Goal: Task Accomplishment & Management: Manage account settings

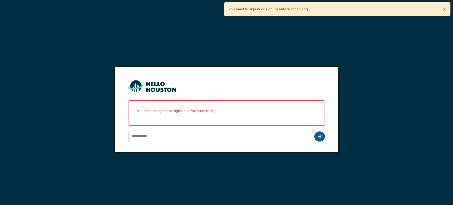
type input "**********"
click at [319, 133] on div at bounding box center [319, 136] width 11 height 10
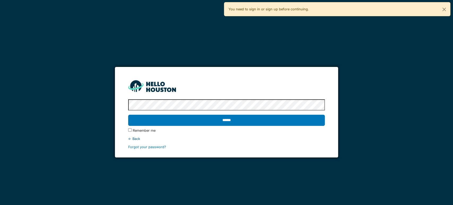
click at [263, 113] on div "******" at bounding box center [226, 120] width 197 height 15
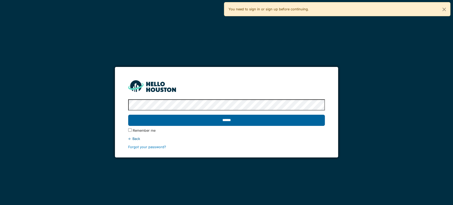
click at [259, 122] on input "******" at bounding box center [226, 120] width 197 height 11
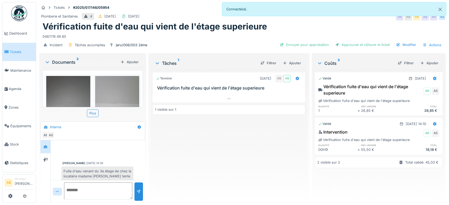
scroll to position [140, 0]
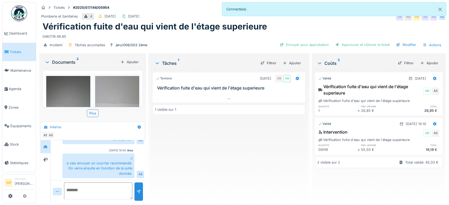
click at [65, 63] on div "Documents 2" at bounding box center [82, 62] width 74 height 6
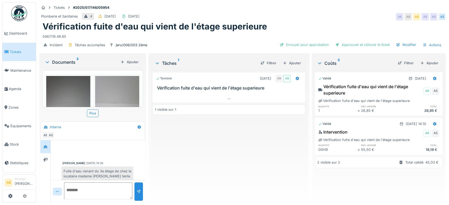
scroll to position [140, 0]
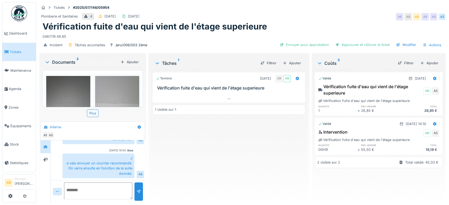
click at [16, 8] on img at bounding box center [19, 13] width 16 height 16
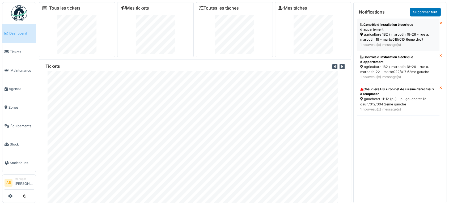
click at [392, 42] on div "1 nouveau(x) message(s)" at bounding box center [398, 44] width 76 height 5
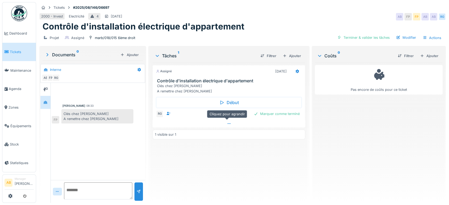
click at [189, 121] on div at bounding box center [228, 124] width 153 height 8
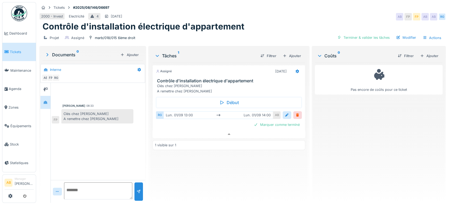
click at [191, 134] on div "Assigné 01/09/2025 Contrôle d'installation électrique d'appartement Clés chez J…" at bounding box center [228, 131] width 153 height 136
click at [192, 132] on div at bounding box center [228, 134] width 153 height 8
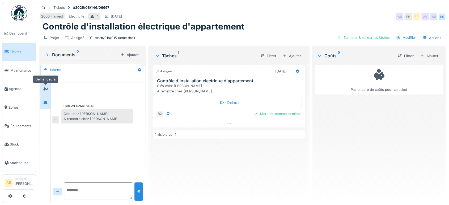
click at [45, 87] on div at bounding box center [45, 89] width 4 height 5
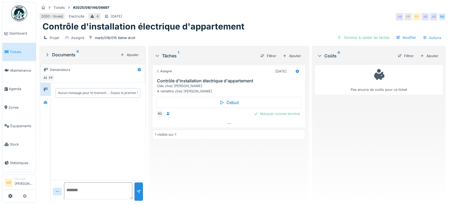
click at [22, 12] on img at bounding box center [19, 13] width 16 height 16
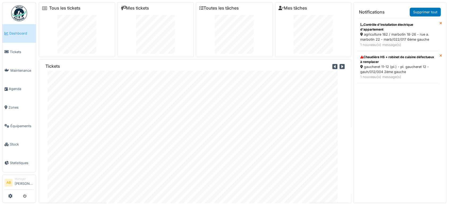
click at [12, 12] on img at bounding box center [19, 13] width 16 height 16
click at [404, 67] on div "gaucheret 11-12 (pl.) - pl. gaucheret 12 - gauh/012/004 2ème gauche" at bounding box center [398, 69] width 76 height 10
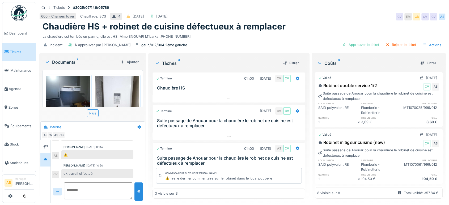
scroll to position [8, 0]
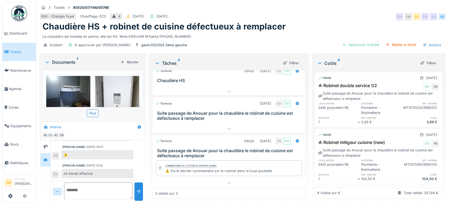
click at [214, 119] on h3 "Suite passage de Anouar pour la chaudière le robinet de cuisine est défectueux …" at bounding box center [230, 116] width 146 height 10
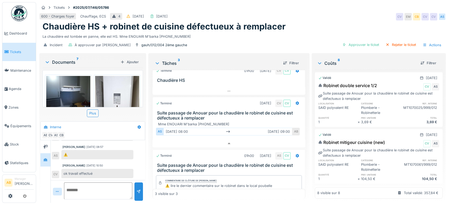
scroll to position [4, 0]
click at [56, 59] on div "Documents 7" at bounding box center [82, 62] width 74 height 6
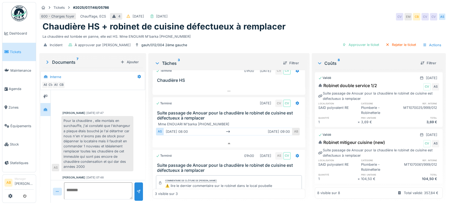
scroll to position [0, 0]
click at [43, 97] on icon at bounding box center [45, 96] width 4 height 3
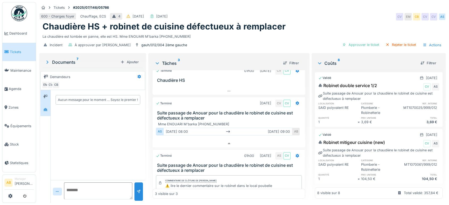
click at [42, 104] on div at bounding box center [45, 109] width 10 height 13
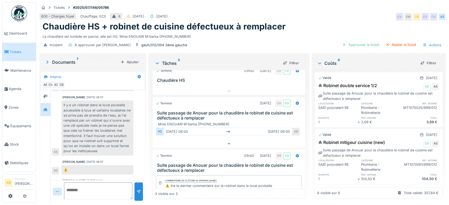
click at [66, 115] on div "Il y a un robinet dans le local poubelle accessible à tous et certains locatair…" at bounding box center [97, 127] width 72 height 55
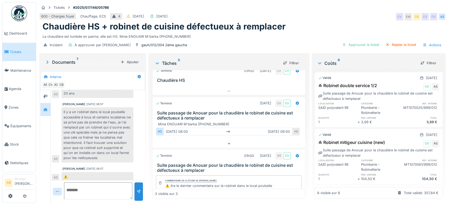
scroll to position [228, 0]
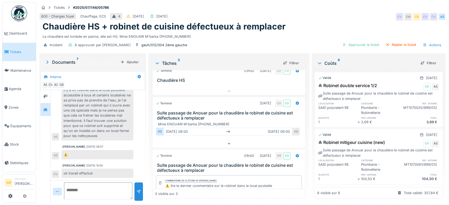
click at [18, 10] on img at bounding box center [19, 13] width 16 height 16
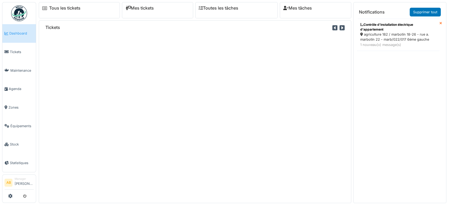
drag, startPoint x: 271, startPoint y: 184, endPoint x: 265, endPoint y: 127, distance: 57.6
click at [265, 127] on div "Tickets" at bounding box center [195, 111] width 312 height 182
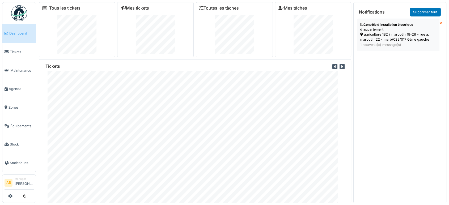
click at [375, 45] on div "1 nouveau(x) message(s)" at bounding box center [398, 44] width 76 height 5
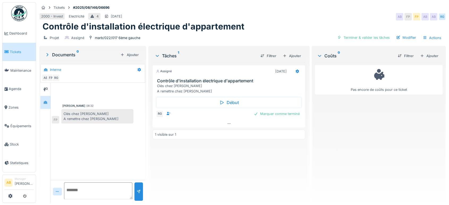
click at [19, 14] on img at bounding box center [19, 13] width 16 height 16
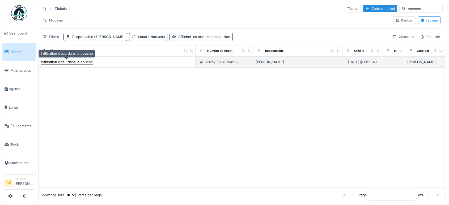
click at [58, 60] on div "Infiltration d’eau dans la douche" at bounding box center [67, 61] width 52 height 5
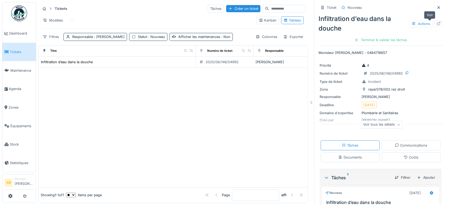
click at [436, 25] on icon at bounding box center [438, 23] width 4 height 3
click at [18, 6] on img at bounding box center [19, 13] width 16 height 16
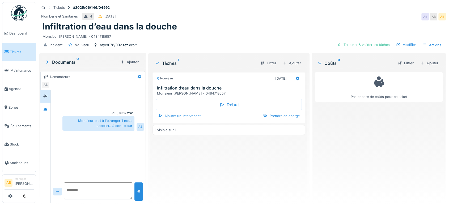
click at [80, 122] on div "Monsieur part à l'étranger il nous rappellera à son retour" at bounding box center [98, 123] width 72 height 14
drag, startPoint x: 123, startPoint y: 64, endPoint x: 146, endPoint y: 102, distance: 43.4
click at [146, 102] on div "Tickets #2025/06/146/04992 Plomberie et Sanitaires 4 [DATE] AB AB AB Infiltrati…" at bounding box center [242, 102] width 413 height 205
click at [20, 12] on img at bounding box center [19, 13] width 16 height 16
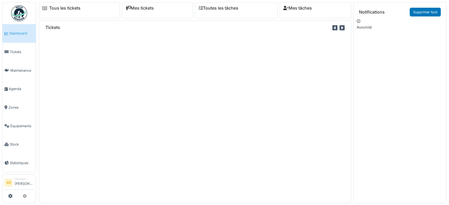
click at [91, 80] on div "Tickets" at bounding box center [195, 111] width 312 height 182
click at [14, 80] on link "Agenda" at bounding box center [18, 89] width 33 height 19
click at [15, 90] on link "Agenda" at bounding box center [18, 89] width 33 height 19
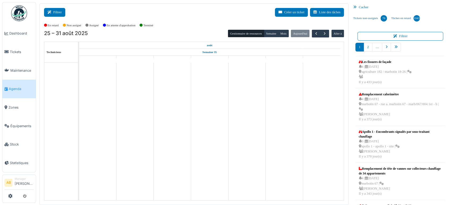
click at [65, 13] on button "Filtrer" at bounding box center [54, 12] width 21 height 9
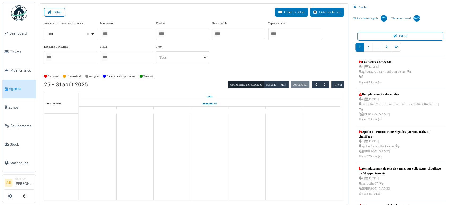
click at [70, 36] on div "Oui Remove item" at bounding box center [68, 34] width 43 height 6
select select "**"
click at [124, 36] on div at bounding box center [126, 34] width 53 height 12
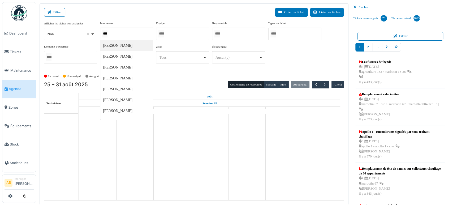
type input "****"
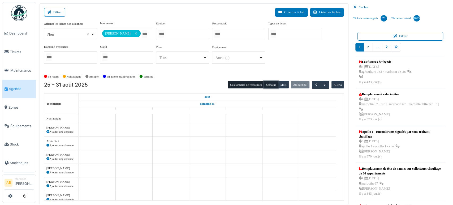
click at [268, 82] on button "Semaine" at bounding box center [271, 84] width 15 height 7
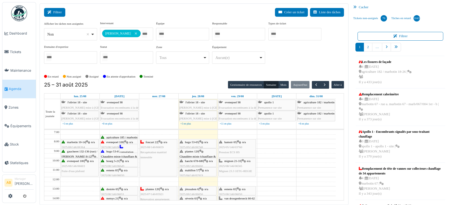
click at [54, 11] on button "Filtrer" at bounding box center [54, 12] width 21 height 9
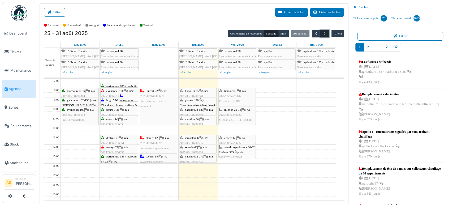
click at [325, 33] on button "button" at bounding box center [325, 34] width 9 height 8
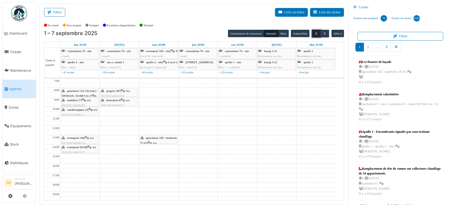
click at [314, 35] on span "button" at bounding box center [316, 33] width 5 height 5
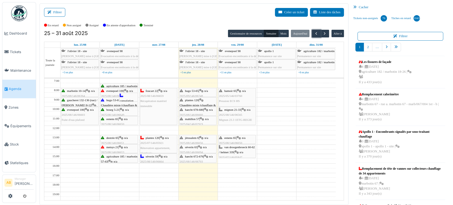
scroll to position [37, 0]
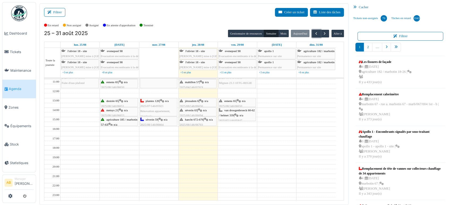
click at [313, 129] on td at bounding box center [198, 128] width 275 height 5
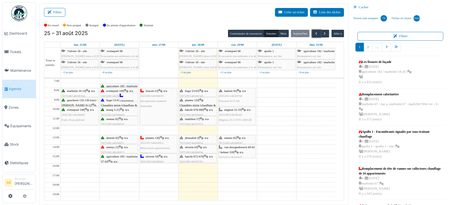
click at [90, 82] on td at bounding box center [198, 81] width 275 height 5
click at [21, 14] on img at bounding box center [19, 13] width 16 height 16
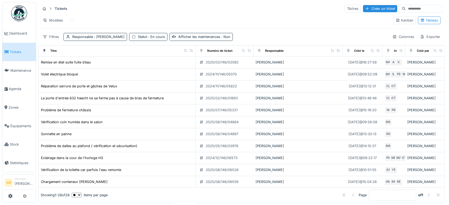
click at [17, 13] on img at bounding box center [19, 13] width 16 height 16
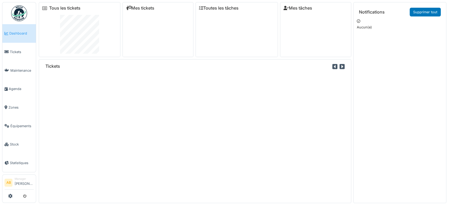
click at [108, 84] on div "Tickets" at bounding box center [195, 131] width 312 height 144
click at [20, 8] on img at bounding box center [19, 13] width 16 height 16
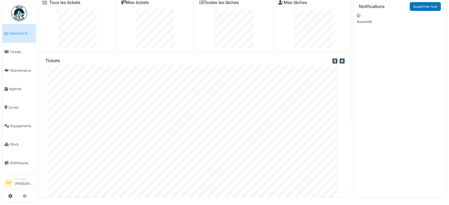
click at [176, 137] on div "Tickets" at bounding box center [195, 126] width 312 height 144
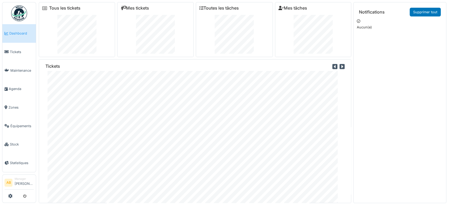
click at [20, 11] on img at bounding box center [19, 13] width 16 height 16
click at [19, 15] on img at bounding box center [19, 13] width 16 height 16
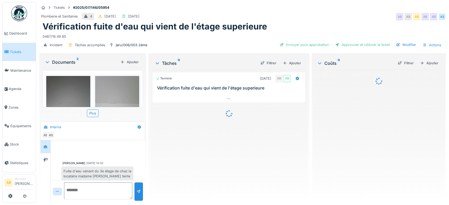
scroll to position [140, 0]
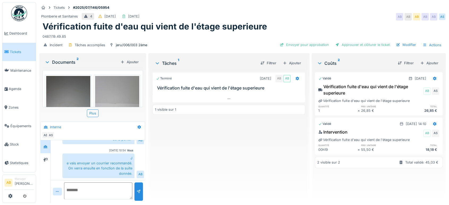
click at [108, 110] on div "Plus" at bounding box center [92, 113] width 100 height 8
click at [58, 59] on div "Documents 2" at bounding box center [82, 62] width 74 height 6
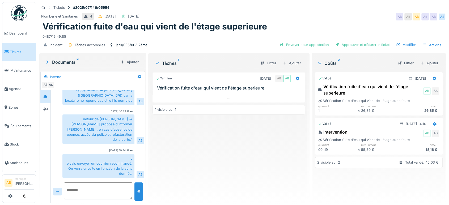
scroll to position [90, 0]
click at [61, 60] on div "Documents 2" at bounding box center [82, 62] width 74 height 6
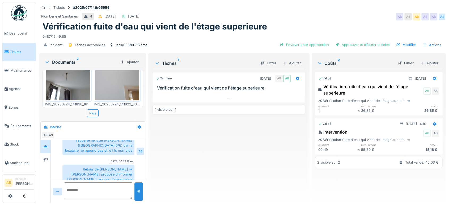
scroll to position [0, 0]
click at [56, 60] on div "Documents 2" at bounding box center [82, 62] width 74 height 6
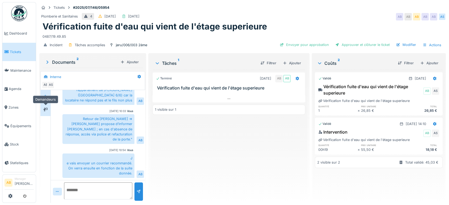
click at [45, 111] on div at bounding box center [45, 109] width 4 height 5
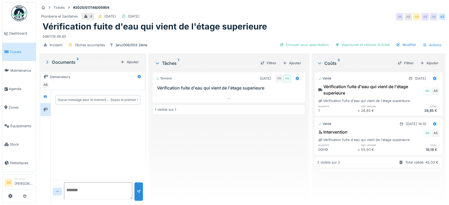
click at [40, 94] on div "Aucun message pour le moment … Soyez le premier !" at bounding box center [92, 146] width 105 height 113
click at [48, 97] on div at bounding box center [45, 96] width 8 height 7
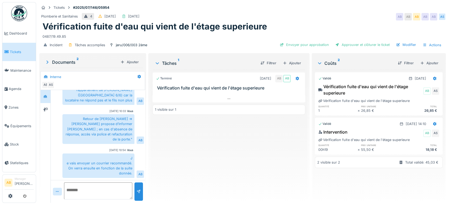
click at [17, 12] on img at bounding box center [19, 13] width 16 height 16
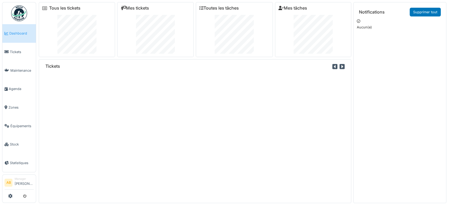
click at [193, 98] on div "Tickets" at bounding box center [195, 131] width 312 height 144
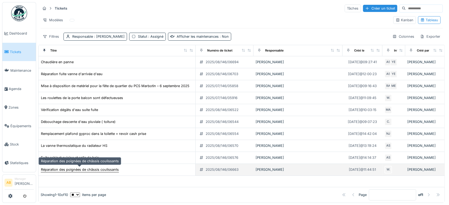
click at [76, 167] on div "Réparation des poignées de châssis coulissants" at bounding box center [80, 169] width 78 height 5
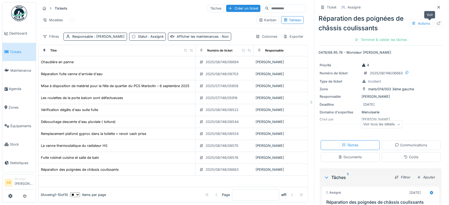
click at [434, 20] on div at bounding box center [438, 23] width 8 height 7
click at [434, 6] on div at bounding box center [438, 7] width 8 height 7
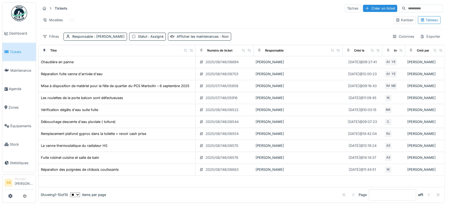
scroll to position [0, 134]
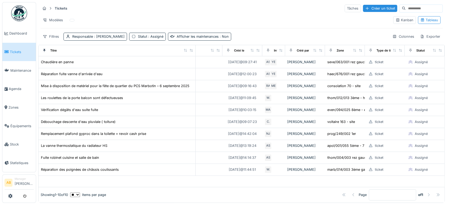
click at [198, 23] on div "Tickets Tâches Créer un ticket Modèles Kanban Tableau Filtres Responsable : Ahm…" at bounding box center [241, 22] width 406 height 41
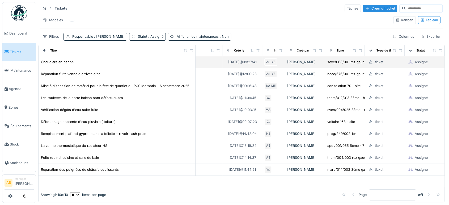
click at [168, 63] on td "Chaudière en panne" at bounding box center [117, 62] width 157 height 12
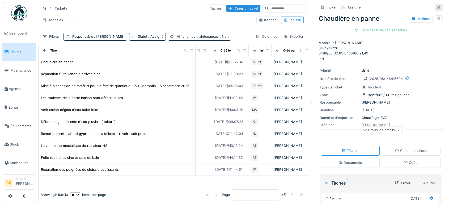
click at [436, 5] on div at bounding box center [438, 7] width 4 height 5
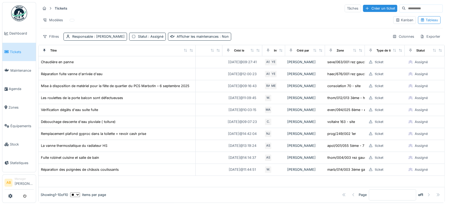
click at [251, 25] on div "Tickets Tâches Créer un ticket Modèles Kanban Tableau Filtres Responsable : Ahm…" at bounding box center [241, 22] width 406 height 41
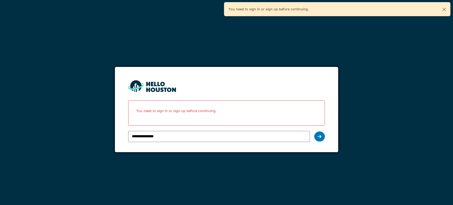
click at [322, 143] on div "**********" at bounding box center [226, 136] width 197 height 15
click at [318, 136] on icon at bounding box center [320, 136] width 4 height 4
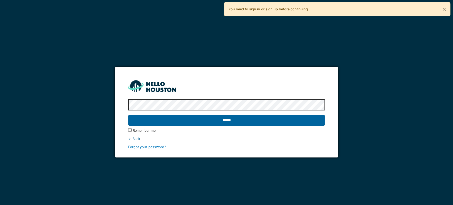
click at [268, 116] on input "******" at bounding box center [226, 120] width 197 height 11
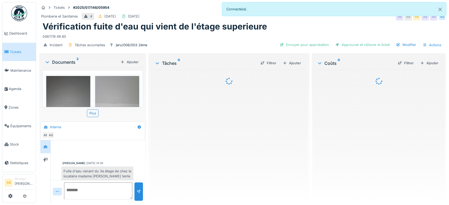
scroll to position [140, 0]
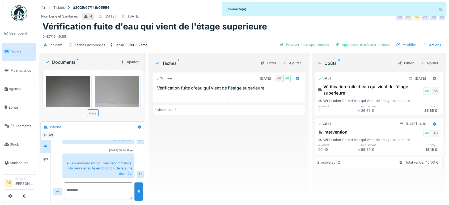
click at [18, 12] on img at bounding box center [19, 13] width 16 height 16
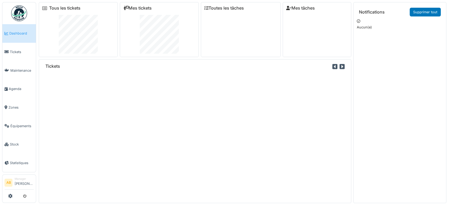
drag, startPoint x: 0, startPoint y: 0, endPoint x: 173, endPoint y: 99, distance: 199.5
click at [173, 99] on div "Tickets" at bounding box center [195, 131] width 312 height 144
click at [23, 21] on img at bounding box center [19, 13] width 16 height 16
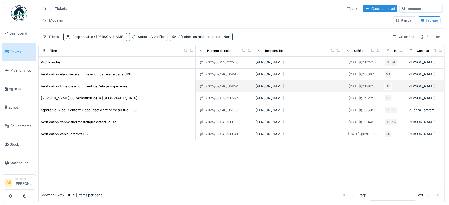
click at [171, 90] on td "Vérification fuite d'eau qui vient de l'étage superieure" at bounding box center [117, 86] width 157 height 12
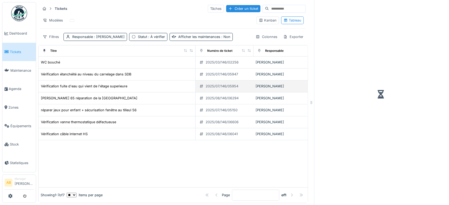
drag, startPoint x: 171, startPoint y: 90, endPoint x: 176, endPoint y: 91, distance: 4.8
click at [176, 91] on td "Vérification fuite d'eau qui vient de l'étage superieure" at bounding box center [117, 86] width 157 height 12
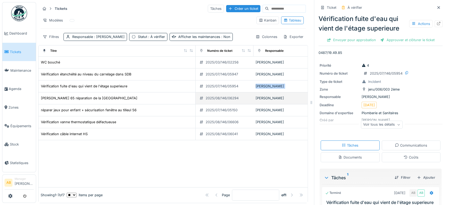
drag, startPoint x: 176, startPoint y: 91, endPoint x: 167, endPoint y: 96, distance: 10.0
click at [167, 96] on tbody "WC bouché 2025/03/146/02256 Ahmed Belhajji 04/03/2025 @ 11:25:57 S. PA Ahmed Be…" at bounding box center [302, 99] width 526 height 84
click at [167, 96] on div "Victor Hugo 65 réparation de la porte de rue" at bounding box center [117, 98] width 152 height 6
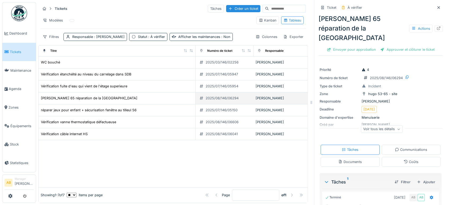
drag, startPoint x: 167, startPoint y: 96, endPoint x: 163, endPoint y: 95, distance: 4.1
click at [163, 95] on td "[PERSON_NAME] 65 réparation de la [GEOGRAPHIC_DATA]" at bounding box center [117, 98] width 157 height 12
click at [403, 145] on div "Communications" at bounding box center [411, 150] width 59 height 10
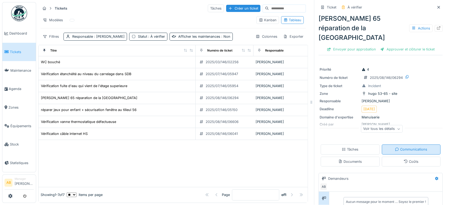
scroll to position [25, 0]
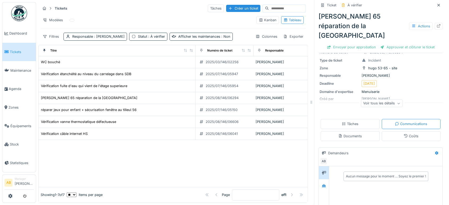
click at [389, 131] on div "Coûts" at bounding box center [411, 136] width 59 height 10
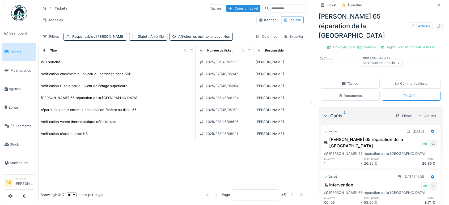
scroll to position [72, 0]
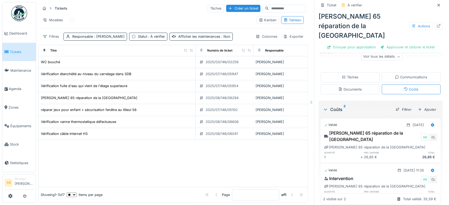
click at [345, 87] on div "Documents" at bounding box center [350, 89] width 24 height 5
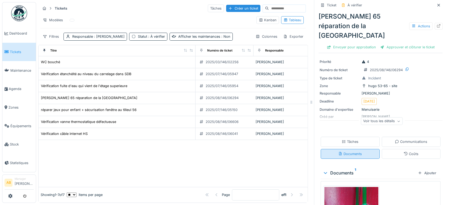
scroll to position [76, 0]
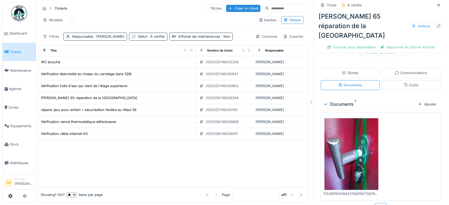
click at [23, 10] on img at bounding box center [19, 13] width 16 height 16
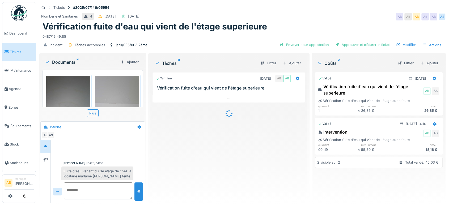
scroll to position [140, 0]
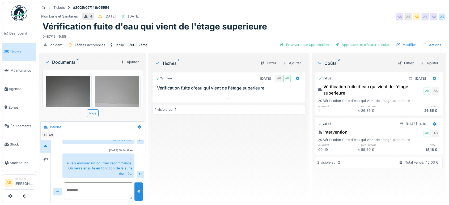
click at [72, 65] on div "Documents 2 Ajouter" at bounding box center [92, 61] width 100 height 11
click at [72, 61] on div "Documents 2" at bounding box center [82, 62] width 74 height 6
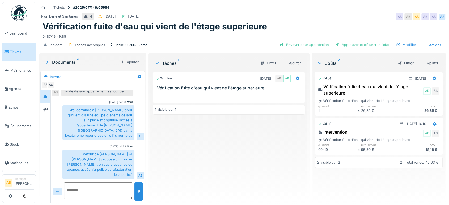
scroll to position [90, 0]
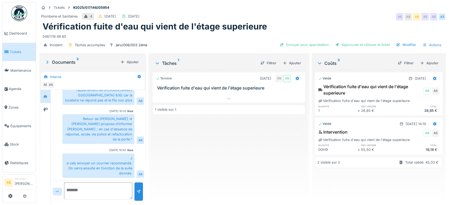
click at [21, 10] on img at bounding box center [19, 13] width 16 height 16
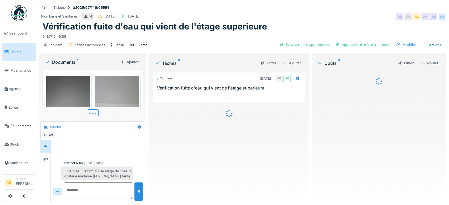
scroll to position [140, 0]
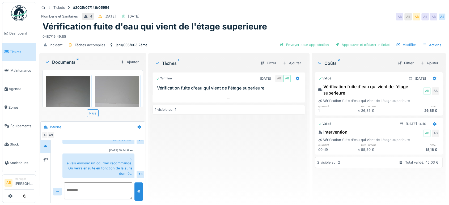
click at [63, 59] on div "Documents 2" at bounding box center [82, 62] width 74 height 6
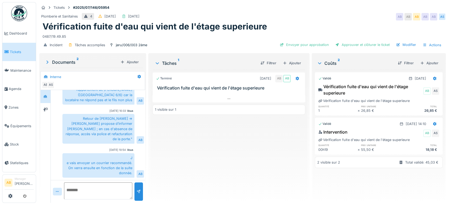
scroll to position [90, 0]
click at [45, 107] on div at bounding box center [45, 109] width 4 height 5
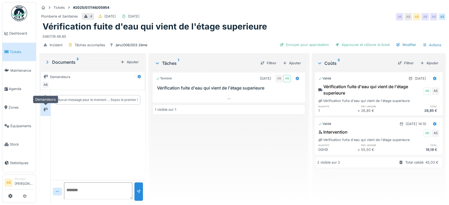
scroll to position [0, 0]
click at [223, 101] on div at bounding box center [228, 99] width 153 height 8
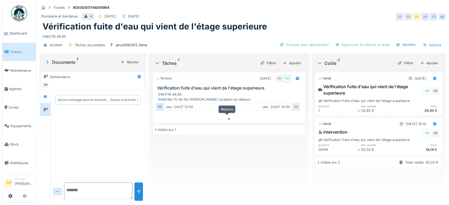
click at [227, 117] on icon at bounding box center [229, 118] width 4 height 3
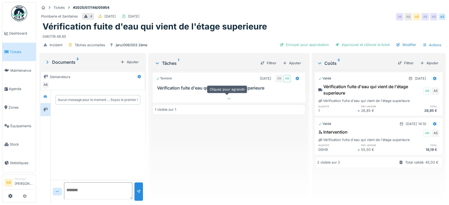
click at [234, 97] on div at bounding box center [228, 99] width 153 height 8
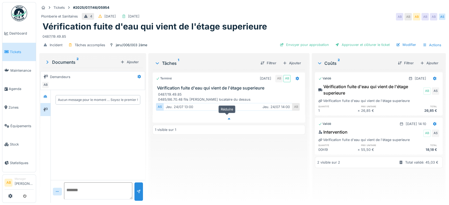
click at [232, 117] on div at bounding box center [228, 119] width 153 height 8
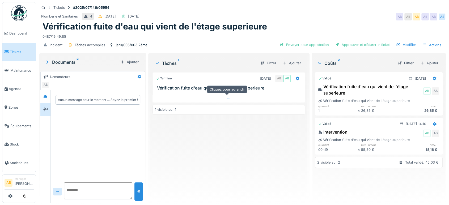
click at [227, 95] on div at bounding box center [228, 99] width 153 height 8
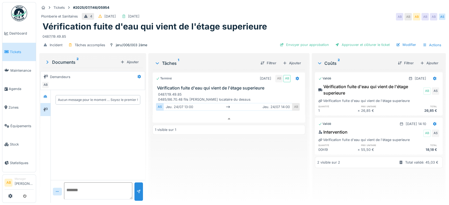
click at [19, 13] on img at bounding box center [19, 13] width 16 height 16
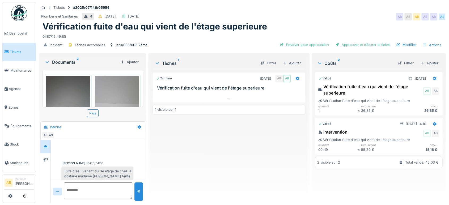
scroll to position [140, 0]
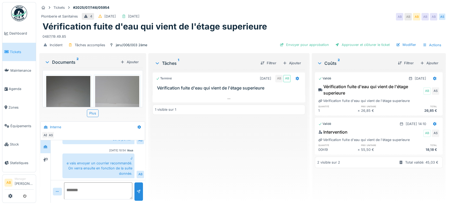
click at [63, 60] on div "Documents 2" at bounding box center [82, 62] width 74 height 6
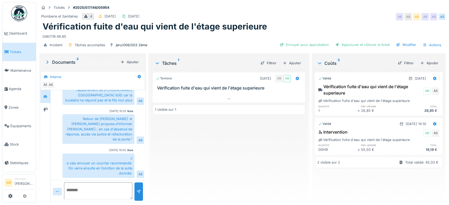
click at [21, 10] on img at bounding box center [19, 13] width 16 height 16
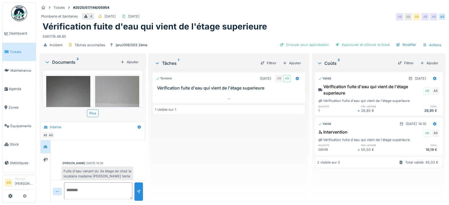
scroll to position [140, 0]
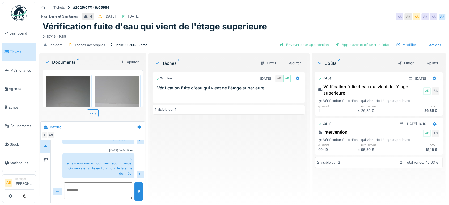
click at [19, 14] on img at bounding box center [19, 13] width 16 height 16
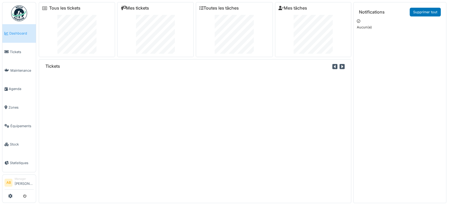
click at [142, 6] on link "Mes tickets" at bounding box center [135, 8] width 28 height 5
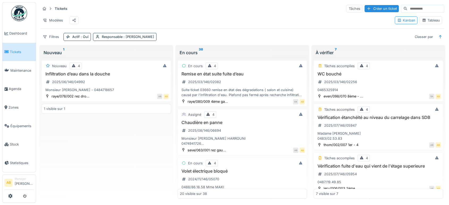
click at [428, 23] on div "Tableau" at bounding box center [431, 20] width 18 height 5
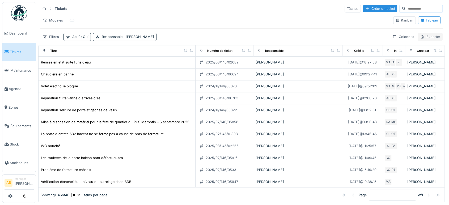
click at [424, 37] on div "Exporter" at bounding box center [429, 37] width 25 height 8
click at [427, 45] on div "Export Excel" at bounding box center [425, 49] width 30 height 8
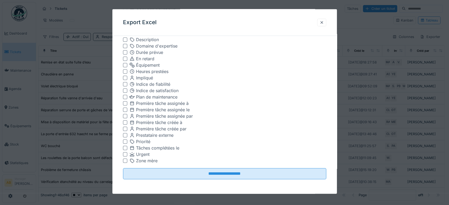
scroll to position [5, 0]
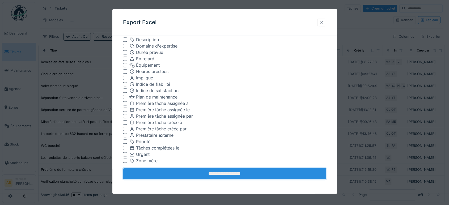
click at [229, 178] on input "**********" at bounding box center [224, 173] width 203 height 11
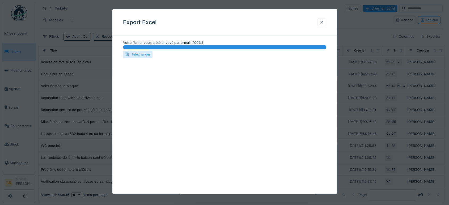
click at [140, 55] on div "Télécharger" at bounding box center [137, 54] width 29 height 7
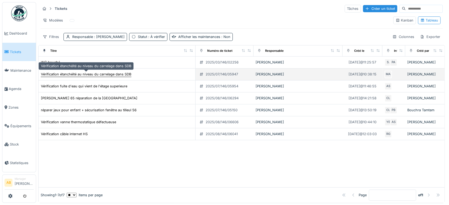
click at [93, 73] on div "Vérification étanchéité au niveau du carrelage dans SDB" at bounding box center [86, 74] width 90 height 5
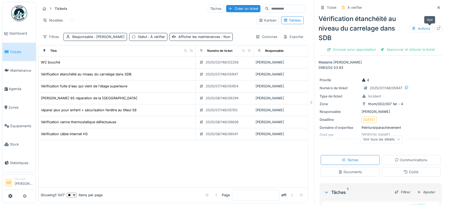
click at [436, 31] on div at bounding box center [438, 28] width 4 height 5
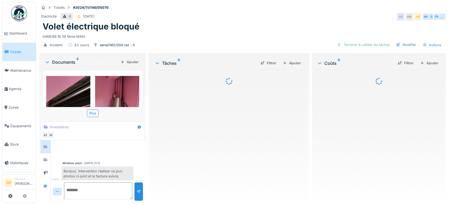
scroll to position [8, 0]
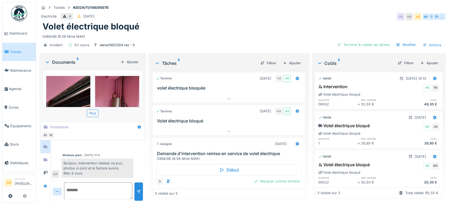
click at [71, 65] on div "Documents 5" at bounding box center [82, 62] width 74 height 6
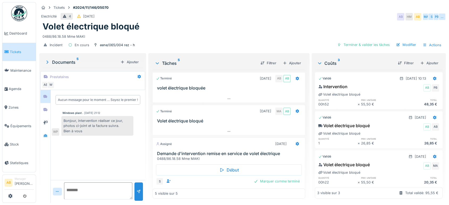
click at [71, 65] on div "Documents 5" at bounding box center [82, 62] width 74 height 6
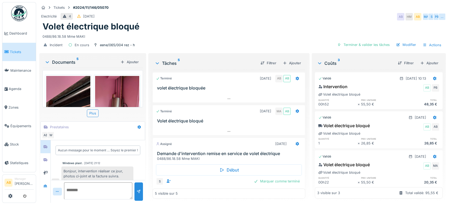
click at [62, 63] on div "Documents 5" at bounding box center [82, 62] width 74 height 6
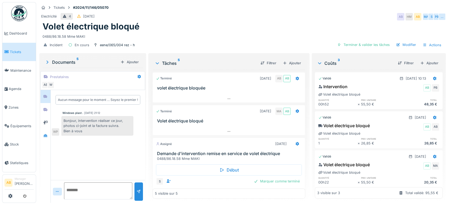
click at [82, 192] on textarea at bounding box center [98, 190] width 68 height 17
click at [110, 191] on textarea "**********" at bounding box center [98, 190] width 68 height 17
click at [100, 198] on textarea "**********" at bounding box center [98, 190] width 68 height 17
type textarea "**********"
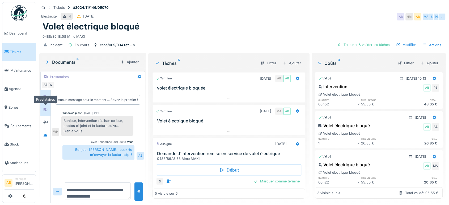
click at [46, 109] on icon at bounding box center [45, 109] width 4 height 3
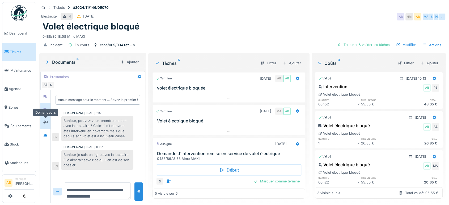
click at [44, 127] on div at bounding box center [45, 122] width 10 height 13
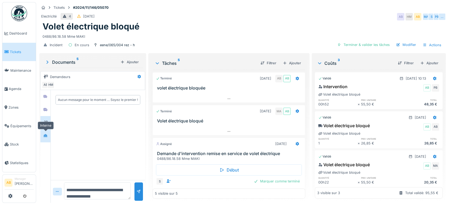
click at [45, 139] on div at bounding box center [45, 135] width 8 height 9
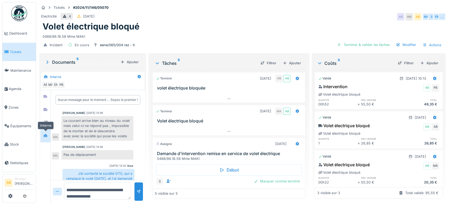
scroll to position [73, 0]
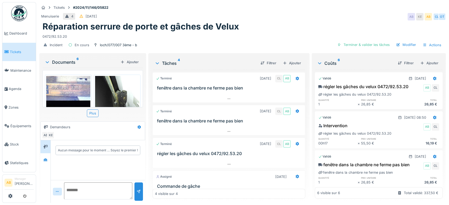
click at [71, 62] on div "Documents 6" at bounding box center [82, 62] width 74 height 6
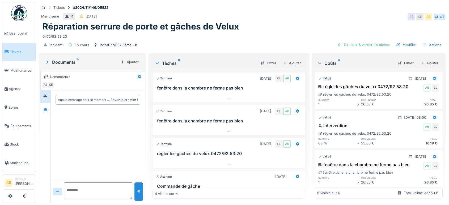
scroll to position [35, 0]
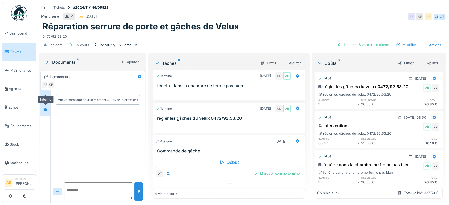
click at [46, 106] on div at bounding box center [45, 109] width 8 height 9
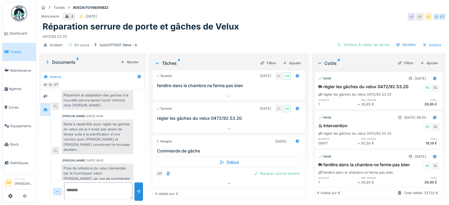
click at [113, 191] on textarea at bounding box center [98, 190] width 68 height 17
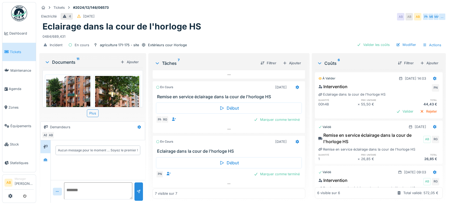
scroll to position [4, 0]
click at [208, 181] on div at bounding box center [229, 184] width 152 height 8
click at [62, 59] on div "Documents 11" at bounding box center [82, 62] width 74 height 6
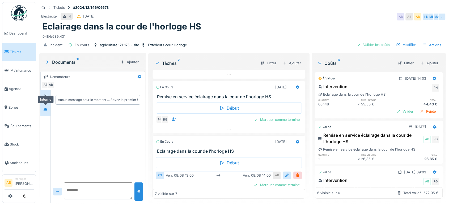
click at [48, 106] on div at bounding box center [45, 109] width 8 height 7
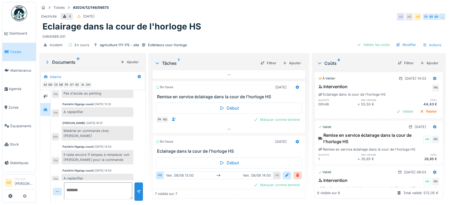
scroll to position [123, 0]
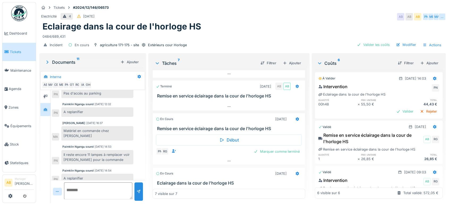
click at [214, 149] on div "PN RG Marquer comme terminé" at bounding box center [229, 151] width 146 height 7
click at [215, 161] on div "Terminé 17/12/2024 AB AB Eclairage dans la cour de l'horloge HS Terminé 03h30 2…" at bounding box center [228, 134] width 153 height 129
click at [215, 157] on div at bounding box center [229, 161] width 152 height 8
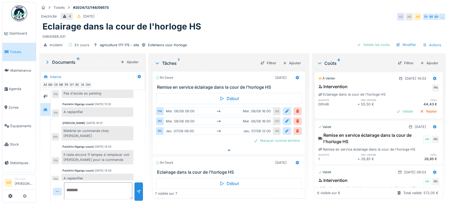
scroll to position [165, 0]
click at [268, 136] on div "Marquer comme terminé" at bounding box center [276, 139] width 50 height 7
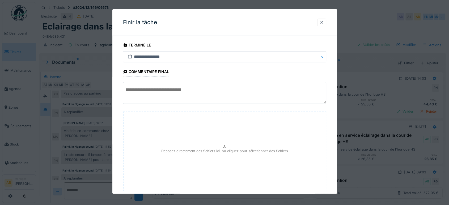
scroll to position [32, 0]
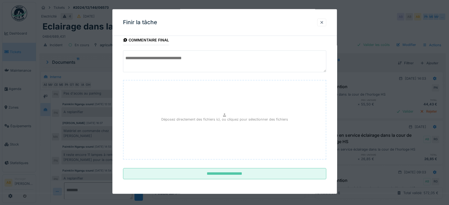
click at [249, 180] on fieldset "**********" at bounding box center [224, 95] width 203 height 175
click at [323, 22] on div at bounding box center [321, 22] width 4 height 5
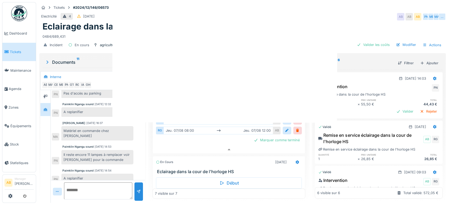
scroll to position [0, 0]
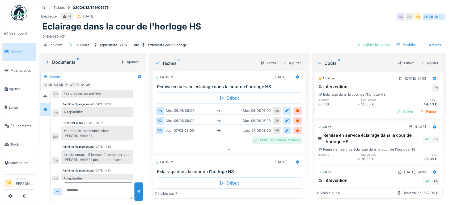
click at [259, 136] on div "Marquer comme terminé" at bounding box center [276, 139] width 50 height 7
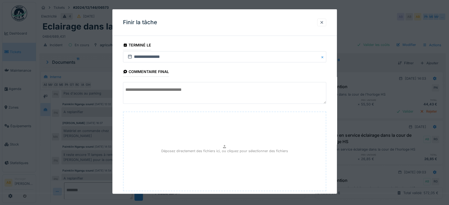
scroll to position [32, 0]
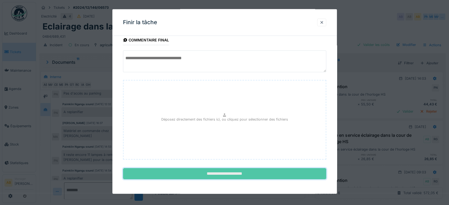
click at [244, 178] on input "**********" at bounding box center [224, 173] width 203 height 11
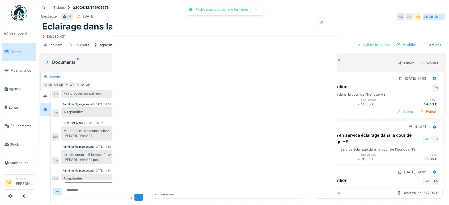
scroll to position [0, 0]
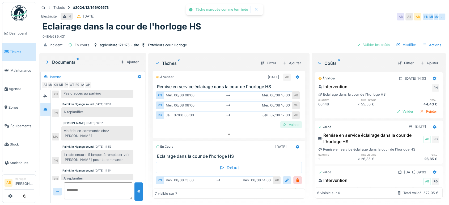
click at [284, 121] on div "Valider" at bounding box center [291, 124] width 22 height 7
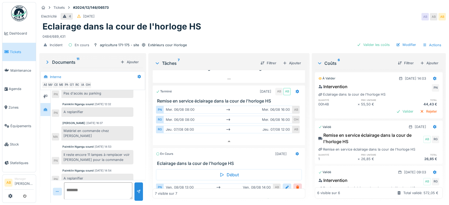
scroll to position [173, 0]
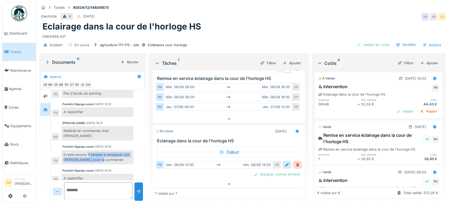
drag, startPoint x: 89, startPoint y: 149, endPoint x: 128, endPoint y: 156, distance: 40.2
click at [128, 156] on div "Il reste encore 11 lampes à remplacer voir Omar pour la commande" at bounding box center [97, 157] width 72 height 14
copy div "1 lampes à remplacer voir Omar pour la commande"
click at [278, 175] on div "Marquer comme terminé" at bounding box center [276, 174] width 50 height 7
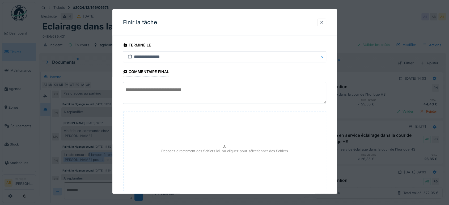
scroll to position [32, 0]
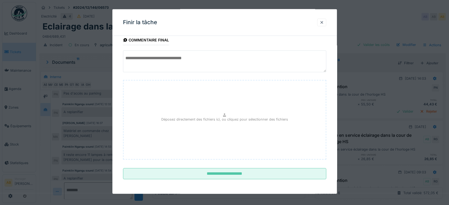
click at [275, 180] on fieldset "**********" at bounding box center [224, 95] width 203 height 175
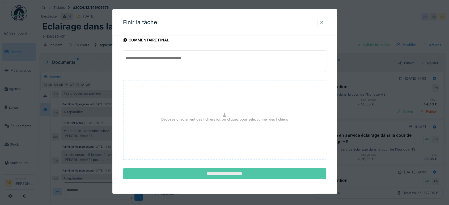
click at [267, 173] on input "**********" at bounding box center [224, 173] width 203 height 11
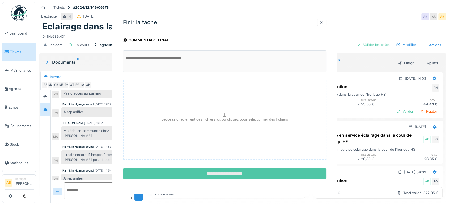
scroll to position [158, 0]
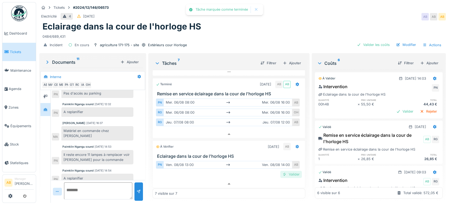
click at [280, 172] on div "Valider" at bounding box center [291, 174] width 22 height 7
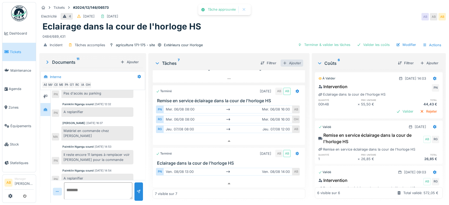
click at [293, 59] on div "Ajouter" at bounding box center [291, 62] width 23 height 7
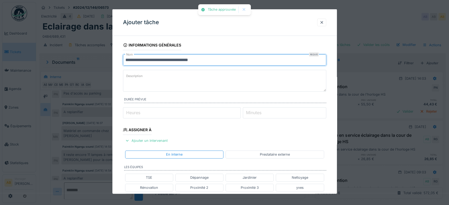
drag, startPoint x: 223, startPoint y: 62, endPoint x: 0, endPoint y: 74, distance: 223.6
click at [36, 71] on div "**********" at bounding box center [242, 102] width 413 height 205
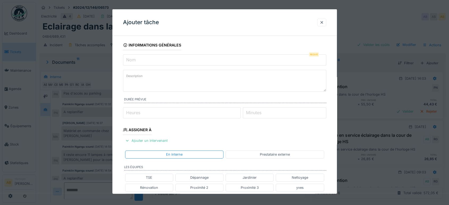
paste input "**********"
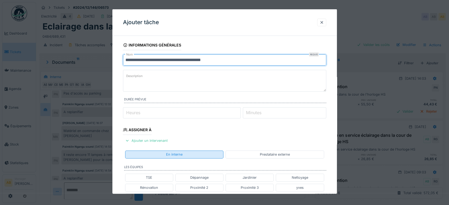
scroll to position [165, 0]
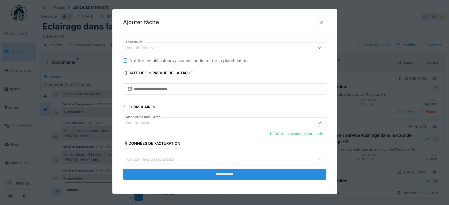
type input "**********"
click at [206, 176] on input "**********" at bounding box center [224, 174] width 203 height 11
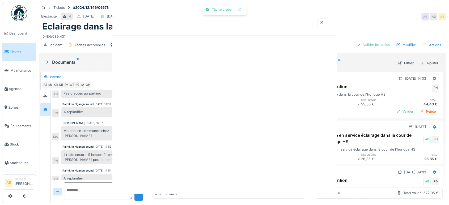
scroll to position [198, 0]
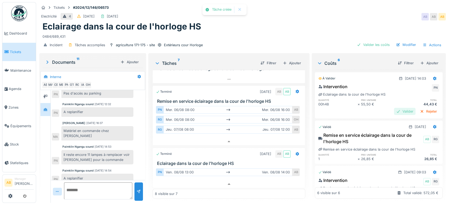
click at [395, 108] on div "Valider" at bounding box center [405, 111] width 22 height 7
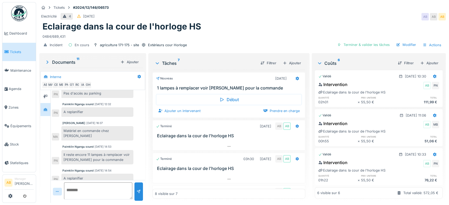
scroll to position [0, 0]
click at [185, 113] on div "Ajouter un intervenant" at bounding box center [179, 110] width 47 height 7
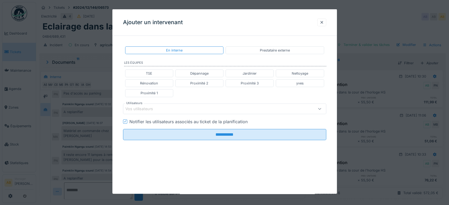
click at [179, 110] on div "Vos utilisateurs" at bounding box center [212, 109] width 174 height 6
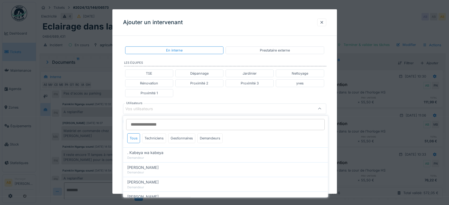
click at [172, 126] on input "Utilisateurs" at bounding box center [225, 124] width 198 height 11
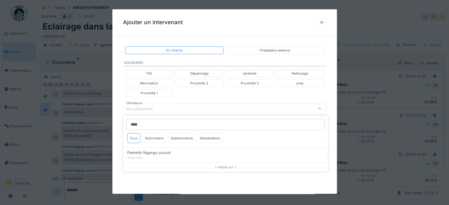
type input "****"
click at [322, 22] on div at bounding box center [321, 22] width 4 height 5
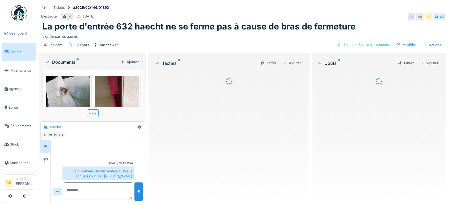
scroll to position [166, 0]
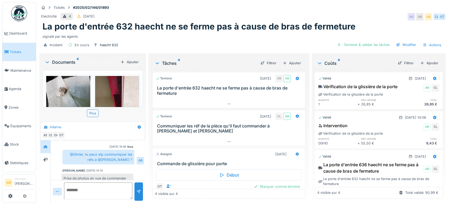
click at [66, 61] on div "Documents 4" at bounding box center [82, 62] width 74 height 6
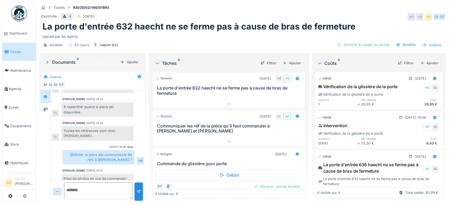
scroll to position [4, 0]
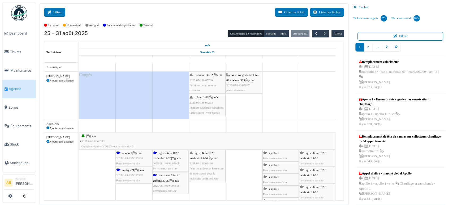
click at [62, 11] on button "Filtrer" at bounding box center [54, 12] width 21 height 9
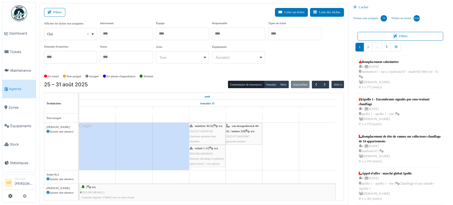
click at [70, 31] on div "Oui Remove item" at bounding box center [68, 34] width 43 height 6
select select "**"
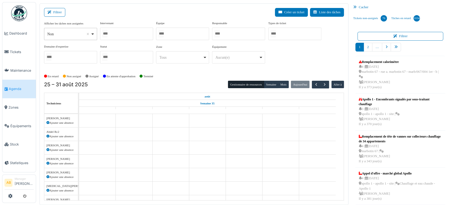
click at [114, 34] on div at bounding box center [126, 34] width 53 height 12
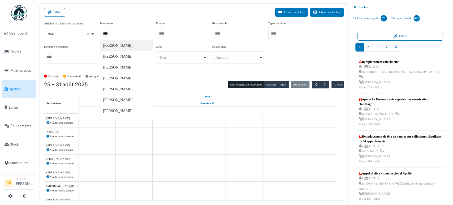
type input "*****"
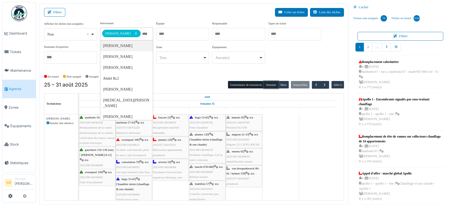
click at [270, 84] on button "Semaine" at bounding box center [271, 84] width 15 height 7
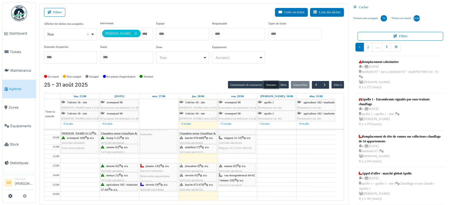
scroll to position [2, 0]
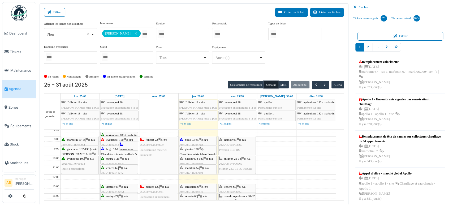
click at [231, 167] on span "Mignon 23.3 1ETG-REGIE" at bounding box center [235, 168] width 33 height 3
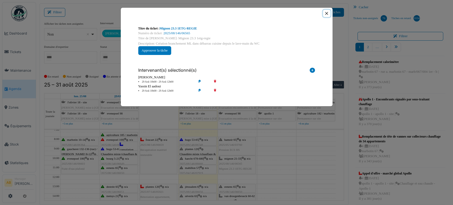
click at [325, 13] on button "Close" at bounding box center [326, 13] width 7 height 7
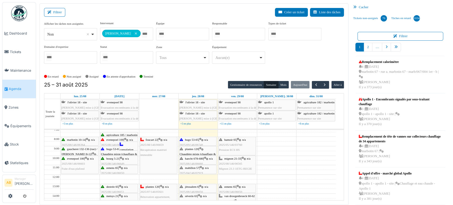
click at [247, 148] on div "hamoir 65 | n/a 2025/05/146/03760 Pression ECS HS" at bounding box center [237, 144] width 36 height 15
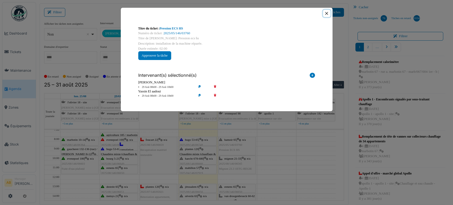
click at [327, 14] on button "Close" at bounding box center [326, 13] width 7 height 7
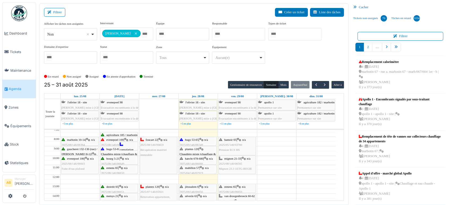
click at [236, 164] on span "2025/08/146/06565" at bounding box center [230, 163] width 23 height 3
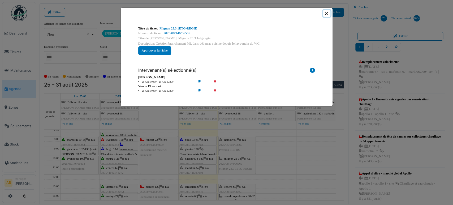
click at [328, 12] on button "Close" at bounding box center [326, 13] width 7 height 7
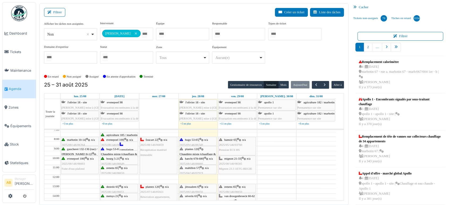
click at [238, 164] on div "mignon 21-33 | n/a 2025/08/146/06565 Mignon 23.3 1ETG-REGIE" at bounding box center [237, 163] width 36 height 15
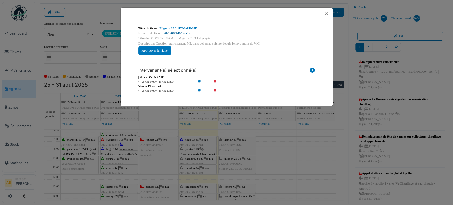
click at [187, 32] on link "2025/08/146/06565" at bounding box center [177, 33] width 27 height 4
click at [325, 14] on button "Close" at bounding box center [326, 13] width 7 height 7
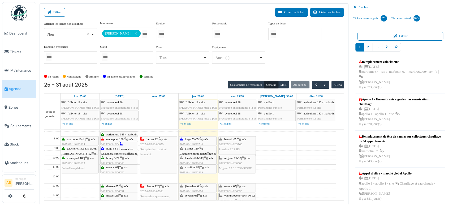
scroll to position [0, 0]
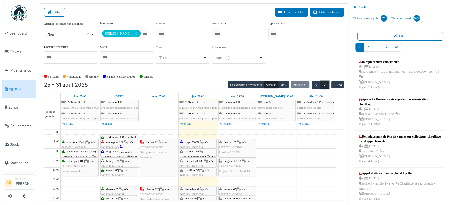
click at [323, 87] on button "button" at bounding box center [325, 85] width 9 height 8
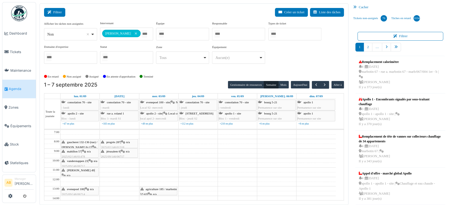
click at [48, 11] on icon at bounding box center [51, 12] width 6 height 3
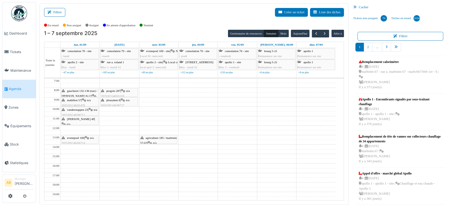
click at [143, 10] on div "Filtrer Créer un ticket Liste des tâches" at bounding box center [194, 14] width 300 height 13
click at [181, 35] on div "1 – 7 septembre 2025 Gestionnaire de ressources Semaine Mois Aujourd'hui Aller à" at bounding box center [194, 34] width 300 height 8
click at [56, 9] on button "Filtrer" at bounding box center [54, 12] width 21 height 9
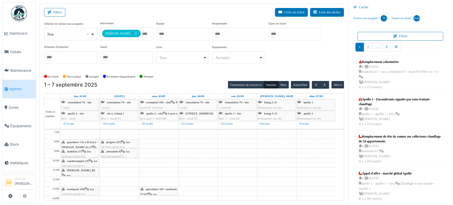
click at [142, 32] on input "Tous" at bounding box center [144, 34] width 5 height 8
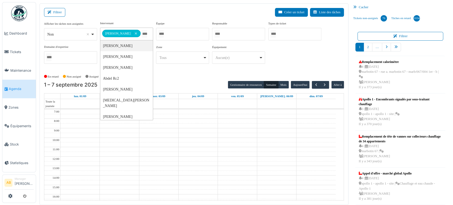
click at [210, 152] on td at bounding box center [198, 154] width 275 height 5
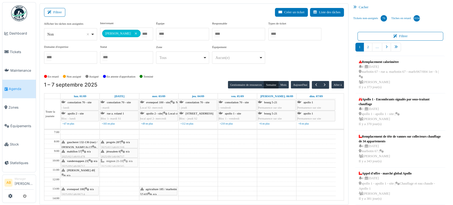
drag, startPoint x: 125, startPoint y: 131, endPoint x: 115, endPoint y: 159, distance: 29.9
drag, startPoint x: 113, startPoint y: 165, endPoint x: 112, endPoint y: 172, distance: 7.1
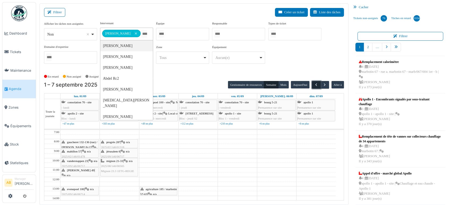
click at [314, 84] on span "button" at bounding box center [316, 85] width 5 height 5
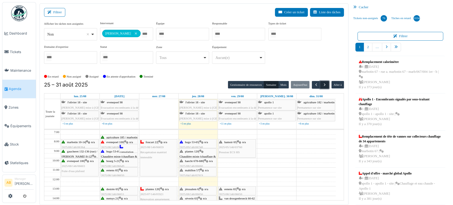
click at [323, 84] on span "button" at bounding box center [325, 85] width 5 height 5
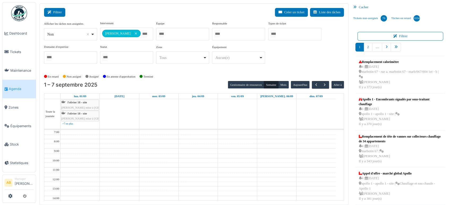
click at [56, 12] on button "Filtrer" at bounding box center [54, 12] width 21 height 9
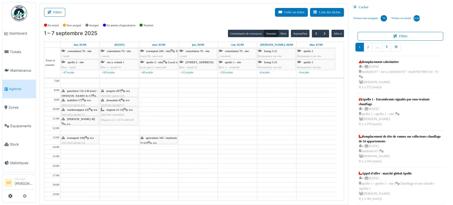
click at [120, 113] on span "2025/08/146/06565" at bounding box center [112, 114] width 23 height 3
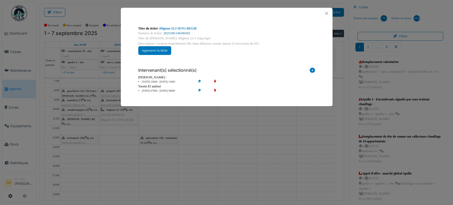
click at [183, 35] on link "2025/08/146/06565" at bounding box center [177, 33] width 27 height 4
click at [330, 15] on button "Close" at bounding box center [326, 13] width 7 height 7
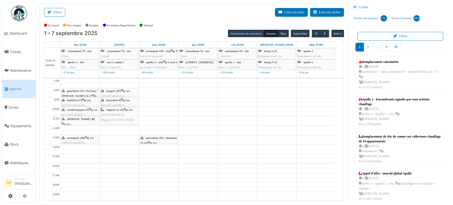
click at [20, 7] on img at bounding box center [19, 13] width 16 height 16
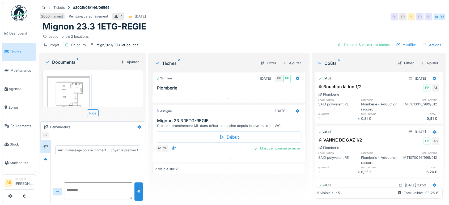
click at [382, 57] on div "Coûts 5 Filtrer Ajouter" at bounding box center [379, 63] width 128 height 14
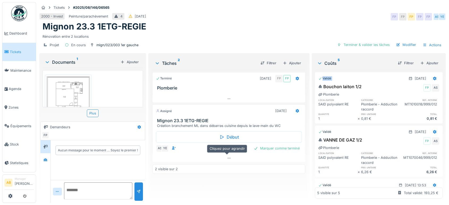
click at [279, 147] on div "Marquer comme terminé" at bounding box center [276, 148] width 50 height 7
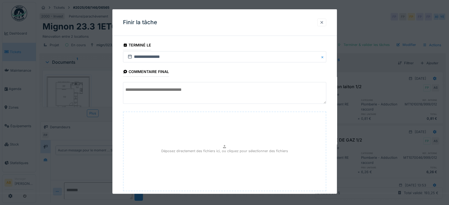
click at [324, 24] on div at bounding box center [321, 22] width 4 height 5
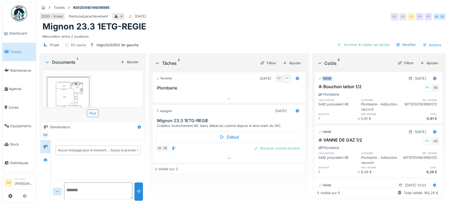
click at [67, 60] on div "Documents 1" at bounding box center [82, 62] width 74 height 6
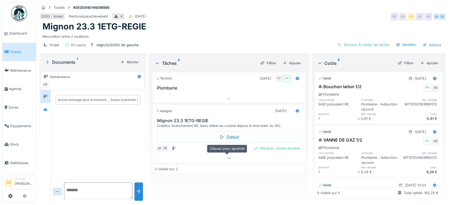
click at [197, 157] on div at bounding box center [228, 158] width 153 height 8
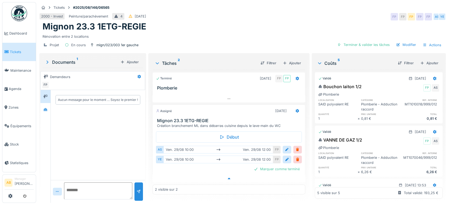
scroll to position [4, 0]
click at [285, 147] on div at bounding box center [287, 149] width 4 height 5
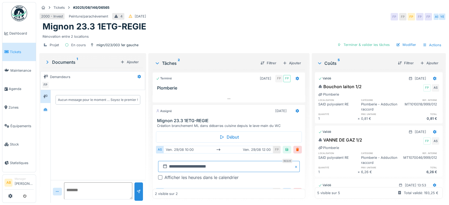
click at [194, 161] on input "**********" at bounding box center [229, 166] width 142 height 11
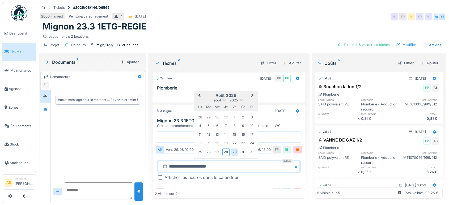
click at [252, 92] on span "Next Month" at bounding box center [252, 95] width 0 height 6
click at [208, 114] on div "2" at bounding box center [208, 117] width 7 height 7
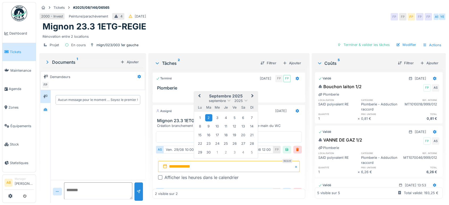
click at [208, 114] on div "2" at bounding box center [208, 117] width 7 height 7
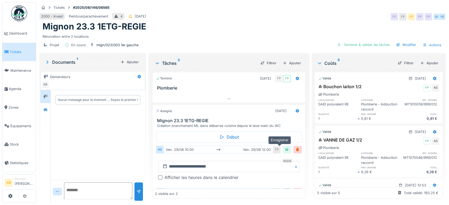
click at [285, 147] on div at bounding box center [287, 149] width 4 height 5
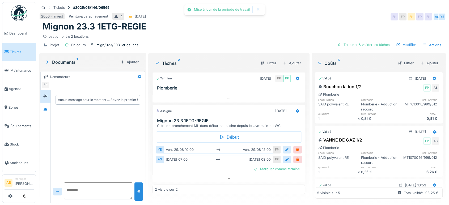
click at [285, 147] on div at bounding box center [287, 149] width 4 height 5
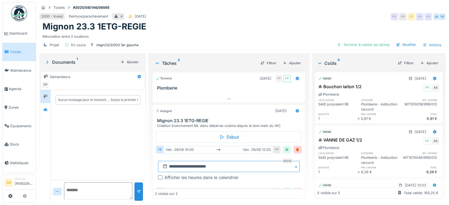
click at [199, 163] on input "**********" at bounding box center [229, 166] width 142 height 11
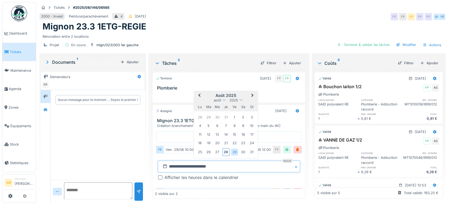
click at [251, 92] on button "Next Month" at bounding box center [253, 96] width 8 height 8
click at [209, 114] on div "2" at bounding box center [208, 117] width 7 height 7
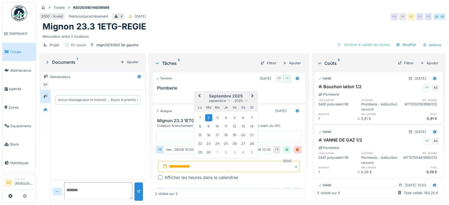
click at [209, 114] on div "2" at bounding box center [208, 117] width 7 height 7
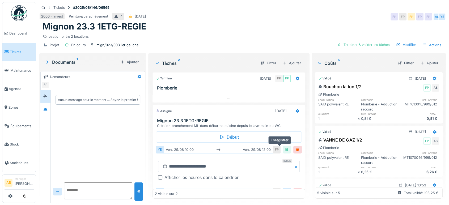
click at [285, 147] on div at bounding box center [287, 149] width 4 height 5
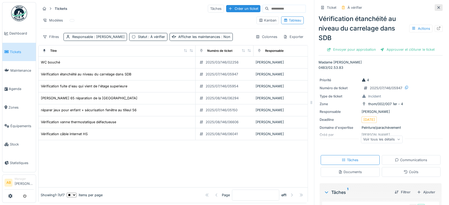
click at [437, 8] on icon at bounding box center [438, 7] width 3 height 3
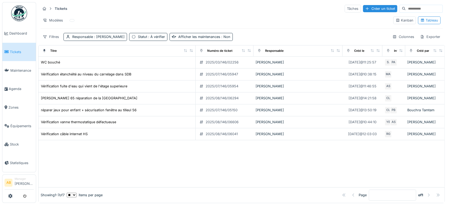
click at [406, 11] on input at bounding box center [424, 8] width 37 height 7
paste input "**********"
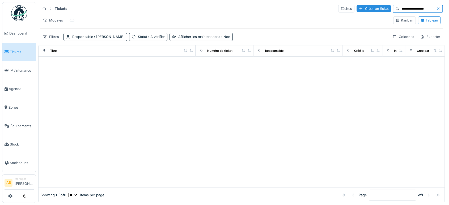
type input "**********"
click at [112, 31] on div "**********" at bounding box center [241, 22] width 406 height 41
click at [112, 33] on div "Responsable : Ahmed Belhajji" at bounding box center [94, 37] width 63 height 8
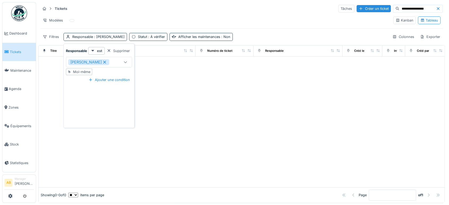
click at [102, 63] on icon at bounding box center [104, 62] width 5 height 4
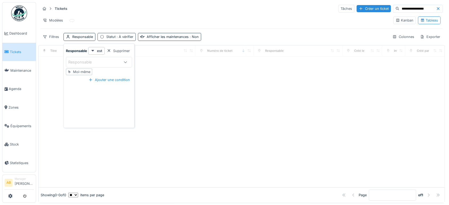
click at [107, 35] on div "Statut : À vérifier" at bounding box center [119, 36] width 27 height 5
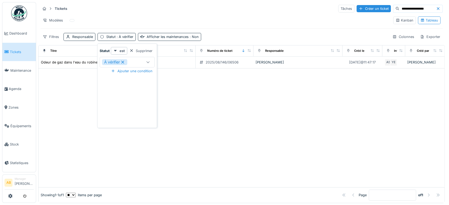
click at [124, 63] on icon at bounding box center [122, 62] width 5 height 4
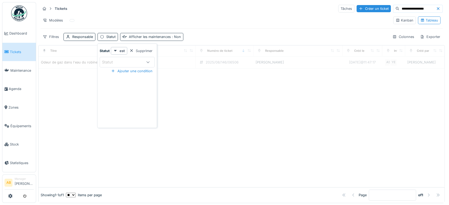
click at [136, 38] on div "Afficher les maintenances : Non" at bounding box center [155, 36] width 52 height 5
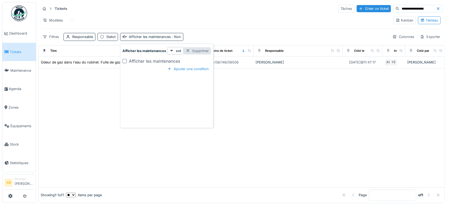
click at [198, 51] on div "Supprimer" at bounding box center [196, 50] width 27 height 7
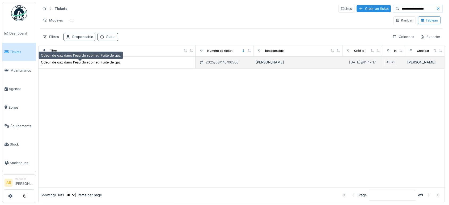
click at [98, 65] on div "Odeur de gaz dans l'eau du robinet. Fuite de gaz" at bounding box center [81, 62] width 80 height 5
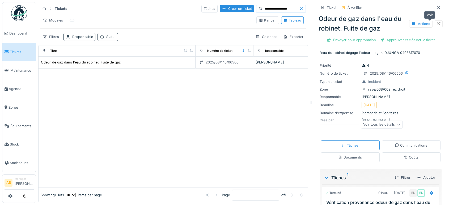
click at [434, 26] on div at bounding box center [438, 23] width 8 height 7
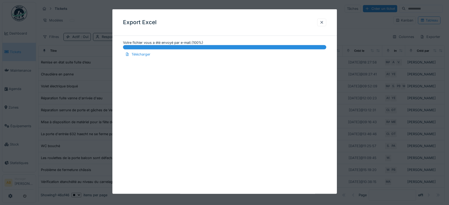
scroll to position [5, 0]
click at [326, 23] on div at bounding box center [321, 23] width 9 height 8
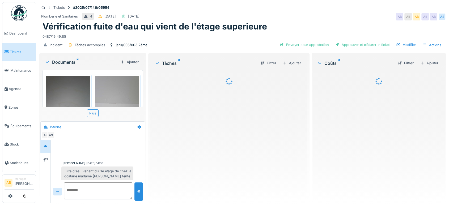
scroll to position [140, 0]
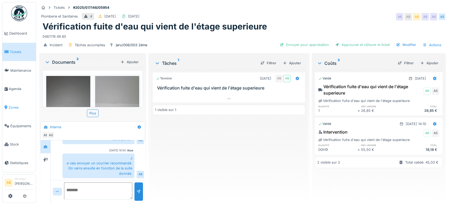
click at [11, 106] on span "Zones" at bounding box center [20, 107] width 25 height 5
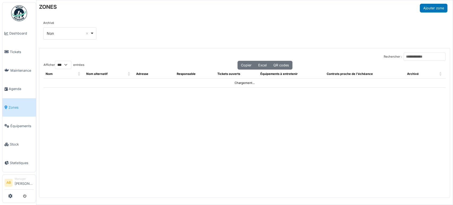
select select "***"
click at [404, 58] on input "Rechercher :" at bounding box center [425, 57] width 42 height 8
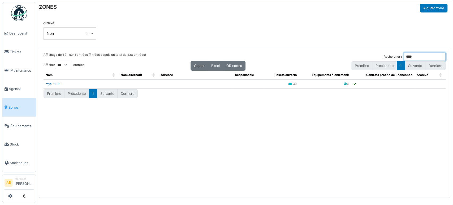
type input "****"
click at [57, 84] on link "rayé 66-80" at bounding box center [54, 84] width 16 height 4
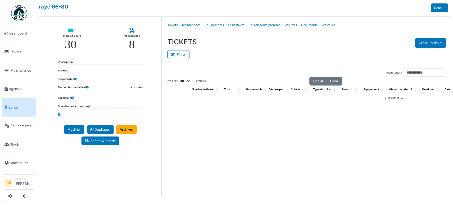
select select "***"
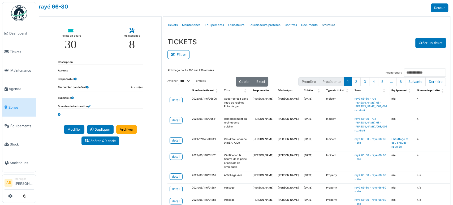
click at [325, 26] on link "Structure" at bounding box center [329, 25] width 18 height 12
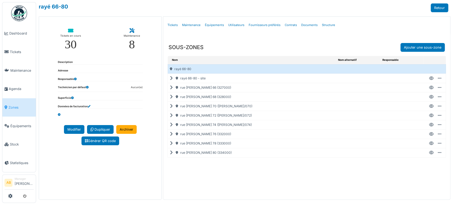
click at [170, 97] on icon at bounding box center [172, 97] width 5 height 0
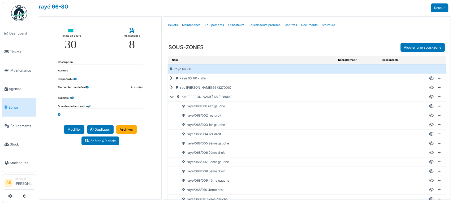
click at [429, 116] on icon at bounding box center [431, 116] width 5 height 0
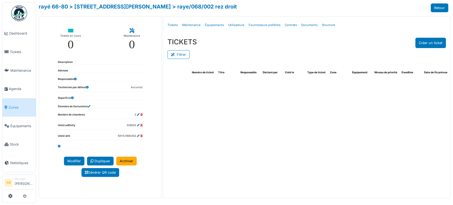
select select "***"
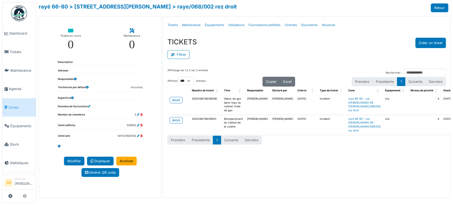
click at [363, 196] on div "Menu [GEOGRAPHIC_DATA] Tickets Maintenance Équipements Utilisateurs Fournisseur…" at bounding box center [307, 107] width 288 height 182
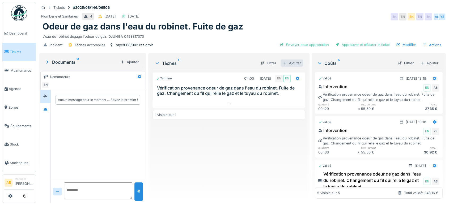
click at [297, 61] on div "Ajouter" at bounding box center [291, 62] width 23 height 7
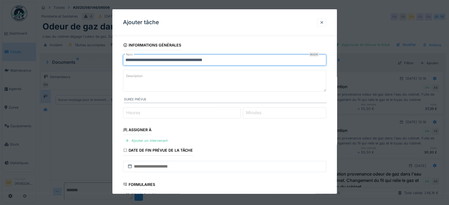
drag, startPoint x: 245, startPoint y: 59, endPoint x: 23, endPoint y: 82, distance: 222.4
click at [36, 82] on div "**********" at bounding box center [242, 102] width 413 height 205
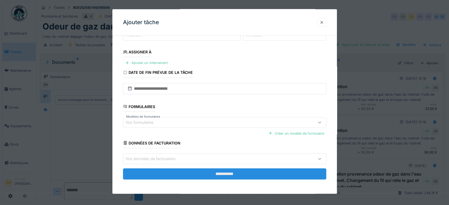
type input "**********"
click at [230, 174] on input "**********" at bounding box center [224, 173] width 203 height 11
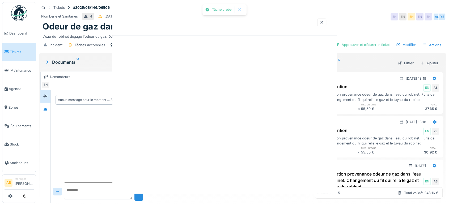
scroll to position [0, 0]
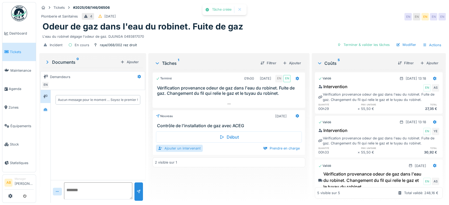
click at [181, 150] on div "Ajouter un intervenant" at bounding box center [179, 148] width 47 height 7
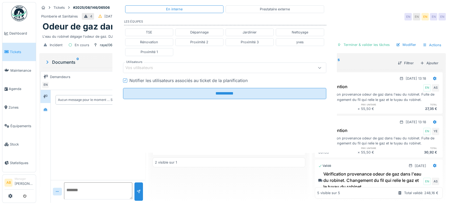
scroll to position [4, 0]
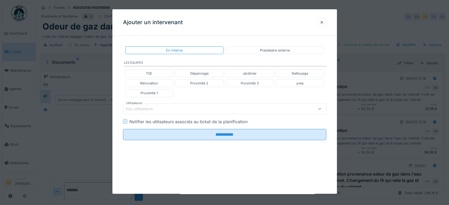
click at [157, 109] on div "Vos utilisateurs" at bounding box center [142, 109] width 35 height 6
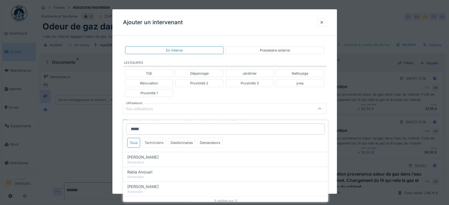
type input "*****"
click at [158, 139] on div "Techniciens" at bounding box center [154, 143] width 24 height 10
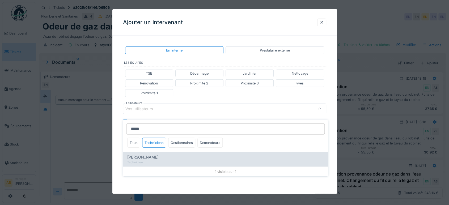
click at [150, 160] on div "Technicien" at bounding box center [225, 162] width 196 height 5
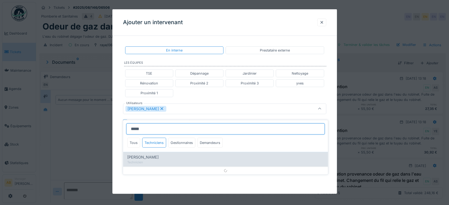
type input "*****"
type input "****"
click at [160, 160] on div "Technicien" at bounding box center [225, 162] width 196 height 5
type input "**********"
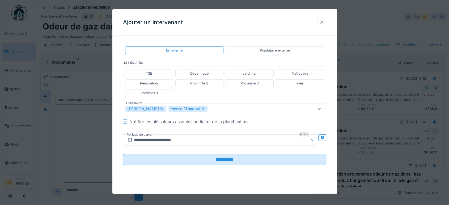
click at [211, 92] on div "TSE Dépannage Jardinier Nettoyage Rénovation Proximité 2 Proximité 3 yves Proxi…" at bounding box center [224, 83] width 203 height 32
click at [170, 138] on input "**********" at bounding box center [219, 139] width 193 height 11
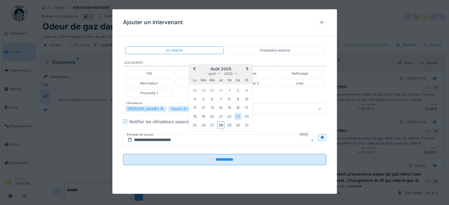
click at [245, 69] on button "Next Month" at bounding box center [248, 69] width 8 height 8
click at [194, 68] on span "Previous Month" at bounding box center [194, 69] width 0 height 6
click at [229, 127] on div "29" at bounding box center [229, 125] width 7 height 7
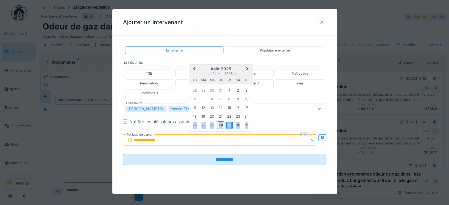
click at [229, 127] on div "29" at bounding box center [229, 125] width 7 height 7
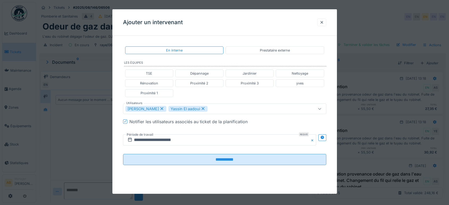
click at [328, 141] on div "**********" at bounding box center [224, 110] width 224 height 140
click at [324, 137] on icon at bounding box center [322, 137] width 4 height 3
click at [196, 137] on input "**********" at bounding box center [169, 139] width 93 height 11
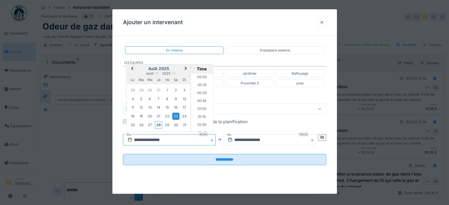
scroll to position [198, 0]
click at [168, 125] on div "29" at bounding box center [167, 124] width 7 height 7
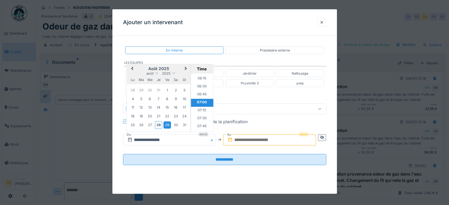
click at [170, 124] on div "29" at bounding box center [167, 124] width 7 height 7
click at [170, 125] on div "29" at bounding box center [167, 124] width 7 height 7
click at [196, 97] on li "08:00" at bounding box center [202, 101] width 23 height 8
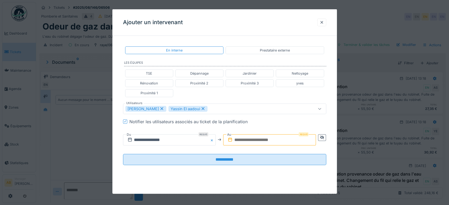
click at [265, 145] on div "**********" at bounding box center [224, 140] width 203 height 20
click at [264, 138] on input "text" at bounding box center [269, 139] width 93 height 11
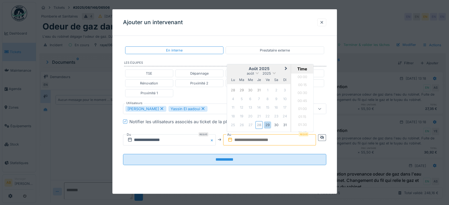
scroll to position [309, 0]
drag, startPoint x: 241, startPoint y: 71, endPoint x: 261, endPoint y: 100, distance: 35.4
click at [241, 70] on h2 "août 2025" at bounding box center [259, 68] width 64 height 5
click at [268, 124] on div "29" at bounding box center [267, 124] width 7 height 7
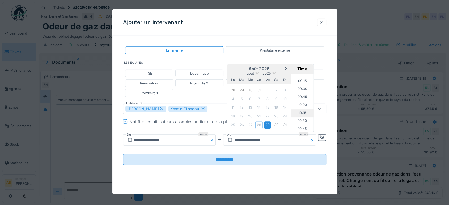
scroll to position [274, 0]
click at [300, 89] on li "09:00" at bounding box center [302, 91] width 23 height 8
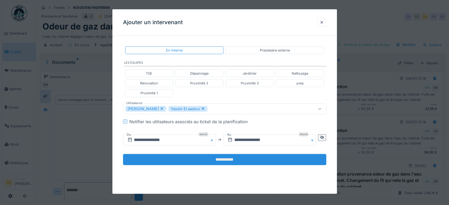
click at [260, 155] on input "**********" at bounding box center [224, 159] width 203 height 11
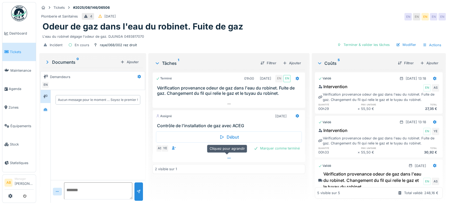
click at [224, 155] on div at bounding box center [228, 158] width 153 height 8
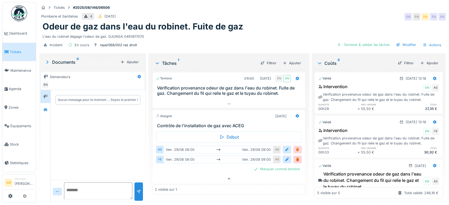
click at [295, 147] on div at bounding box center [297, 149] width 4 height 5
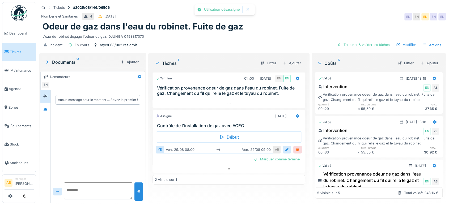
click at [296, 148] on div at bounding box center [297, 150] width 8 height 8
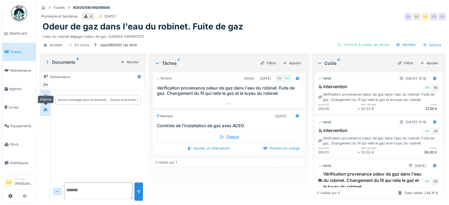
click at [42, 106] on div at bounding box center [45, 109] width 8 height 7
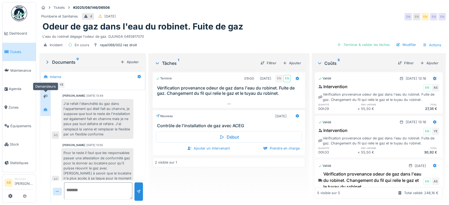
click at [45, 94] on div at bounding box center [45, 96] width 4 height 5
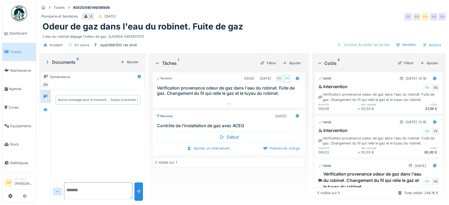
drag, startPoint x: 8, startPoint y: 12, endPoint x: 18, endPoint y: 14, distance: 10.2
click at [18, 14] on ul "Dashboard Tickets Maintenance Agenda Zones Équipements Stock Statistiques" at bounding box center [19, 87] width 34 height 170
click at [18, 14] on img at bounding box center [19, 13] width 16 height 16
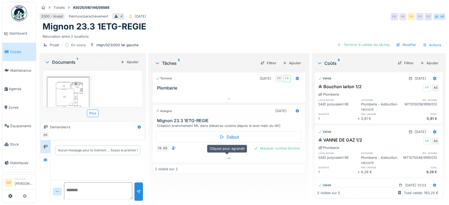
click at [224, 157] on div at bounding box center [228, 158] width 153 height 8
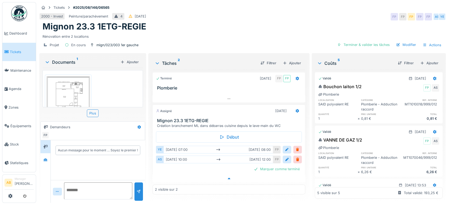
scroll to position [4, 0]
click at [285, 147] on div at bounding box center [287, 149] width 4 height 5
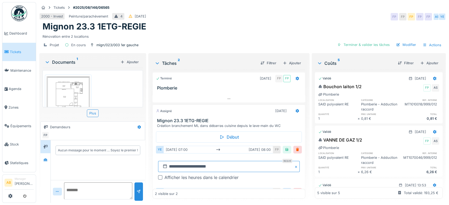
click at [182, 161] on input "**********" at bounding box center [229, 166] width 142 height 11
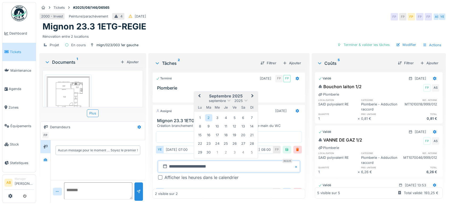
click at [200, 93] on button "Previous Month" at bounding box center [198, 96] width 8 height 8
click at [235, 148] on div "29" at bounding box center [234, 151] width 7 height 7
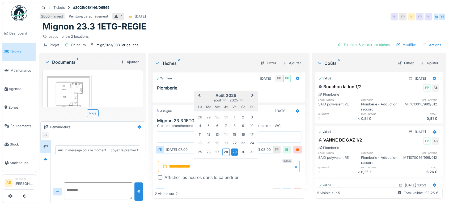
click at [235, 148] on div "29" at bounding box center [234, 151] width 7 height 7
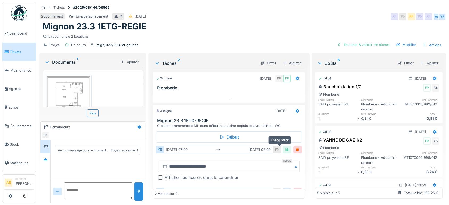
click at [285, 147] on div at bounding box center [287, 149] width 4 height 5
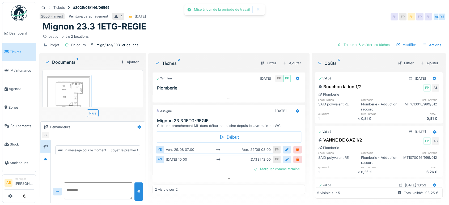
click at [283, 156] on div at bounding box center [287, 160] width 8 height 8
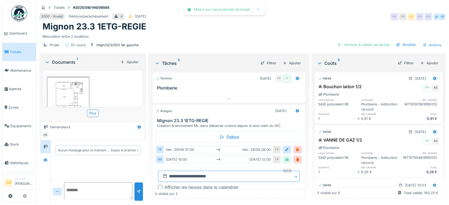
click at [198, 173] on input "**********" at bounding box center [229, 176] width 142 height 11
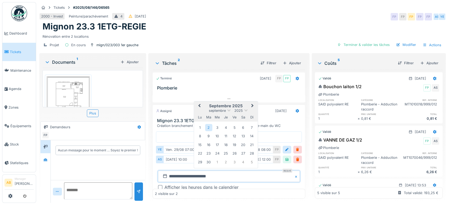
click at [197, 102] on button "Previous Month" at bounding box center [198, 106] width 8 height 8
click at [231, 158] on div "29" at bounding box center [234, 161] width 7 height 7
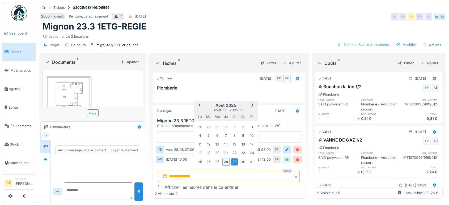
click at [231, 158] on div "29" at bounding box center [234, 161] width 7 height 7
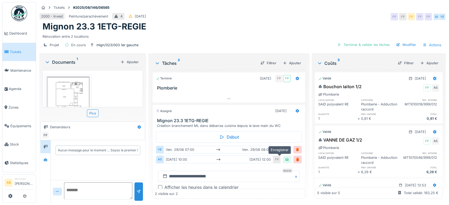
click at [285, 157] on div at bounding box center [287, 159] width 4 height 5
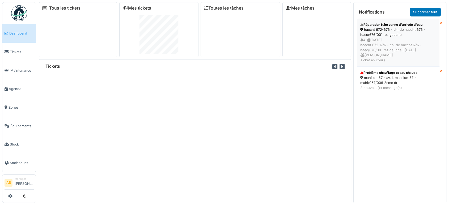
click at [404, 44] on div "4 | [DATE] haecht 672-676 - ch. de haecht 676 - haec/676/001 rez gauche | [DATE…" at bounding box center [398, 49] width 76 height 25
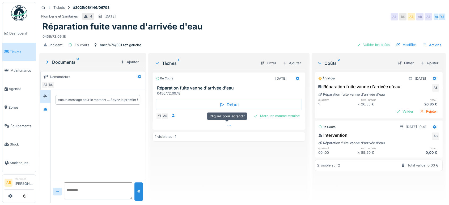
click at [202, 125] on div at bounding box center [228, 126] width 153 height 8
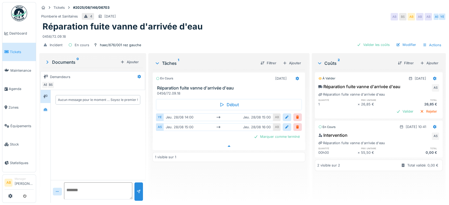
scroll to position [4, 0]
click at [27, 14] on img at bounding box center [19, 13] width 16 height 16
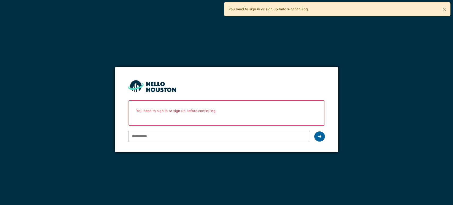
type input "**********"
click at [320, 135] on icon at bounding box center [320, 136] width 4 height 4
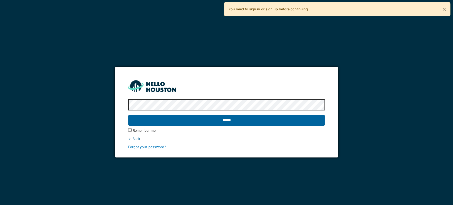
click at [271, 121] on input "******" at bounding box center [226, 120] width 197 height 11
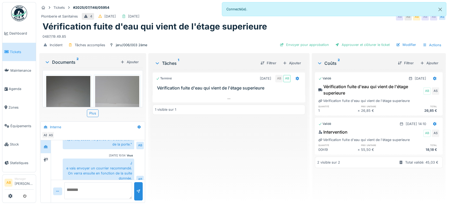
scroll to position [140, 0]
click at [22, 18] on img at bounding box center [19, 13] width 16 height 16
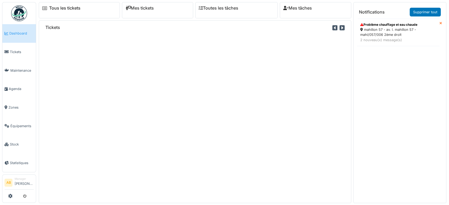
click at [72, 8] on link "Tous les tickets" at bounding box center [64, 8] width 31 height 5
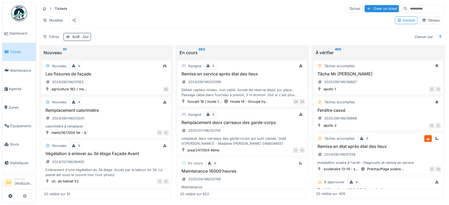
click at [407, 11] on input at bounding box center [425, 8] width 37 height 7
paste input "**********"
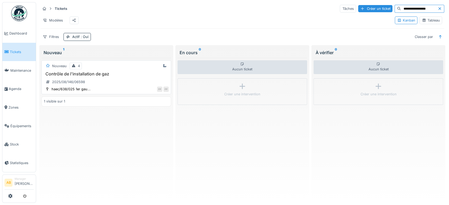
type input "**********"
click at [92, 76] on h3 "Contrôle de l'installation de gaz" at bounding box center [106, 73] width 125 height 5
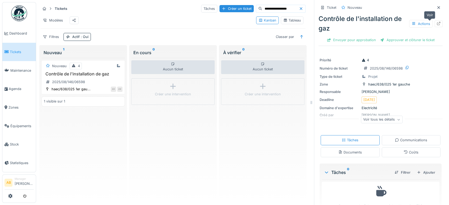
click at [436, 25] on div at bounding box center [438, 23] width 4 height 5
click at [288, 10] on input "**********" at bounding box center [280, 8] width 37 height 7
paste input "**********"
type input "**********"
click at [91, 69] on div "Nouveau 4" at bounding box center [83, 66] width 79 height 7
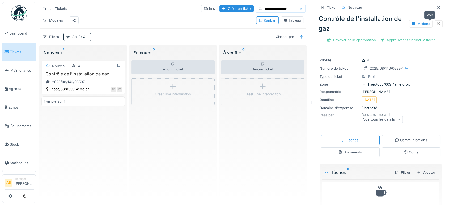
click at [437, 23] on icon at bounding box center [438, 23] width 3 height 3
drag, startPoint x: 286, startPoint y: 5, endPoint x: 200, endPoint y: 2, distance: 85.6
click at [200, 2] on div "**********" at bounding box center [172, 22] width 269 height 41
paste input "**********"
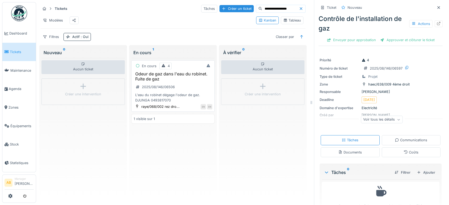
type input "**********"
click at [181, 82] on h3 "Odeur de gaz dans l'eau du robinet. Fuite de gaz" at bounding box center [173, 76] width 79 height 10
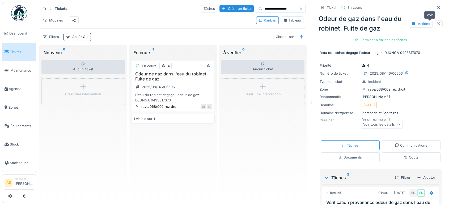
click at [436, 24] on icon at bounding box center [438, 23] width 4 height 3
click at [16, 89] on span "Agenda" at bounding box center [21, 88] width 25 height 5
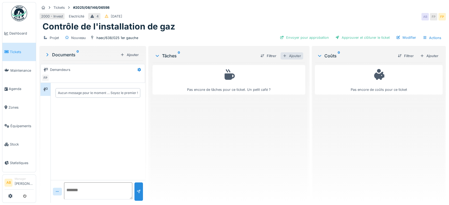
click at [289, 53] on div "Ajouter" at bounding box center [291, 55] width 23 height 7
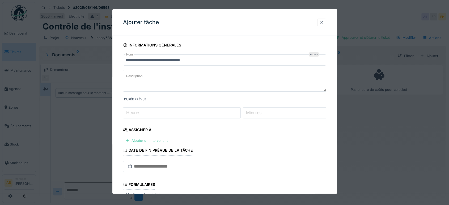
scroll to position [78, 0]
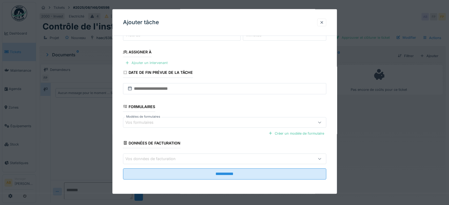
click at [158, 61] on div "Ajouter un intervenant" at bounding box center [146, 62] width 47 height 7
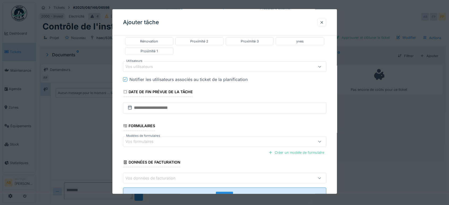
click at [176, 69] on div "Vos utilisateurs" at bounding box center [212, 67] width 174 height 6
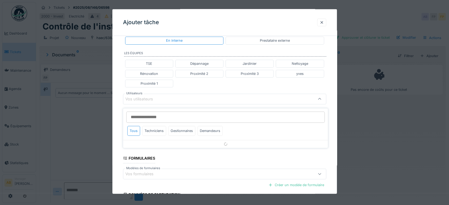
scroll to position [110, 0]
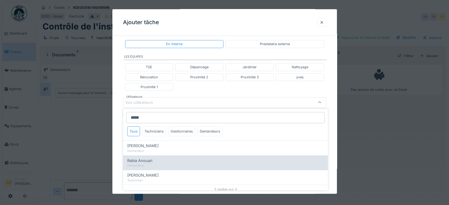
type input "*****"
click at [155, 161] on div "Rabia Anouari" at bounding box center [225, 160] width 196 height 6
type input "****"
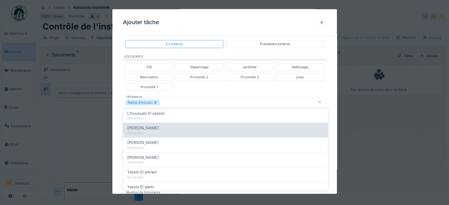
scroll to position [0, 0]
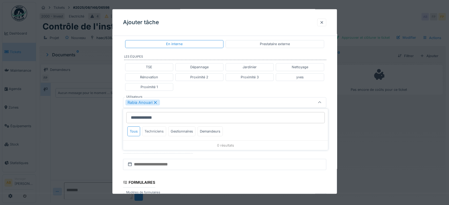
click at [157, 134] on div "Techniciens" at bounding box center [154, 131] width 24 height 10
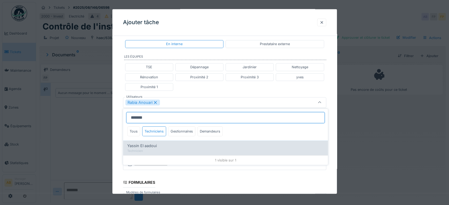
type input "******"
drag, startPoint x: 158, startPoint y: 154, endPoint x: 163, endPoint y: 145, distance: 10.0
click at [163, 145] on div "Yassin El aadoui Technicien" at bounding box center [225, 147] width 205 height 15
type input "**********"
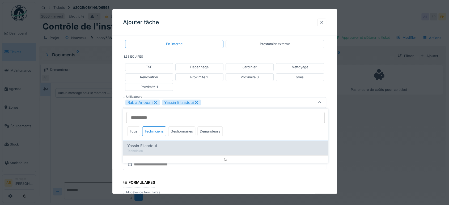
click at [163, 145] on div "Yassin El aadoui" at bounding box center [225, 146] width 196 height 6
type input "****"
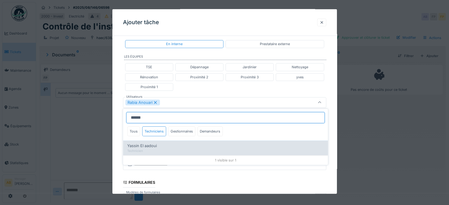
type input "******"
click at [153, 152] on div "Technicien" at bounding box center [225, 151] width 196 height 5
type input "**********"
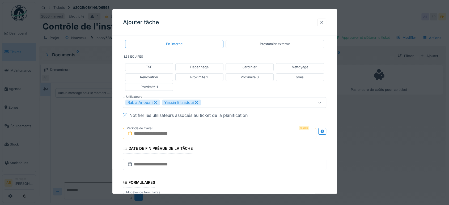
click at [117, 107] on div "**********" at bounding box center [224, 100] width 224 height 340
click at [176, 132] on input "text" at bounding box center [219, 133] width 193 height 11
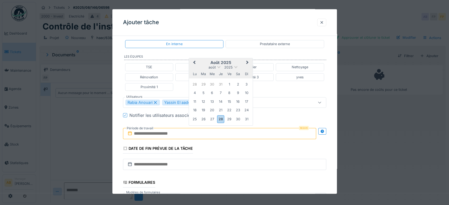
click at [240, 62] on h2 "août 2025" at bounding box center [221, 62] width 64 height 5
click at [247, 61] on span "Next Month" at bounding box center [247, 62] width 0 height 6
click at [194, 59] on button "Previous Month" at bounding box center [193, 63] width 8 height 8
click at [227, 116] on div "29" at bounding box center [229, 118] width 7 height 7
click at [228, 116] on div "29" at bounding box center [229, 118] width 7 height 7
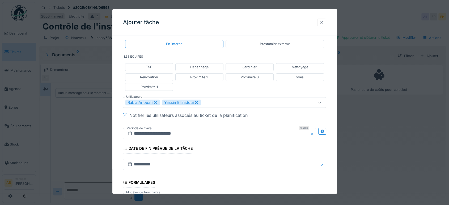
click at [324, 131] on icon at bounding box center [322, 130] width 4 height 3
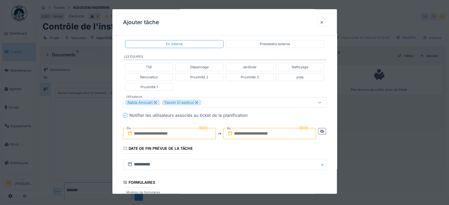
click at [182, 134] on input "text" at bounding box center [169, 133] width 93 height 11
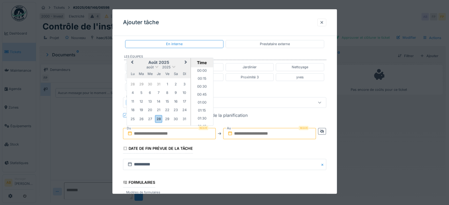
scroll to position [317, 0]
click at [141, 61] on h2 "août 2025" at bounding box center [159, 62] width 64 height 5
click at [170, 117] on div "29" at bounding box center [167, 118] width 7 height 7
click at [200, 93] on li "10:00" at bounding box center [202, 95] width 23 height 8
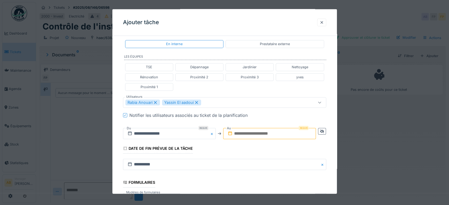
click at [266, 133] on input "text" at bounding box center [269, 133] width 93 height 11
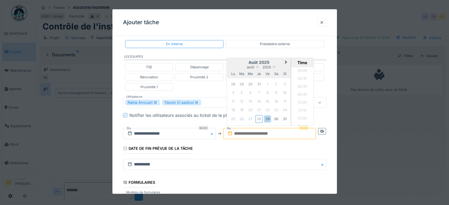
scroll to position [317, 0]
click at [240, 62] on h2 "août 2025" at bounding box center [259, 62] width 64 height 5
click at [271, 116] on div "29" at bounding box center [267, 118] width 7 height 7
click at [302, 116] on li "12:00" at bounding box center [302, 119] width 23 height 8
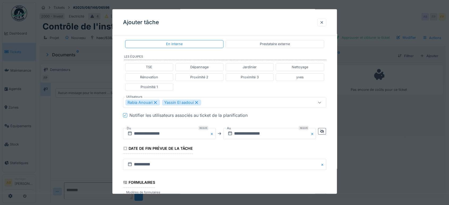
scroll to position [186, 0]
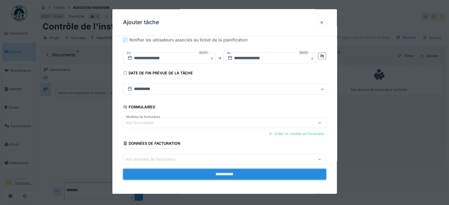
click at [268, 171] on input "**********" at bounding box center [224, 174] width 203 height 11
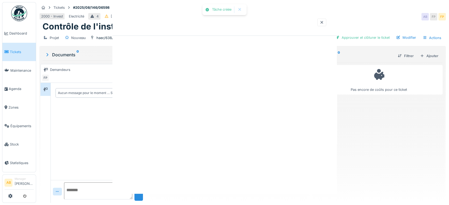
scroll to position [0, 0]
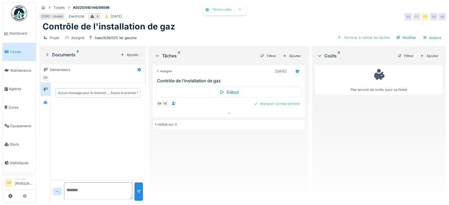
click at [224, 117] on div at bounding box center [228, 113] width 153 height 8
drag, startPoint x: 221, startPoint y: 112, endPoint x: 211, endPoint y: 181, distance: 69.9
click at [211, 181] on div "Assigné 29/08/2025 Contrôle de l'installation de gaz Début RA YE Marquer comme …" at bounding box center [228, 131] width 153 height 136
click at [227, 114] on icon at bounding box center [229, 113] width 4 height 3
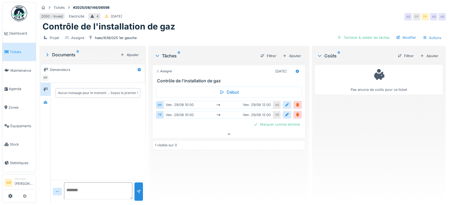
click at [285, 102] on div at bounding box center [287, 104] width 4 height 5
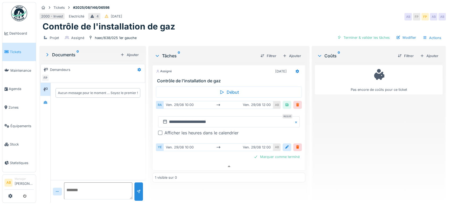
click at [296, 102] on div at bounding box center [297, 104] width 4 height 5
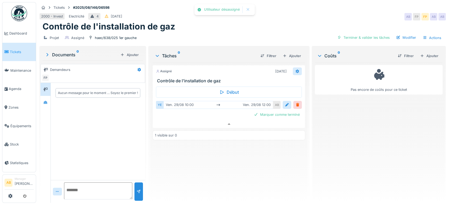
click at [295, 69] on div at bounding box center [297, 71] width 4 height 5
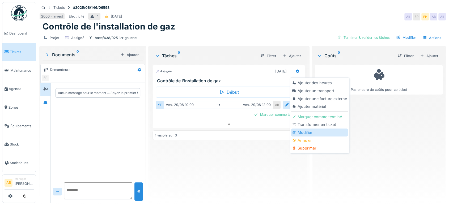
click at [303, 129] on div "Modifier" at bounding box center [319, 133] width 57 height 8
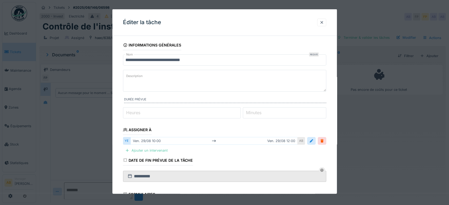
click at [151, 149] on div "Ajouter un intervenant" at bounding box center [146, 150] width 47 height 7
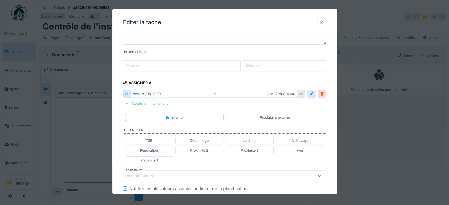
click at [150, 170] on div "Vos utilisateurs" at bounding box center [224, 175] width 203 height 11
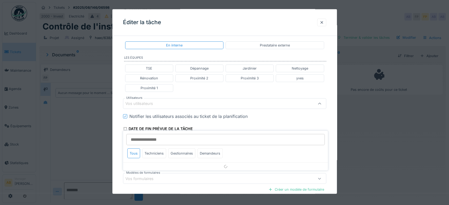
scroll to position [121, 0]
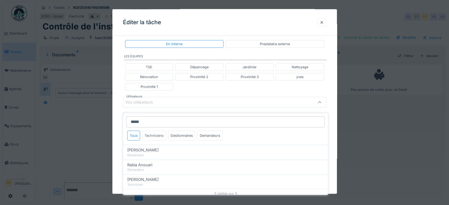
type input "*****"
click at [157, 131] on div "Techniciens" at bounding box center [154, 136] width 24 height 10
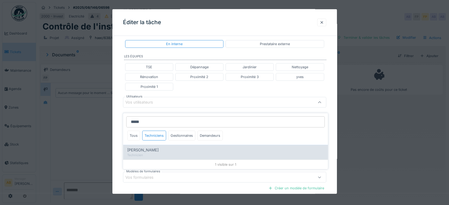
click at [152, 147] on div "[PERSON_NAME]" at bounding box center [225, 150] width 196 height 6
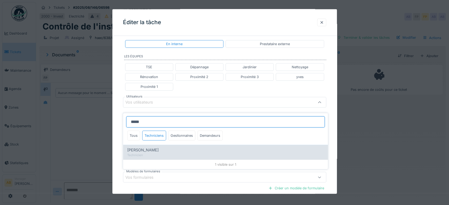
type input "*****"
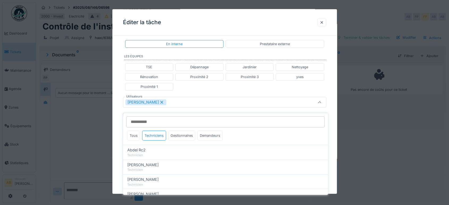
click at [207, 91] on div "TSE Dépannage Jardinier Nettoyage Rénovation Proximité 2 Proximité 3 yves Proxi…" at bounding box center [224, 77] width 203 height 32
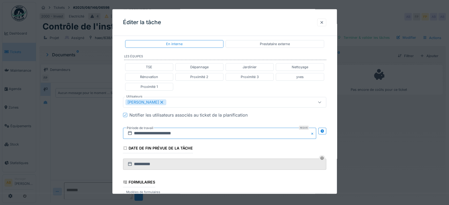
click at [181, 133] on input "**********" at bounding box center [219, 133] width 193 height 11
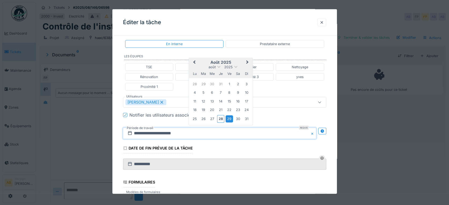
click at [228, 117] on div "29" at bounding box center [229, 118] width 7 height 7
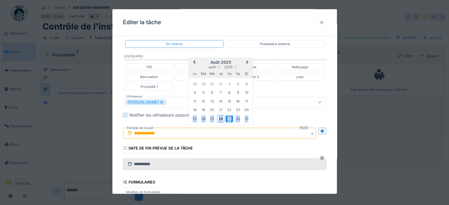
click at [228, 117] on div "29" at bounding box center [229, 118] width 7 height 7
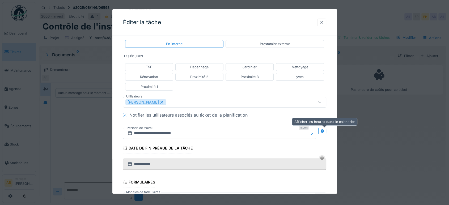
click at [322, 130] on icon at bounding box center [322, 130] width 4 height 3
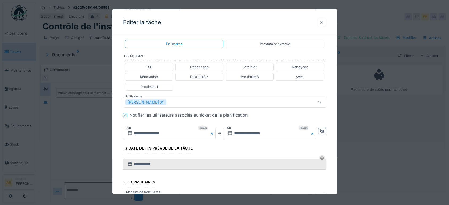
scroll to position [195, 0]
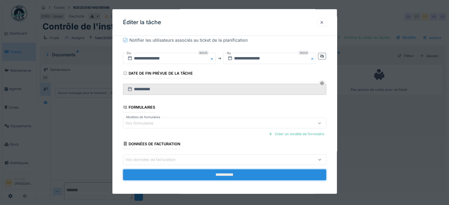
click at [268, 174] on input "**********" at bounding box center [224, 174] width 203 height 11
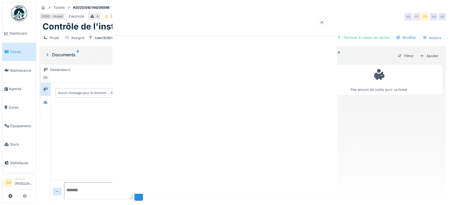
scroll to position [0, 0]
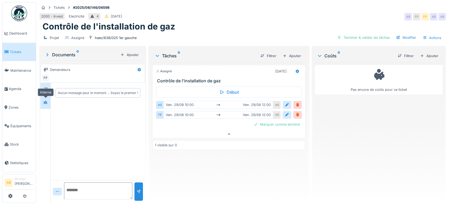
click at [42, 99] on div at bounding box center [45, 102] width 8 height 7
click at [91, 182] on textarea at bounding box center [98, 190] width 68 height 17
paste textarea "**********"
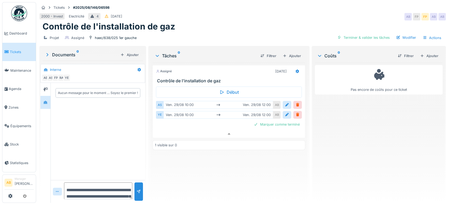
scroll to position [13, 0]
type textarea "**********"
click at [136, 194] on div at bounding box center [138, 191] width 8 height 18
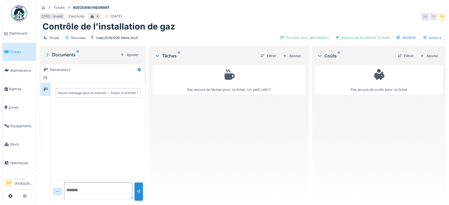
click at [298, 59] on div "Filtrer Ajouter" at bounding box center [279, 55] width 47 height 9
click at [296, 57] on div "Ajouter" at bounding box center [291, 55] width 23 height 7
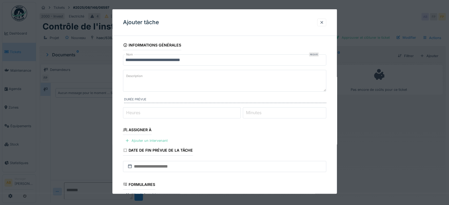
click at [159, 137] on div "Ajouter un intervenant" at bounding box center [146, 140] width 47 height 7
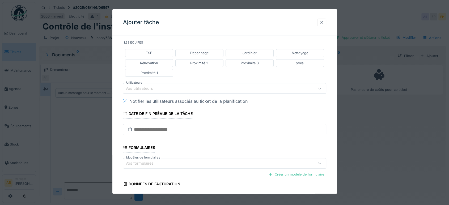
click at [162, 89] on div "Vos utilisateurs" at bounding box center [212, 89] width 174 height 6
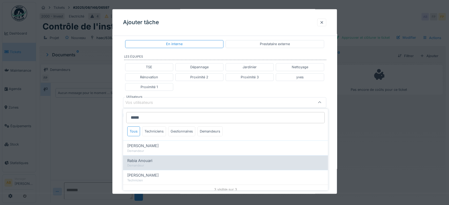
type input "*****"
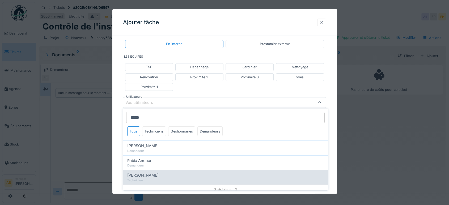
drag, startPoint x: 163, startPoint y: 165, endPoint x: 158, endPoint y: 178, distance: 14.3
click at [158, 178] on div "***** Tous Techniciens Gestionnaires Demandeurs Anouar Allach Demandeur Rabia A…" at bounding box center [225, 152] width 205 height 86
click at [159, 175] on div "[PERSON_NAME]" at bounding box center [225, 175] width 196 height 6
type input "*****"
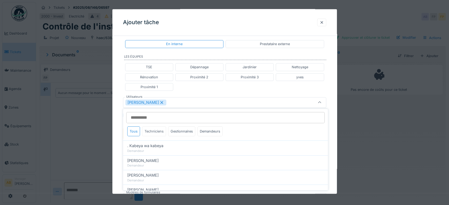
click at [153, 131] on div "Techniciens" at bounding box center [154, 131] width 24 height 10
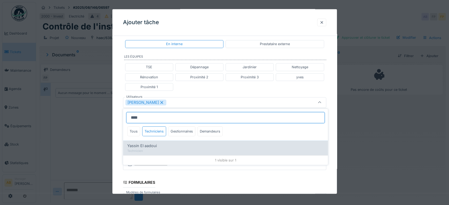
type input "****"
click at [149, 143] on span "Yassin El aadoui" at bounding box center [141, 146] width 29 height 6
type input "**********"
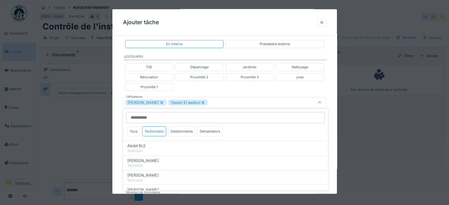
click at [118, 93] on div "**********" at bounding box center [224, 100] width 224 height 340
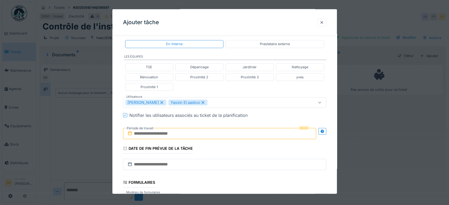
click at [189, 131] on input "text" at bounding box center [219, 133] width 193 height 11
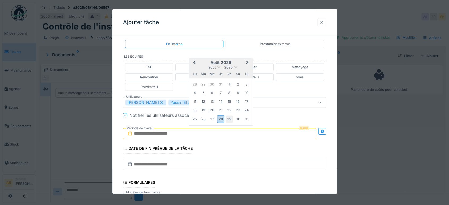
click at [227, 119] on div "29" at bounding box center [229, 118] width 7 height 7
click at [229, 119] on div "29" at bounding box center [229, 118] width 7 height 7
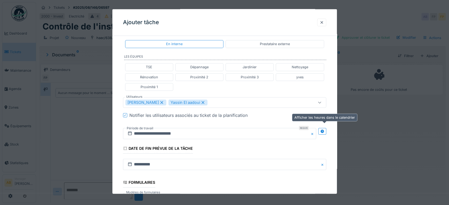
click at [322, 129] on icon at bounding box center [322, 130] width 4 height 3
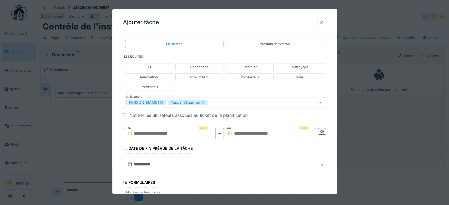
click at [198, 133] on input "text" at bounding box center [169, 133] width 93 height 11
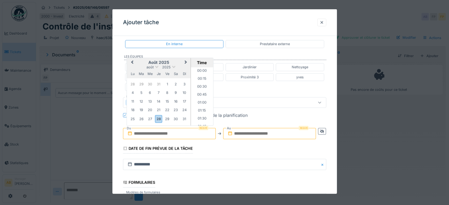
scroll to position [317, 0]
click at [141, 58] on div "août 2025 août 2025 lu ma me je ve sa di" at bounding box center [159, 68] width 64 height 20
click at [166, 118] on div "29" at bounding box center [167, 118] width 7 height 7
click at [200, 72] on li "10:00" at bounding box center [202, 73] width 23 height 8
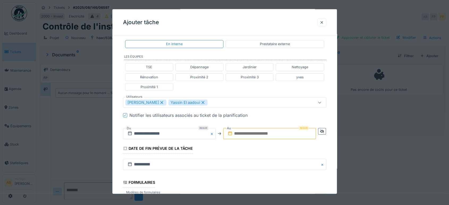
click at [253, 129] on input "text" at bounding box center [269, 133] width 93 height 11
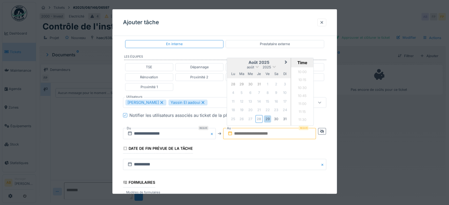
drag, startPoint x: 233, startPoint y: 63, endPoint x: 244, endPoint y: 76, distance: 17.1
click at [233, 63] on h2 "août 2025" at bounding box center [259, 62] width 64 height 5
click at [268, 117] on div "29" at bounding box center [267, 118] width 7 height 7
click at [302, 103] on li "11:00" at bounding box center [302, 104] width 23 height 8
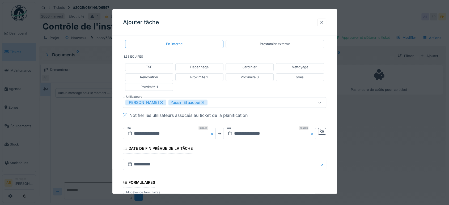
scroll to position [186, 0]
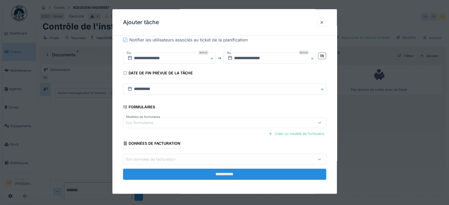
click at [276, 171] on input "**********" at bounding box center [224, 174] width 203 height 11
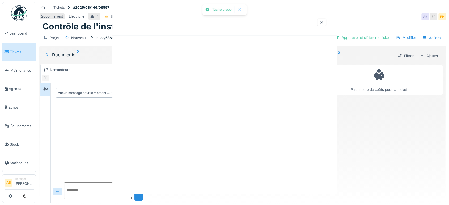
scroll to position [0, 0]
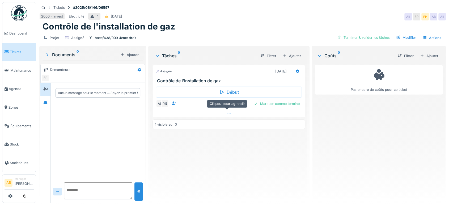
click at [219, 112] on div at bounding box center [229, 113] width 152 height 8
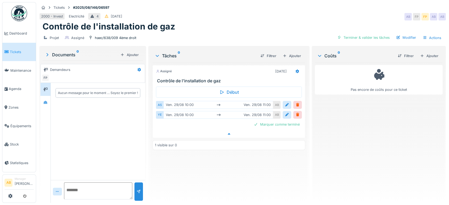
scroll to position [4, 0]
click at [43, 100] on div at bounding box center [45, 102] width 8 height 7
click at [95, 182] on textarea at bounding box center [98, 190] width 68 height 17
paste textarea "**********"
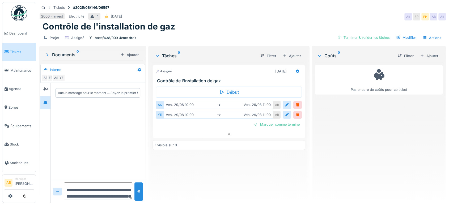
scroll to position [13, 0]
type textarea "**********"
click at [138, 192] on div at bounding box center [138, 191] width 8 height 18
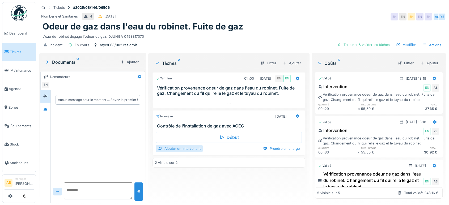
click at [183, 146] on div "Ajouter un intervenant" at bounding box center [179, 148] width 47 height 7
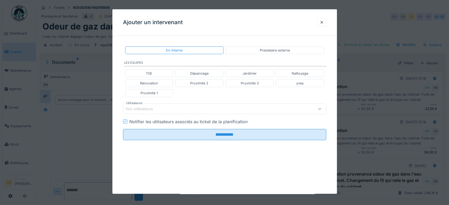
scroll to position [4, 0]
click at [147, 106] on div "Vos utilisateurs" at bounding box center [142, 109] width 35 height 6
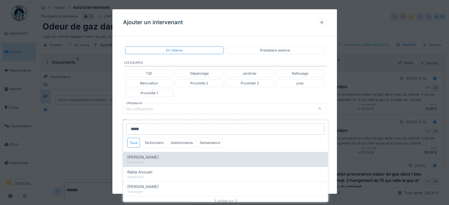
type input "*****"
click at [161, 160] on div "Demandeur" at bounding box center [225, 162] width 196 height 5
type input "****"
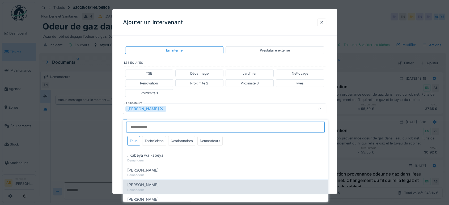
scroll to position [1, 0]
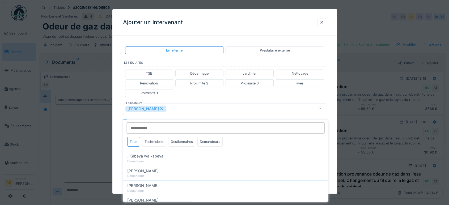
click at [150, 137] on div "Techniciens" at bounding box center [154, 142] width 24 height 10
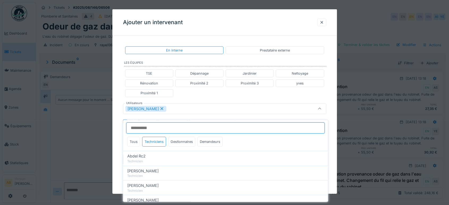
click at [152, 126] on input "Utilisateurs" at bounding box center [225, 127] width 198 height 11
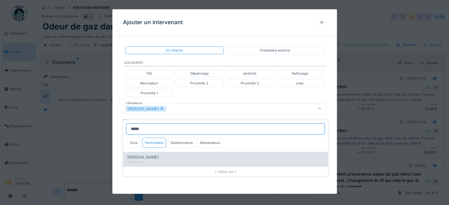
type input "*****"
click at [143, 154] on span "[PERSON_NAME]" at bounding box center [142, 157] width 31 height 6
type input "**********"
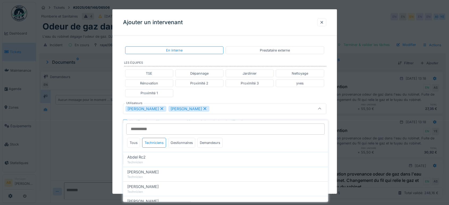
click at [160, 108] on icon at bounding box center [161, 108] width 3 height 3
type input "*****"
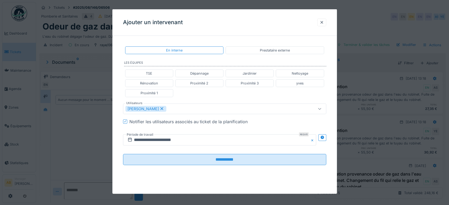
click at [192, 110] on div "[PERSON_NAME]" at bounding box center [212, 109] width 174 height 6
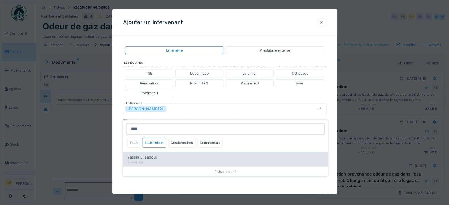
type input "****"
click at [157, 152] on div "Yassin El aadoui Technicien" at bounding box center [225, 159] width 205 height 15
type input "**********"
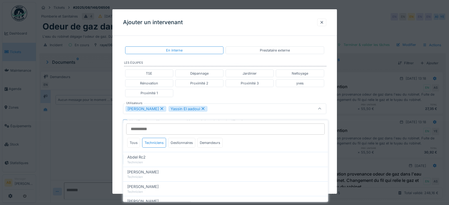
click at [121, 111] on div "**********" at bounding box center [224, 110] width 224 height 140
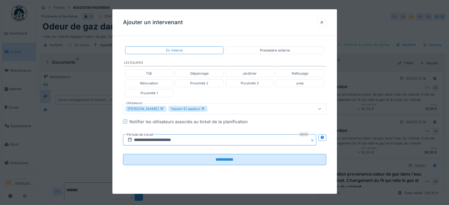
click at [184, 141] on input "**********" at bounding box center [219, 139] width 193 height 11
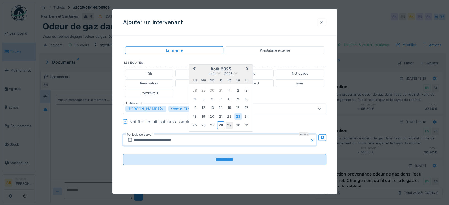
click at [226, 125] on div "29" at bounding box center [229, 125] width 7 height 7
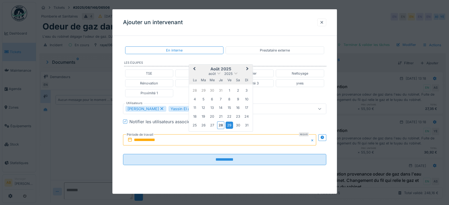
click at [228, 125] on div "29" at bounding box center [229, 125] width 7 height 7
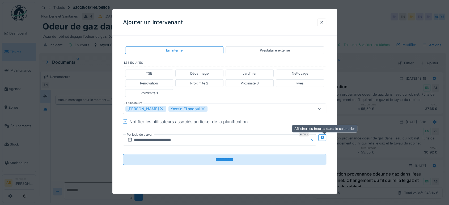
click at [325, 141] on div at bounding box center [322, 140] width 8 height 20
click at [324, 136] on icon at bounding box center [321, 137] width 3 height 3
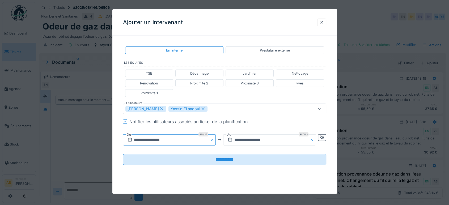
click at [189, 140] on input "**********" at bounding box center [169, 139] width 93 height 11
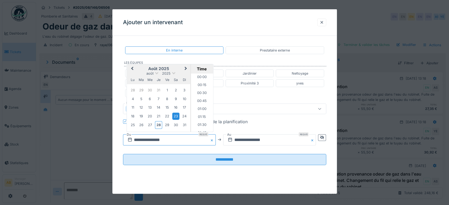
scroll to position [198, 0]
click at [165, 123] on div "29" at bounding box center [167, 124] width 7 height 7
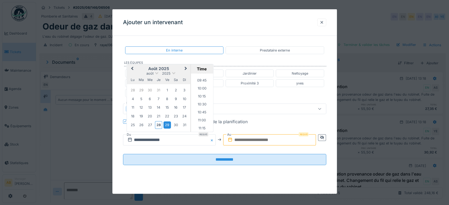
scroll to position [308, 0]
click at [199, 87] on li "10:00" at bounding box center [202, 88] width 23 height 8
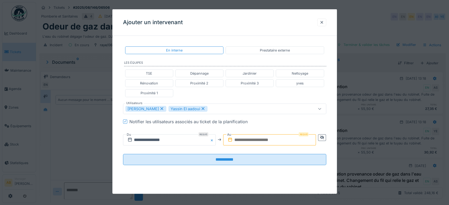
click at [255, 138] on input "text" at bounding box center [269, 139] width 93 height 11
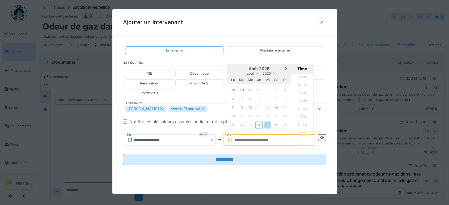
scroll to position [317, 0]
click at [238, 71] on div "août 2025" at bounding box center [259, 73] width 64 height 5
click at [269, 123] on div "29" at bounding box center [267, 124] width 7 height 7
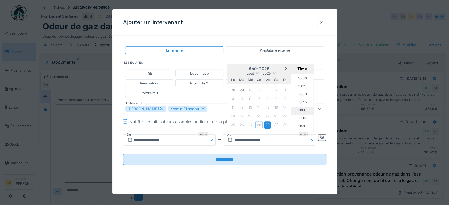
click at [300, 111] on li "11:00" at bounding box center [302, 111] width 23 height 8
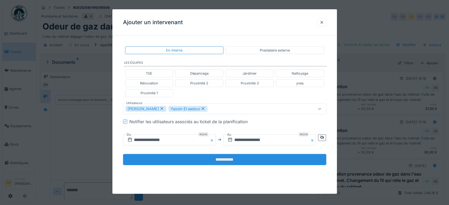
drag, startPoint x: 260, startPoint y: 170, endPoint x: 244, endPoint y: 158, distance: 20.1
click at [244, 158] on div "**********" at bounding box center [224, 110] width 224 height 140
click at [243, 157] on input "**********" at bounding box center [224, 159] width 203 height 11
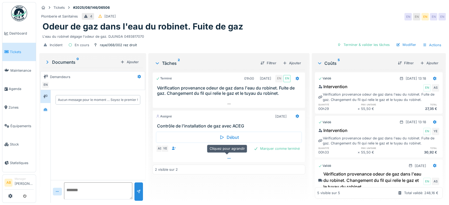
click at [195, 157] on div at bounding box center [229, 159] width 152 height 8
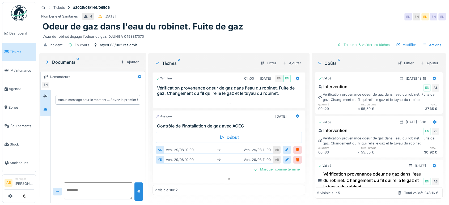
click at [46, 103] on div at bounding box center [45, 109] width 10 height 13
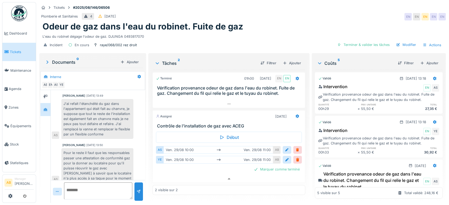
click at [100, 187] on textarea at bounding box center [98, 190] width 68 height 17
paste textarea "**********"
type textarea "**********"
click at [139, 190] on div at bounding box center [138, 191] width 8 height 18
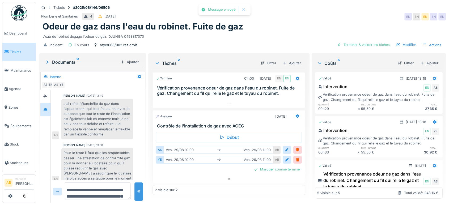
scroll to position [157, 0]
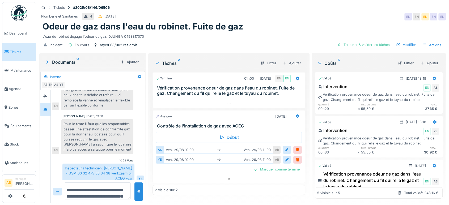
click at [16, 7] on img at bounding box center [19, 13] width 16 height 16
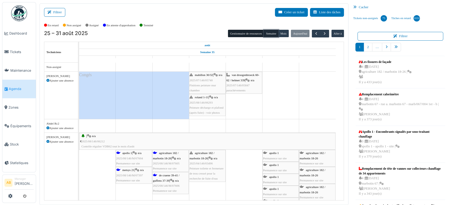
click at [265, 30] on button "Semaine" at bounding box center [271, 33] width 15 height 7
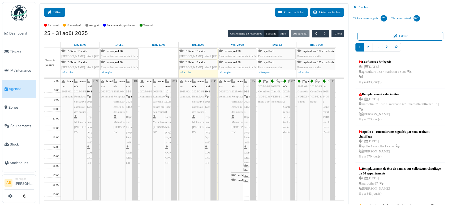
click at [57, 11] on button "Filtrer" at bounding box center [54, 12] width 21 height 9
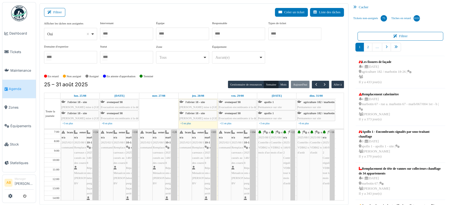
click at [61, 35] on div "Oui Remove item" at bounding box center [68, 34] width 43 height 6
select select "**"
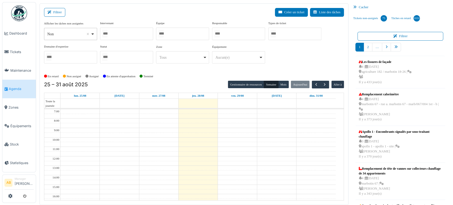
click at [120, 38] on div at bounding box center [126, 34] width 53 height 12
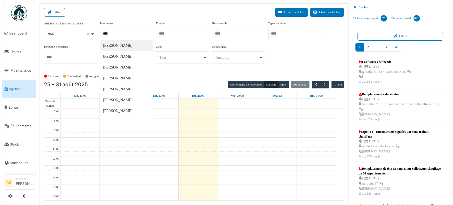
type input "*****"
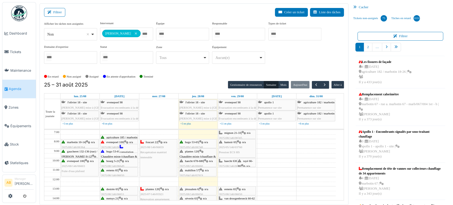
click at [239, 131] on span "mignon 21-33" at bounding box center [232, 132] width 17 height 3
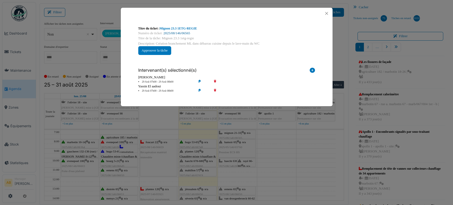
click at [181, 34] on link "2025/08/146/06565" at bounding box center [177, 33] width 27 height 4
click at [325, 10] on div at bounding box center [227, 13] width 212 height 11
click at [327, 11] on button "Close" at bounding box center [326, 13] width 7 height 7
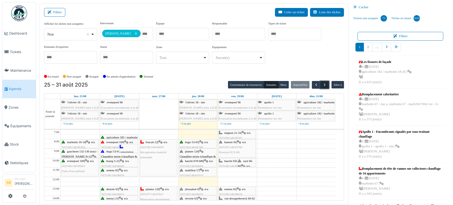
click at [323, 86] on span "button" at bounding box center [325, 85] width 5 height 5
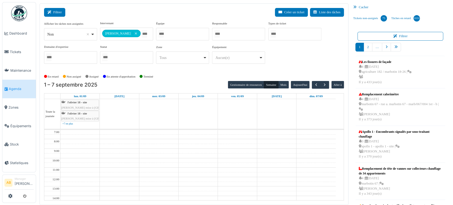
click at [53, 9] on button "Filtrer" at bounding box center [54, 12] width 21 height 9
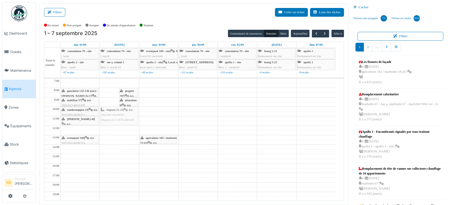
drag, startPoint x: 107, startPoint y: 93, endPoint x: 106, endPoint y: 111, distance: 18.7
click at [106, 111] on div "mignon 21-33 | n/a 2025/08/146/06565 Mignon 23.3 1ETG-REGIE progrès 287 | n/a 2…" at bounding box center [119, 159] width 39 height 160
click at [314, 33] on span "button" at bounding box center [316, 33] width 5 height 5
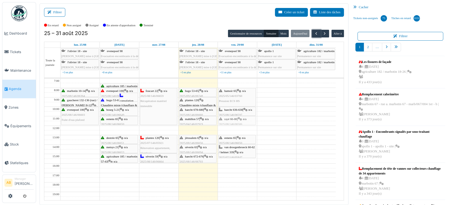
drag, startPoint x: 246, startPoint y: 109, endPoint x: 240, endPoint y: 121, distance: 12.9
click at [240, 121] on div "haecht 636-638 | n/a 2025/08/146/06597 Contrôle de l'installation de gaz rayé 6…" at bounding box center [237, 159] width 39 height 160
click at [58, 10] on button "Filtrer" at bounding box center [54, 12] width 21 height 9
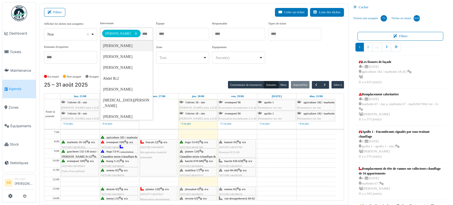
click at [142, 30] on input "Tous" at bounding box center [144, 34] width 5 height 8
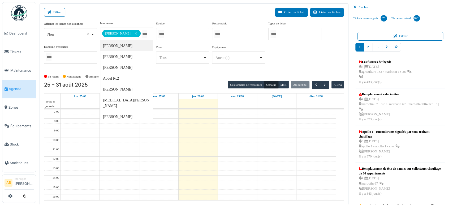
click at [292, 148] on td at bounding box center [198, 149] width 275 height 5
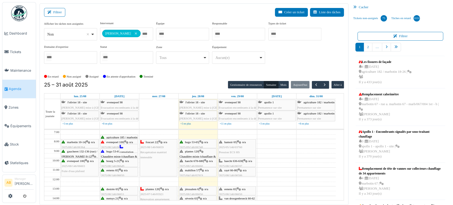
click at [242, 162] on div "haecht 636-638 | n/a 2025/08/146/06597 Contrôle de l'installation de gaz" at bounding box center [237, 169] width 36 height 20
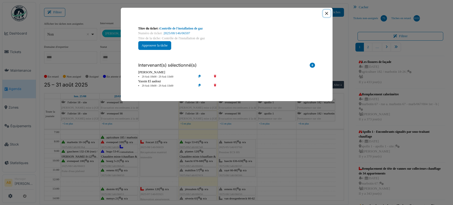
click at [328, 12] on button "Close" at bounding box center [326, 13] width 7 height 7
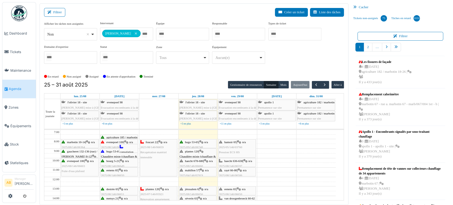
click at [135, 40] on div "**********" at bounding box center [126, 34] width 53 height 13
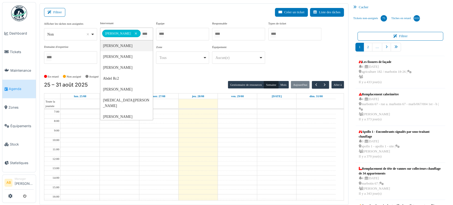
click at [288, 134] on td at bounding box center [198, 135] width 275 height 5
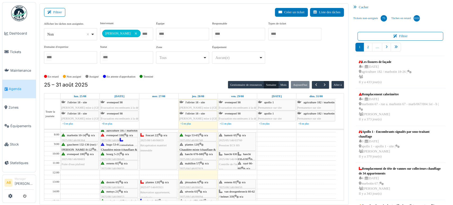
scroll to position [9, 0]
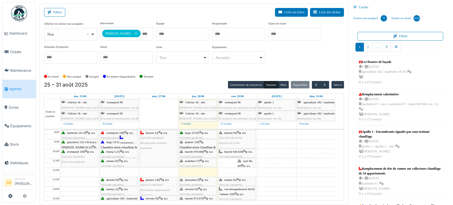
drag, startPoint x: 227, startPoint y: 165, endPoint x: 227, endPoint y: 156, distance: 9.3
click at [227, 156] on div "haecht 636-638 | n/a 2025/08/146/06598 Contrôle de l'installation de gaz haecht…" at bounding box center [237, 201] width 39 height 160
click at [229, 156] on div at bounding box center [237, 157] width 37 height 2
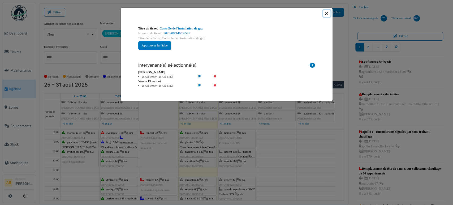
click at [327, 12] on button "Close" at bounding box center [326, 13] width 7 height 7
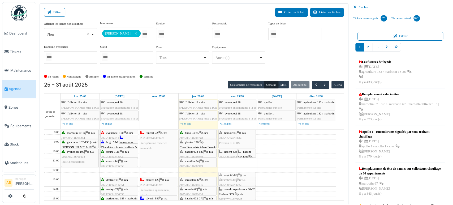
drag, startPoint x: 235, startPoint y: 161, endPoint x: 232, endPoint y: 173, distance: 12.2
click at [232, 173] on div "haecht 636-638 | n/a 2025/08/146/06597 Contrôle de l'installation de gaz haecht…" at bounding box center [237, 201] width 39 height 160
drag, startPoint x: 244, startPoint y: 150, endPoint x: 241, endPoint y: 159, distance: 10.0
click at [241, 159] on div "haecht 636-638 | n/a 2025/08/146/06597 Contrôle de l'installation de gaz haecht…" at bounding box center [237, 201] width 39 height 160
drag, startPoint x: 237, startPoint y: 164, endPoint x: 237, endPoint y: 160, distance: 4.6
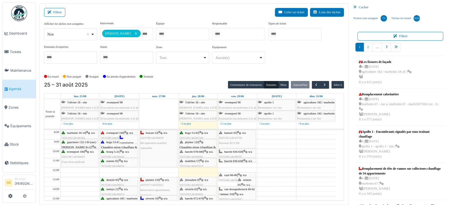
click at [237, 160] on div "rayé 66-80 | n/a 2025/08/146/06506 Contrôle de l'installation de gaz avec ACEG …" at bounding box center [237, 201] width 39 height 160
drag, startPoint x: 233, startPoint y: 173, endPoint x: 234, endPoint y: 163, distance: 10.4
click at [234, 163] on div "rayé 66-80 | n/a 2025/08/146/06506 Contrôle de l'installation de gaz avec ACEG …" at bounding box center [237, 201] width 39 height 160
drag, startPoint x: 229, startPoint y: 171, endPoint x: 227, endPoint y: 163, distance: 8.5
click at [227, 163] on link "rayé 66-80 | n/a 2025/08/146/06506 Contrôle de l'installation de gaz avec ACEG" at bounding box center [237, 167] width 37 height 9
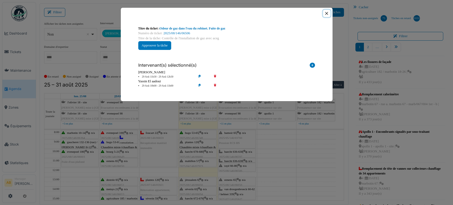
click at [325, 14] on button "Close" at bounding box center [326, 13] width 7 height 7
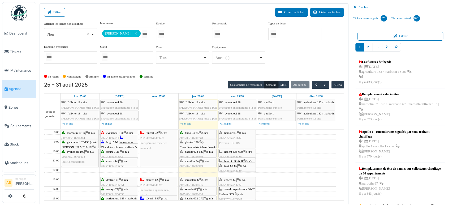
click at [229, 136] on span "2025/05/146/03760" at bounding box center [230, 137] width 23 height 3
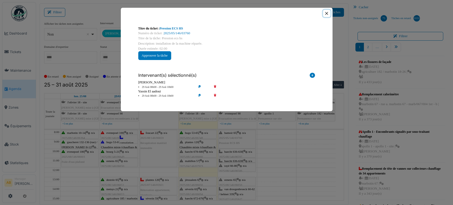
click at [328, 12] on button "Close" at bounding box center [326, 13] width 7 height 7
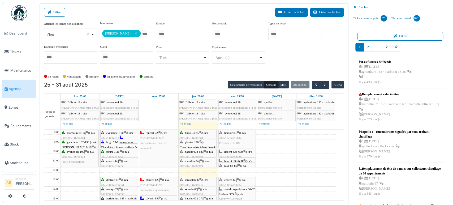
drag, startPoint x: 233, startPoint y: 171, endPoint x: 234, endPoint y: 167, distance: 4.3
click at [234, 167] on div "7:00 8:00 9:00 10:00 11:00 12:00 13:00 14:00 15:00 16:00 17:00 18:00 19:00 20:0…" at bounding box center [190, 201] width 292 height 160
click at [234, 158] on div "haecht 636-638 | n/a 2025/08/146/06598 Contrôle de l'installation de gaz" at bounding box center [237, 160] width 37 height 4
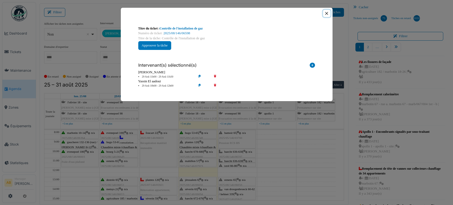
click at [328, 14] on button "Close" at bounding box center [326, 13] width 7 height 7
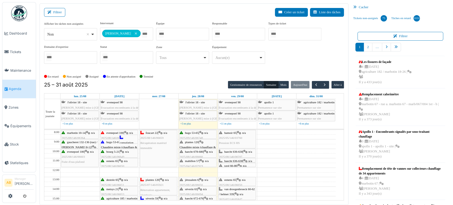
click at [237, 155] on span "2025/08/146/06597" at bounding box center [230, 156] width 23 height 3
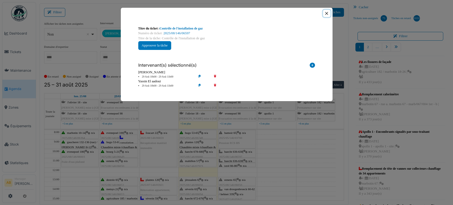
click at [325, 14] on button "Close" at bounding box center [326, 13] width 7 height 7
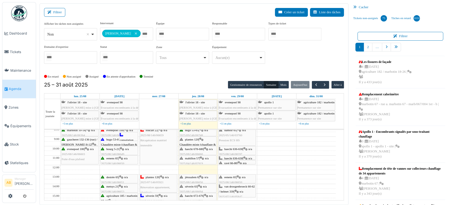
scroll to position [0, 0]
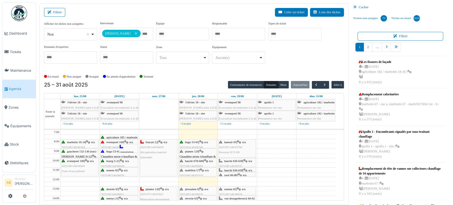
click at [242, 161] on span "haecht 636-638" at bounding box center [233, 160] width 18 height 3
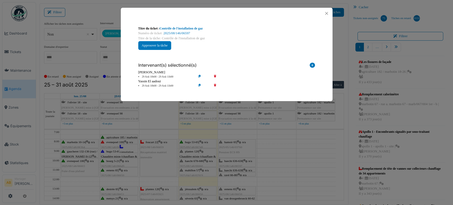
click at [185, 36] on div "Titre de la tâche: Contrôle de l'installation de gaz" at bounding box center [226, 38] width 177 height 5
click at [183, 32] on link "2025/08/146/06597" at bounding box center [177, 33] width 27 height 4
click at [326, 13] on button "Close" at bounding box center [326, 13] width 7 height 7
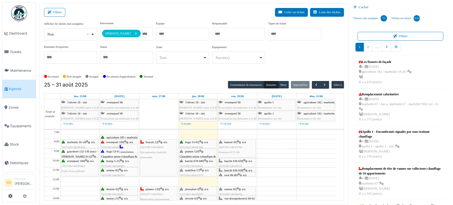
click at [241, 169] on span "haecht 636-638" at bounding box center [233, 170] width 18 height 3
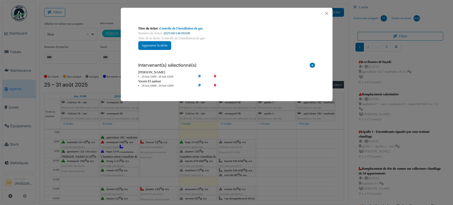
click at [187, 33] on link "2025/08/146/06598" at bounding box center [177, 33] width 27 height 4
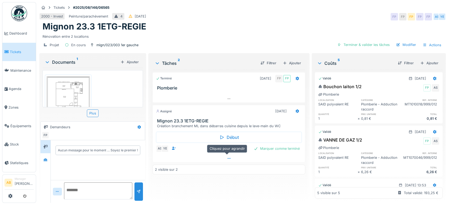
click at [221, 156] on div at bounding box center [229, 159] width 152 height 8
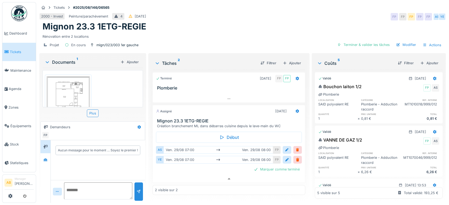
scroll to position [4, 0]
click at [295, 147] on div at bounding box center [297, 149] width 4 height 5
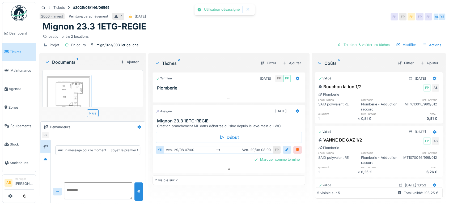
click at [295, 147] on div at bounding box center [297, 149] width 4 height 5
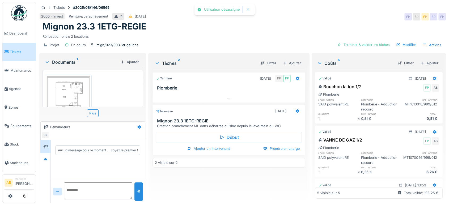
click at [294, 105] on div "Nouveau [DATE]" at bounding box center [229, 110] width 152 height 10
click at [208, 148] on div "Début Ajouter un intervenant Prendre en charge" at bounding box center [228, 142] width 153 height 26
click at [208, 146] on div "Ajouter un intervenant" at bounding box center [208, 148] width 47 height 7
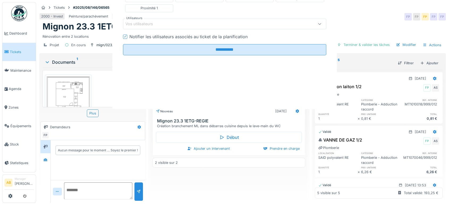
click at [204, 59] on fieldset "**********" at bounding box center [224, 7] width 203 height 104
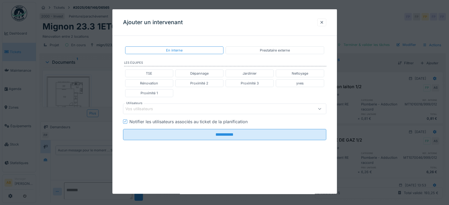
click at [188, 111] on div "Vos utilisateurs" at bounding box center [212, 109] width 174 height 6
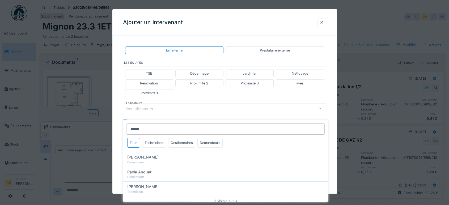
type input "*****"
click at [155, 138] on div "Techniciens" at bounding box center [154, 143] width 24 height 10
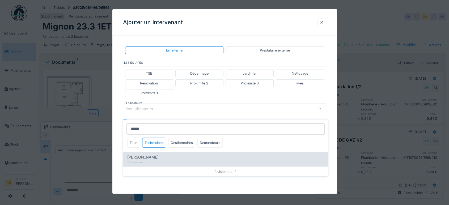
click at [153, 154] on div "Anouar Serifi" at bounding box center [225, 157] width 196 height 6
type input "*****"
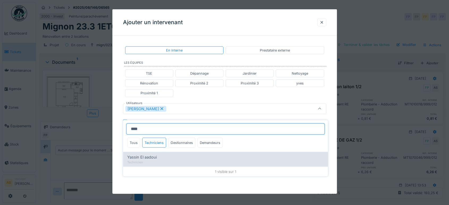
type input "****"
click at [152, 160] on div "Technicien" at bounding box center [225, 162] width 196 height 5
type input "**********"
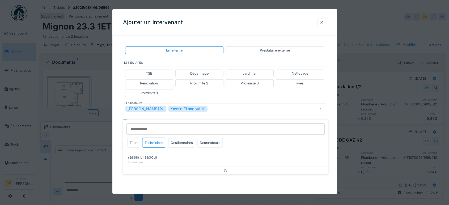
click at [192, 97] on div "TSE Dépannage Jardinier Nettoyage Rénovation Proximité 2 Proximité 3 yves Proxi…" at bounding box center [224, 83] width 203 height 32
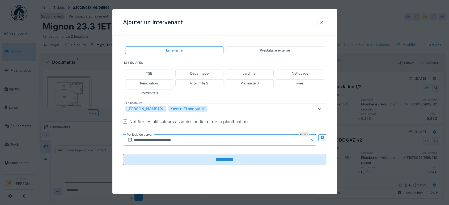
click at [165, 140] on input "**********" at bounding box center [219, 139] width 193 height 11
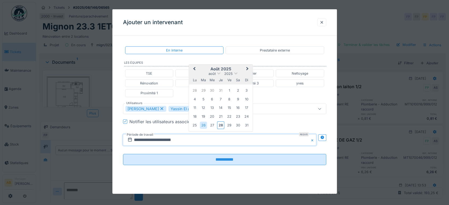
click at [247, 65] on button "Next Month" at bounding box center [248, 69] width 8 height 8
click at [202, 91] on div "2" at bounding box center [203, 90] width 7 height 7
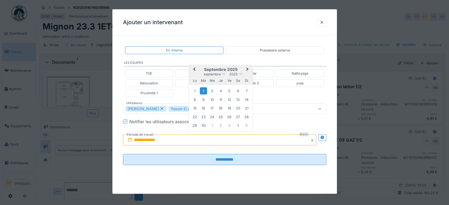
click at [204, 91] on div "2" at bounding box center [203, 90] width 7 height 7
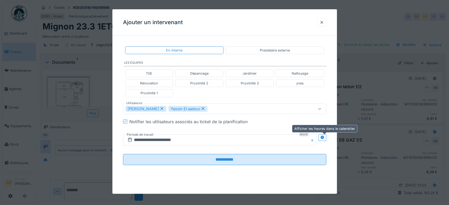
click at [324, 136] on icon at bounding box center [321, 137] width 3 height 3
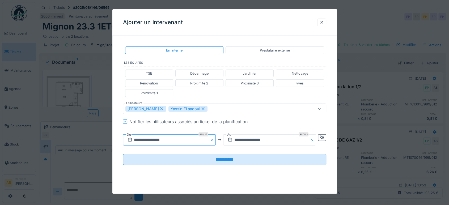
click at [194, 142] on input "**********" at bounding box center [169, 139] width 93 height 11
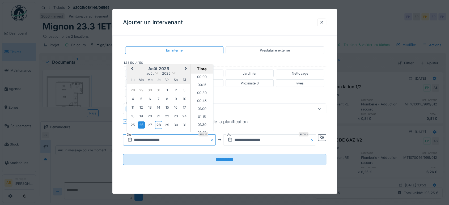
scroll to position [198, 0]
click at [186, 69] on button "Next Month" at bounding box center [186, 69] width 8 height 8
click at [141, 88] on div "2" at bounding box center [141, 90] width 7 height 7
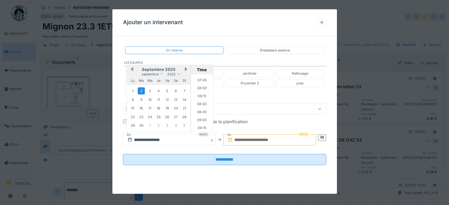
scroll to position [245, 0]
click at [200, 88] on li "08:00" at bounding box center [202, 88] width 23 height 8
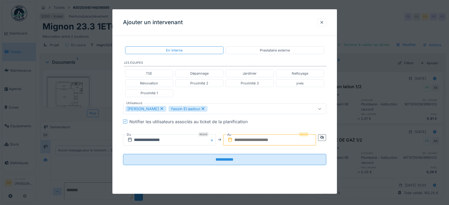
click at [265, 143] on input "text" at bounding box center [269, 139] width 93 height 11
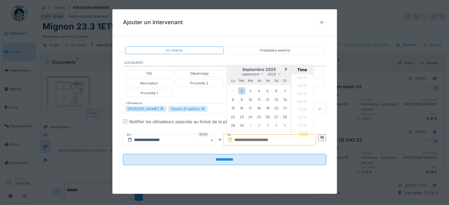
scroll to position [318, 0]
click at [233, 72] on div "septembre 2025" at bounding box center [259, 74] width 64 height 5
click at [242, 89] on div "2" at bounding box center [241, 90] width 7 height 7
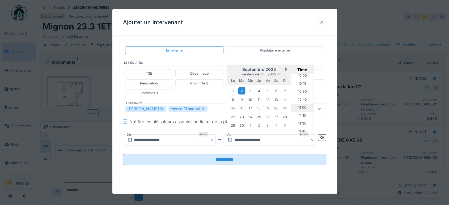
scroll to position [321, 0]
click at [300, 110] on li "11:00" at bounding box center [302, 108] width 23 height 8
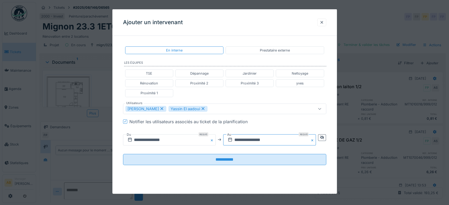
click at [269, 139] on input "**********" at bounding box center [269, 139] width 93 height 11
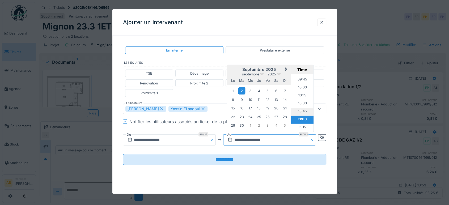
scroll to position [306, 0]
click at [299, 91] on li "10:00" at bounding box center [302, 91] width 23 height 8
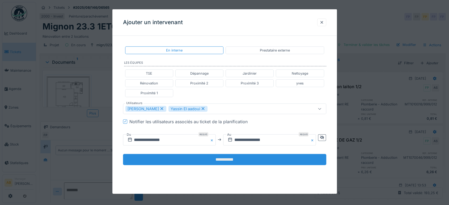
click at [260, 156] on input "**********" at bounding box center [224, 159] width 203 height 11
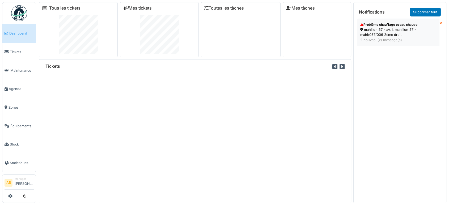
click at [382, 33] on div "mahillon 57 - av. l. mahillon 57 - mahi/057/006 2ème droit" at bounding box center [398, 32] width 76 height 10
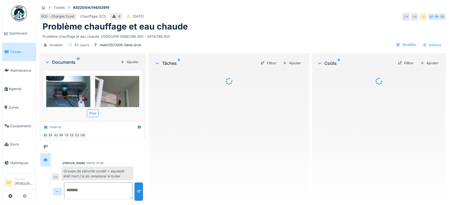
scroll to position [159, 0]
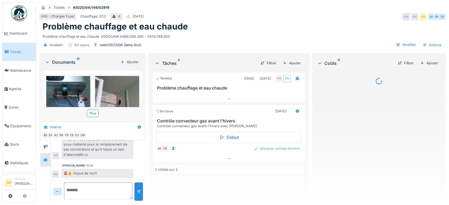
click at [66, 61] on div "Documents 17" at bounding box center [82, 62] width 74 height 6
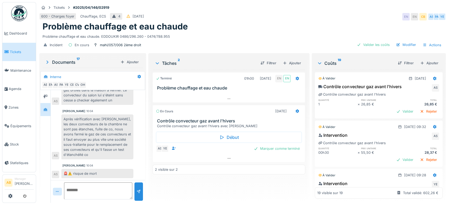
click at [70, 61] on div "Documents 17" at bounding box center [82, 62] width 74 height 6
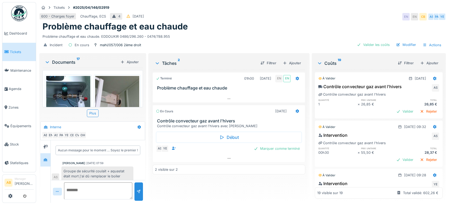
scroll to position [159, 0]
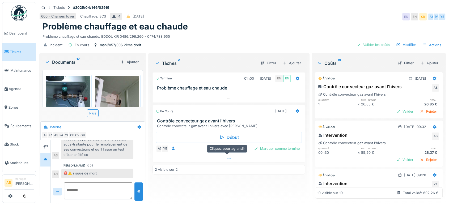
click at [219, 161] on div at bounding box center [229, 159] width 152 height 8
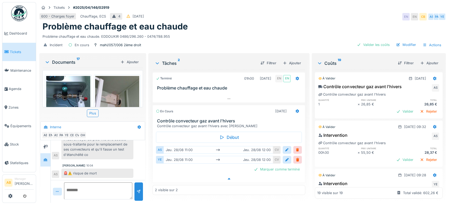
scroll to position [4, 0]
click at [233, 95] on div at bounding box center [229, 99] width 152 height 8
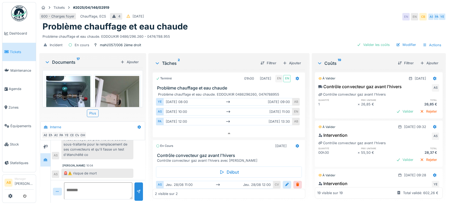
scroll to position [30, 0]
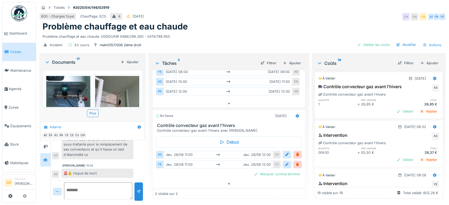
click at [23, 13] on img at bounding box center [19, 13] width 16 height 16
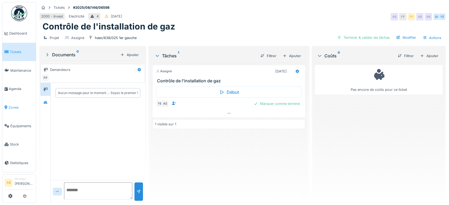
click at [17, 105] on span "Zones" at bounding box center [20, 107] width 25 height 5
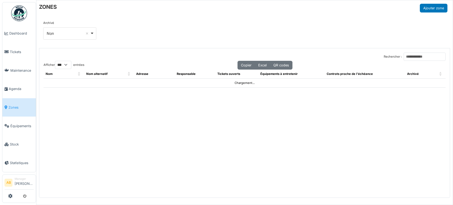
select select "***"
click at [413, 58] on input "Rechercher :" at bounding box center [425, 57] width 42 height 8
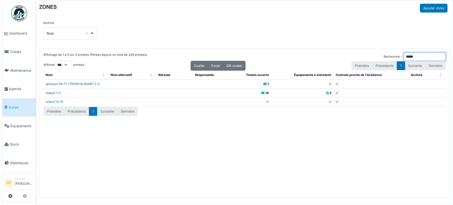
type input "*****"
click at [56, 91] on link "roland 1-11" at bounding box center [53, 93] width 15 height 4
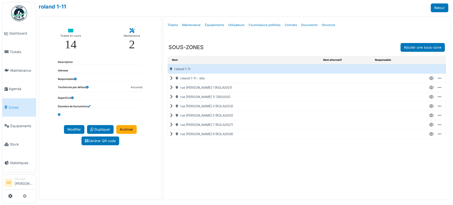
click at [171, 116] on icon at bounding box center [172, 116] width 5 height 0
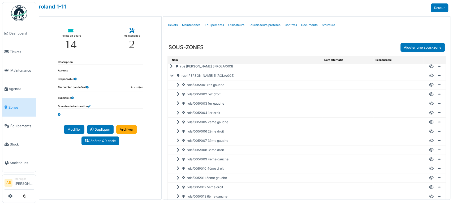
scroll to position [40, 0]
click at [429, 169] on icon at bounding box center [431, 169] width 5 height 0
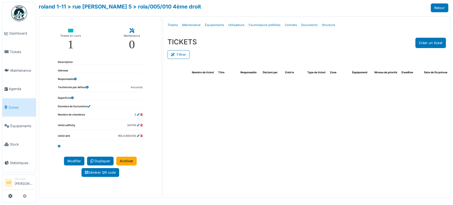
select select "***"
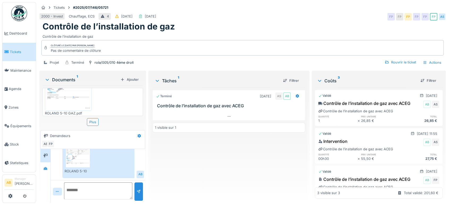
scroll to position [4, 0]
click at [433, 59] on div "Actions" at bounding box center [431, 63] width 23 height 8
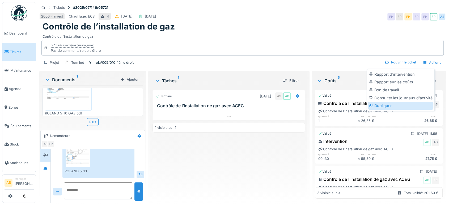
click at [397, 103] on div "Dupliquer" at bounding box center [400, 106] width 65 height 8
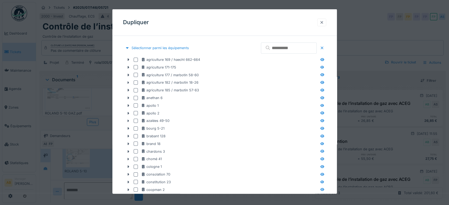
click at [320, 25] on div at bounding box center [321, 23] width 9 height 8
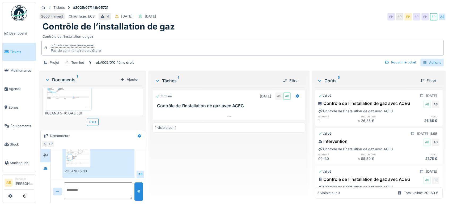
click at [423, 59] on div "Actions" at bounding box center [431, 63] width 23 height 8
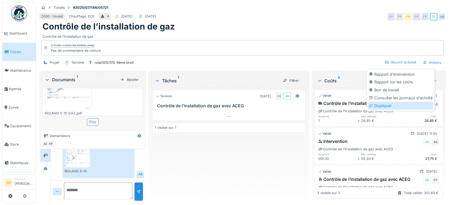
click at [379, 102] on div "Dupliquer" at bounding box center [400, 106] width 65 height 8
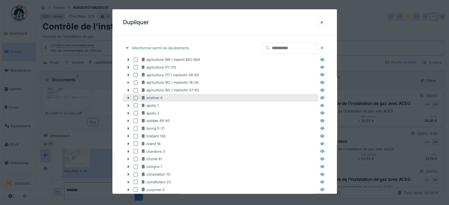
scroll to position [68, 0]
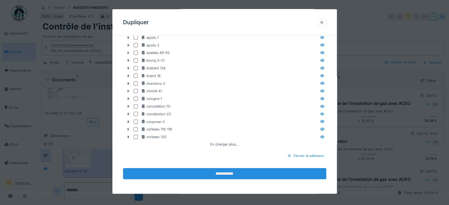
click at [242, 171] on input "**********" at bounding box center [224, 173] width 203 height 11
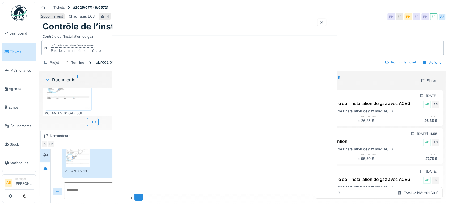
scroll to position [0, 0]
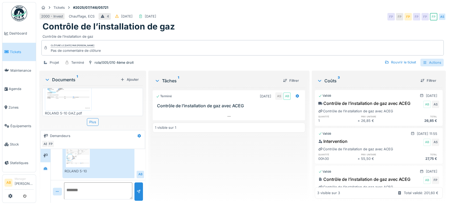
click at [423, 59] on div "Actions" at bounding box center [431, 63] width 23 height 8
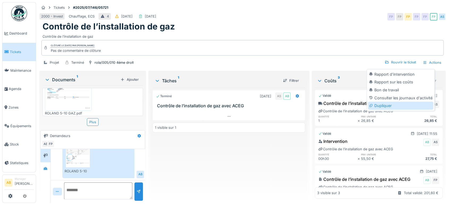
click at [376, 102] on div "Dupliquer" at bounding box center [400, 106] width 65 height 8
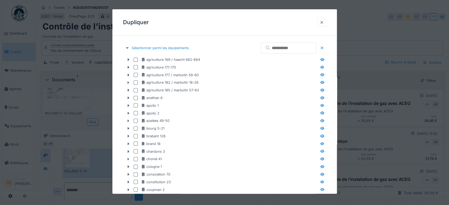
click at [323, 20] on div at bounding box center [321, 22] width 4 height 5
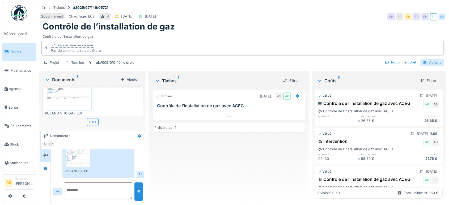
click at [423, 61] on icon at bounding box center [425, 62] width 4 height 3
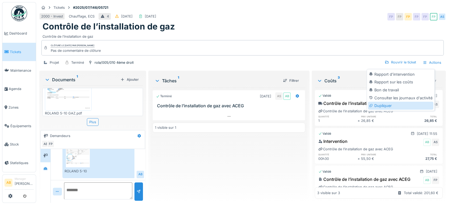
click at [384, 102] on div "Dupliquer" at bounding box center [400, 106] width 65 height 8
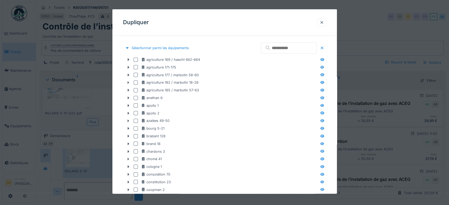
click at [267, 44] on input "text" at bounding box center [289, 47] width 56 height 11
type input "*"
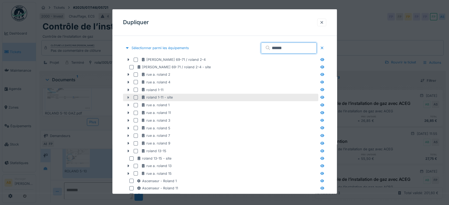
type input "******"
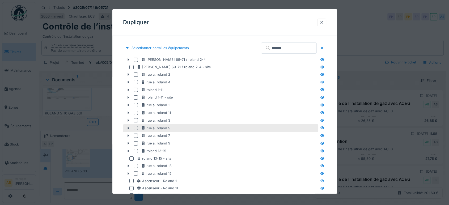
drag, startPoint x: 129, startPoint y: 97, endPoint x: 141, endPoint y: 125, distance: 30.7
click at [141, 125] on fieldset "Sélectionner parmi les équipements ****** gilisquet 69-71 / roland 2-4 gilisque…" at bounding box center [224, 202] width 203 height 324
click at [129, 128] on icon at bounding box center [128, 127] width 4 height 3
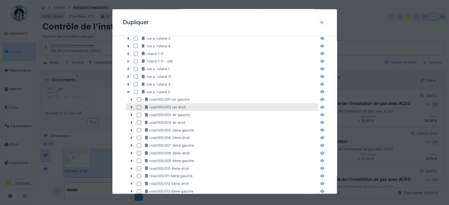
scroll to position [37, 0]
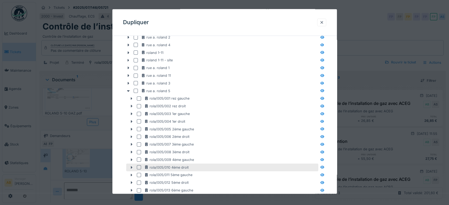
click at [138, 166] on div at bounding box center [139, 167] width 4 height 4
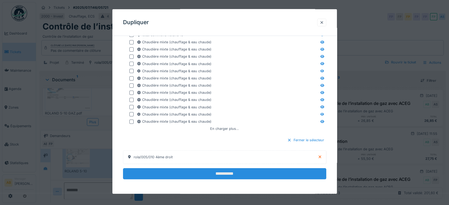
click at [261, 177] on input "**********" at bounding box center [224, 173] width 203 height 11
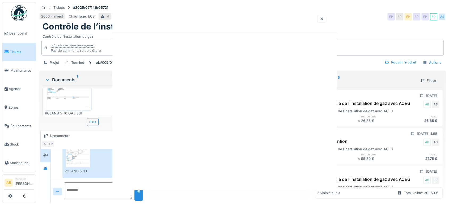
scroll to position [0, 0]
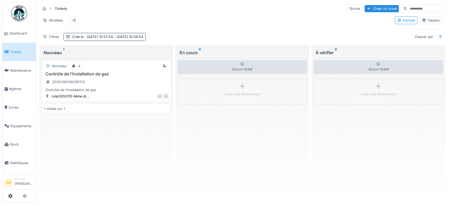
click at [126, 99] on div "FP FP" at bounding box center [130, 96] width 76 height 6
click at [135, 83] on div "Contrôle de l’installation de gaz 2025/09/146/06753 Contrôle de l’installation …" at bounding box center [106, 81] width 125 height 21
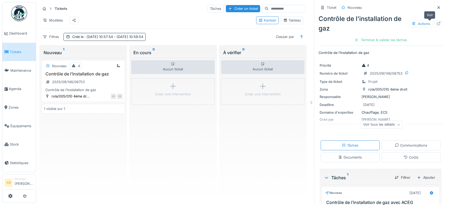
click at [437, 23] on icon at bounding box center [438, 23] width 3 height 3
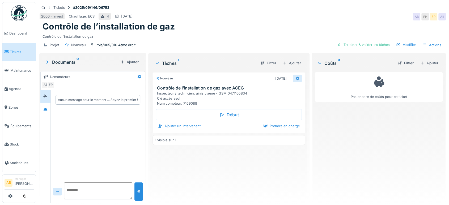
click at [296, 78] on icon at bounding box center [297, 79] width 3 height 4
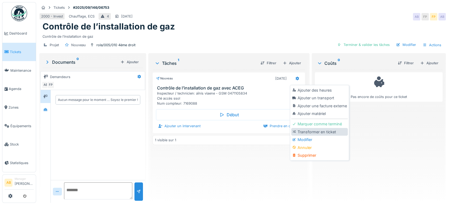
click at [308, 135] on div "Transformer en ticket" at bounding box center [319, 132] width 57 height 8
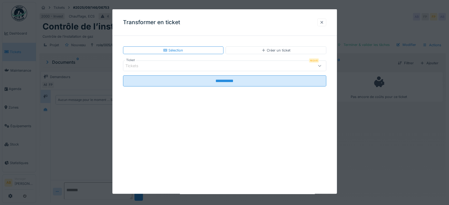
click at [326, 23] on div at bounding box center [321, 23] width 9 height 8
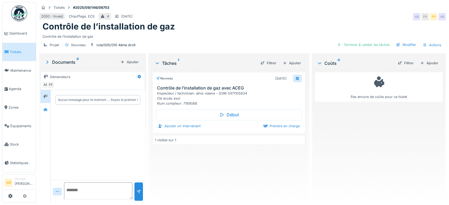
click at [296, 77] on icon at bounding box center [297, 78] width 4 height 3
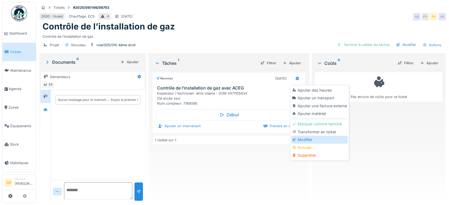
click at [306, 140] on div "Modifier" at bounding box center [319, 140] width 57 height 8
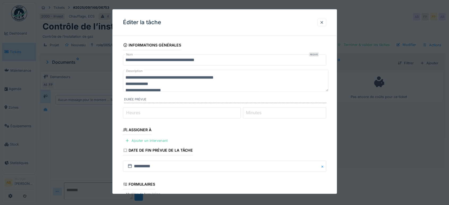
click at [250, 83] on textarea "**********" at bounding box center [225, 81] width 205 height 22
drag, startPoint x: 250, startPoint y: 79, endPoint x: 108, endPoint y: 68, distance: 142.0
click at [108, 68] on div "**********" at bounding box center [242, 102] width 413 height 205
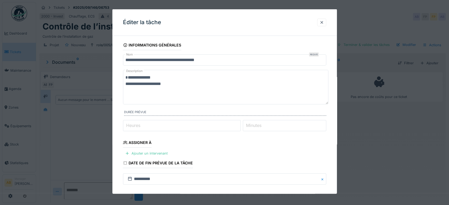
scroll to position [91, 0]
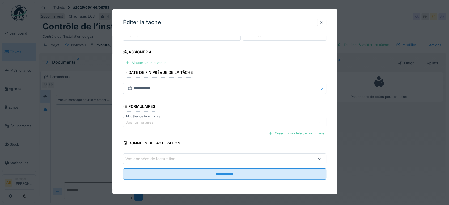
type textarea "**********"
click at [225, 185] on div "**********" at bounding box center [224, 72] width 224 height 245
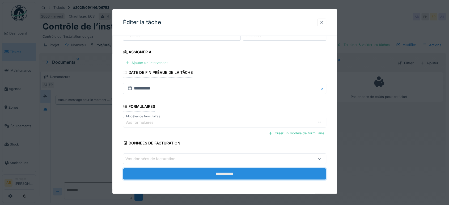
click at [223, 175] on input "**********" at bounding box center [224, 173] width 203 height 11
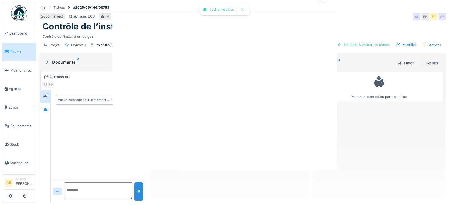
scroll to position [0, 0]
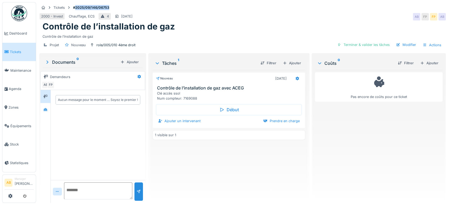
drag, startPoint x: 114, startPoint y: 6, endPoint x: 76, endPoint y: 6, distance: 38.0
click at [76, 6] on div "Tickets #2025/09/146/06753" at bounding box center [242, 7] width 406 height 7
copy strong "2025/09/146/06753"
click at [22, 21] on link at bounding box center [19, 13] width 20 height 20
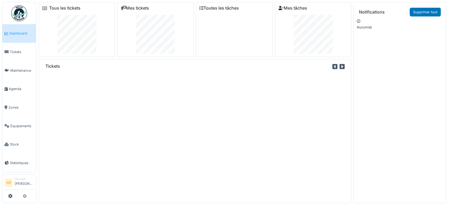
click at [19, 16] on img at bounding box center [19, 13] width 16 height 16
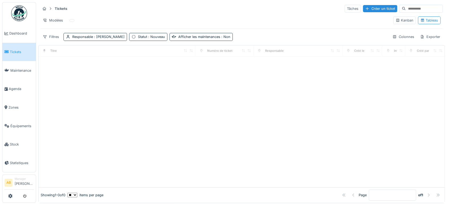
click at [176, 50] on div "Titre" at bounding box center [117, 51] width 152 height 7
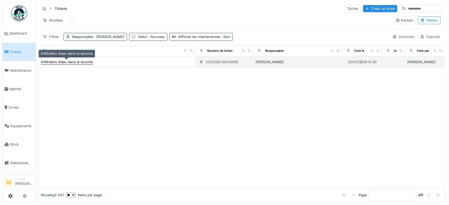
click at [91, 63] on div "Infiltration d’eau dans la douche" at bounding box center [67, 61] width 52 height 5
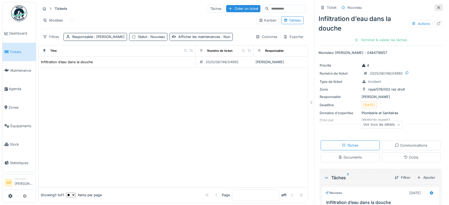
drag, startPoint x: 434, startPoint y: 6, endPoint x: 430, endPoint y: 4, distance: 4.4
click at [431, 3] on div "Ticket Nouveau Infiltration d’eau dans la douche Actions Terminer & valider les…" at bounding box center [380, 24] width 124 height 44
click at [431, 3] on div "Ticket Nouveau" at bounding box center [380, 7] width 124 height 9
click at [17, 13] on img at bounding box center [19, 13] width 16 height 16
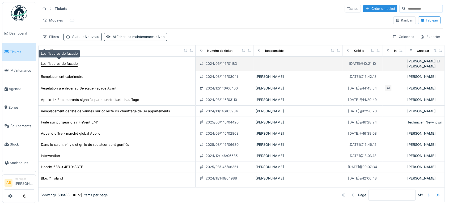
click at [67, 62] on div "Les fissures de façade" at bounding box center [59, 63] width 37 height 5
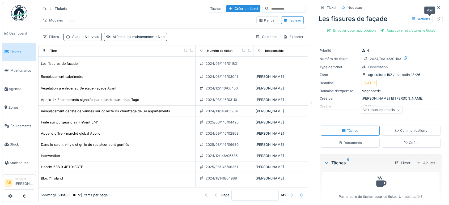
click at [434, 20] on div at bounding box center [438, 19] width 8 height 7
click at [434, 10] on div at bounding box center [438, 7] width 8 height 7
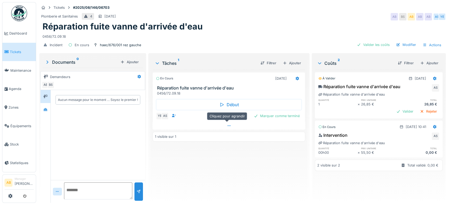
click at [185, 127] on div at bounding box center [228, 126] width 153 height 8
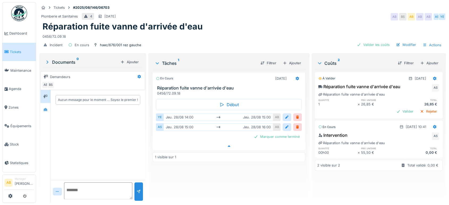
scroll to position [4, 0]
click at [49, 107] on div at bounding box center [45, 109] width 8 height 7
click at [46, 96] on div at bounding box center [45, 96] width 8 height 9
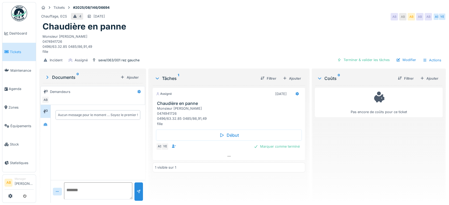
click at [206, 163] on div "1 visible sur 1" at bounding box center [228, 168] width 153 height 10
click at [187, 153] on div at bounding box center [229, 156] width 152 height 8
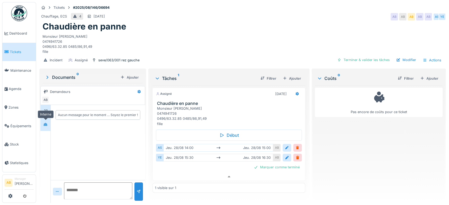
click at [46, 120] on div at bounding box center [45, 124] width 8 height 9
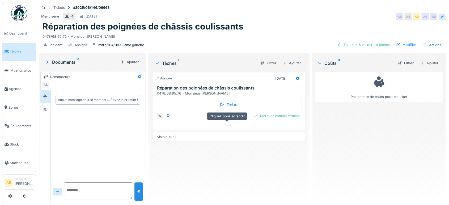
click at [191, 127] on div at bounding box center [229, 126] width 152 height 8
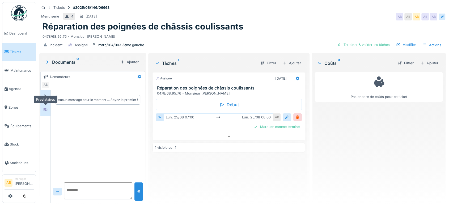
click at [48, 106] on div at bounding box center [45, 109] width 8 height 7
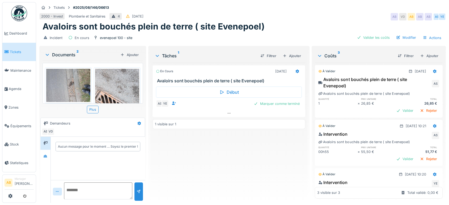
click at [66, 50] on div "Documents 2 Ajouter" at bounding box center [92, 54] width 100 height 11
click at [64, 53] on div "Documents 2" at bounding box center [82, 55] width 74 height 6
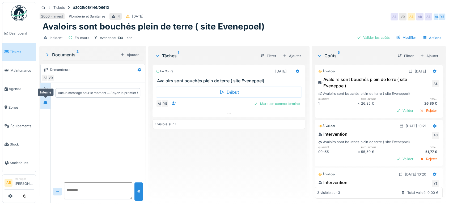
click at [42, 99] on div at bounding box center [45, 102] width 8 height 7
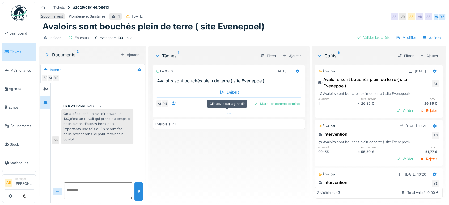
click at [231, 116] on div at bounding box center [228, 113] width 153 height 8
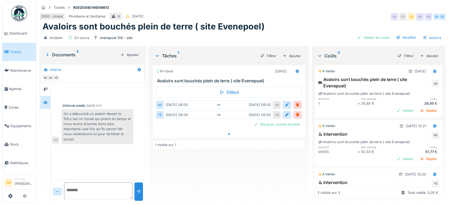
scroll to position [4, 0]
click at [21, 13] on img at bounding box center [19, 13] width 16 height 16
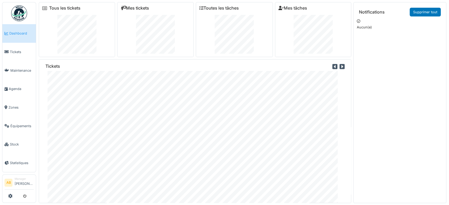
click at [129, 7] on link "Mes tickets" at bounding box center [135, 8] width 28 height 5
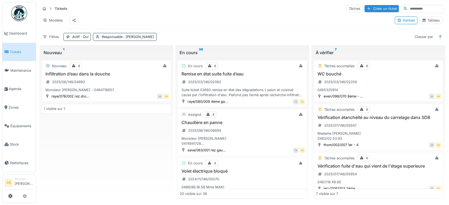
click at [415, 10] on input at bounding box center [425, 8] width 37 height 7
paste input "**********"
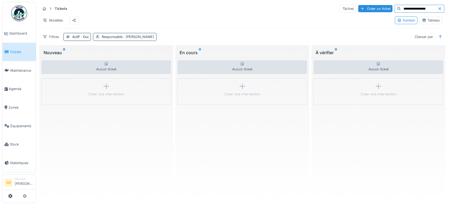
type input "**********"
click at [120, 38] on div "Responsable : Ahmed Belhajji" at bounding box center [128, 36] width 52 height 5
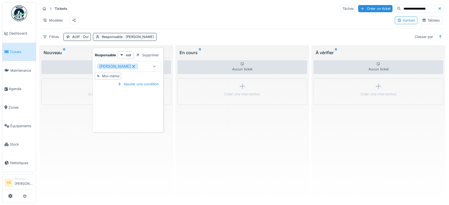
click at [132, 66] on icon at bounding box center [133, 66] width 3 height 3
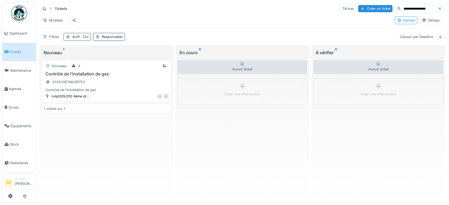
click at [86, 39] on span ": Oui" at bounding box center [84, 37] width 9 height 4
click at [70, 64] on div at bounding box center [68, 65] width 4 height 4
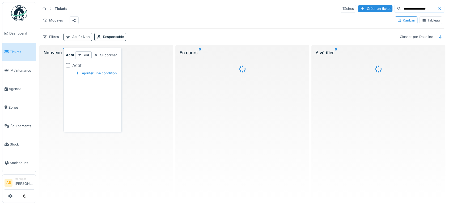
click at [180, 41] on div "Filtres Actif : Non Responsable Classer par Deadline" at bounding box center [242, 37] width 404 height 8
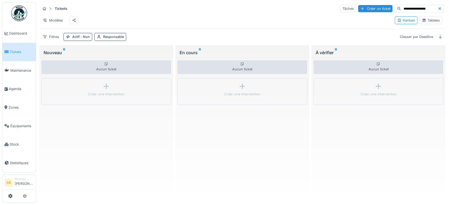
click at [423, 4] on div "**********" at bounding box center [242, 22] width 408 height 41
drag, startPoint x: 423, startPoint y: 10, endPoint x: 338, endPoint y: 12, distance: 84.7
click at [344, 13] on div "**********" at bounding box center [242, 8] width 404 height 9
paste input "**********"
type input "**********"
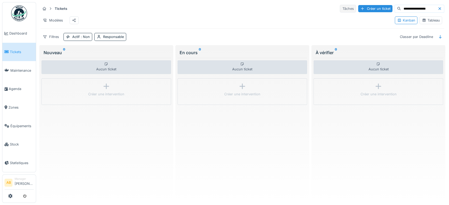
click at [340, 12] on div "Tâches" at bounding box center [348, 9] width 16 height 8
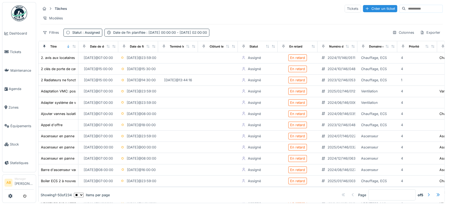
click at [187, 35] on span ": [DATE] 00:00:00 - [DATE] 02:00:00" at bounding box center [176, 33] width 62 height 4
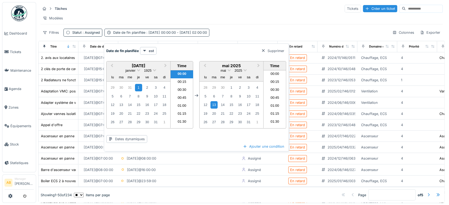
scroll to position [39, 0]
click at [217, 53] on div "Date de fin planifiée est Supprimer" at bounding box center [196, 51] width 180 height 8
click at [281, 52] on div "Supprimer" at bounding box center [272, 50] width 27 height 7
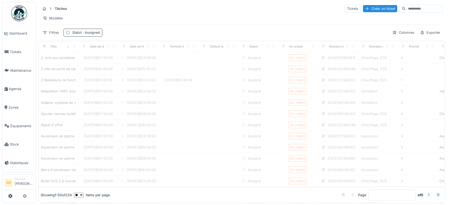
click at [89, 35] on span ": Assigned" at bounding box center [91, 33] width 18 height 4
click at [111, 53] on div "Supprimer" at bounding box center [106, 50] width 27 height 7
click at [417, 11] on input at bounding box center [424, 8] width 37 height 7
paste input "**********"
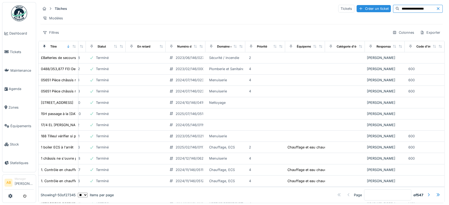
scroll to position [0, 0]
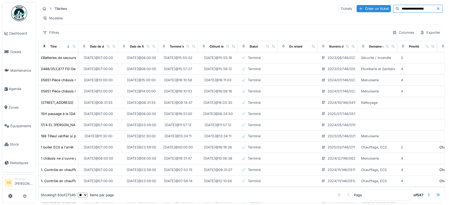
type input "**********"
click at [20, 19] on img at bounding box center [19, 13] width 16 height 16
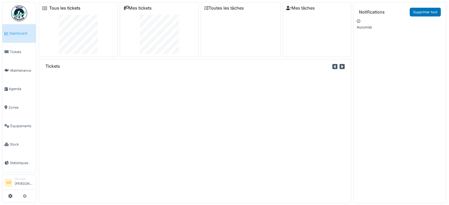
click at [64, 6] on link "Tous les tickets" at bounding box center [64, 8] width 31 height 5
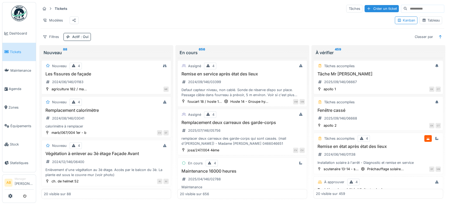
click at [420, 12] on input at bounding box center [425, 8] width 37 height 7
paste input "**********"
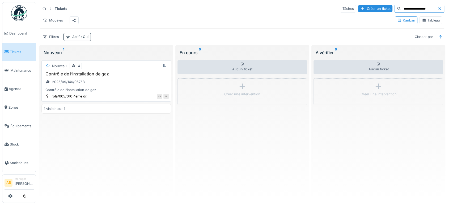
type input "**********"
click at [127, 84] on div "Contrôle de l’installation de gaz 2025/09/146/06753 Contrôle de l’installation …" at bounding box center [106, 81] width 125 height 21
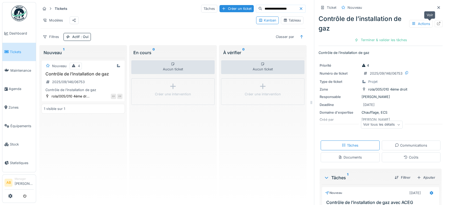
click at [436, 23] on icon at bounding box center [438, 23] width 4 height 3
click at [436, 24] on icon at bounding box center [438, 23] width 4 height 3
click at [436, 22] on icon at bounding box center [438, 23] width 4 height 3
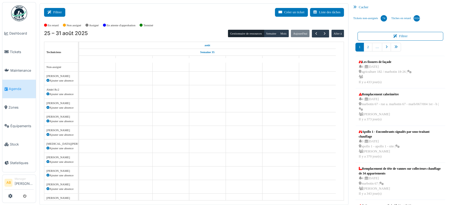
click at [54, 16] on button "Filtrer" at bounding box center [54, 12] width 21 height 9
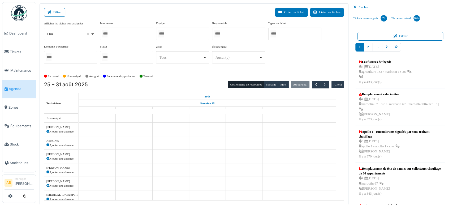
click at [61, 38] on div "Oui Remove item" at bounding box center [70, 34] width 49 height 8
select select "**"
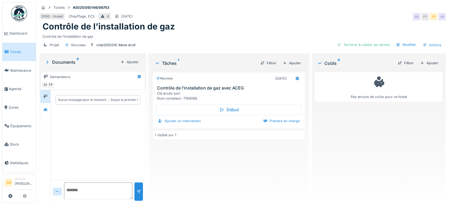
click at [185, 127] on div "Début Ajouter un intervenant Prendre en charge" at bounding box center [228, 114] width 153 height 26
click at [200, 125] on div "Ajouter un intervenant" at bounding box center [179, 120] width 47 height 7
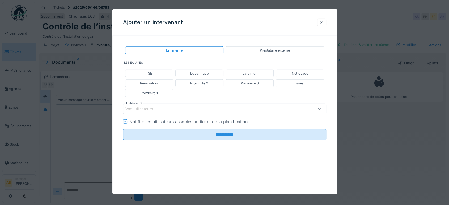
scroll to position [4, 0]
click at [181, 106] on div "Vos utilisateurs" at bounding box center [212, 109] width 174 height 6
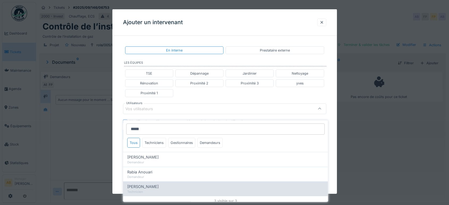
type input "*****"
click at [153, 184] on div "[PERSON_NAME]" at bounding box center [225, 187] width 196 height 6
type input "*****"
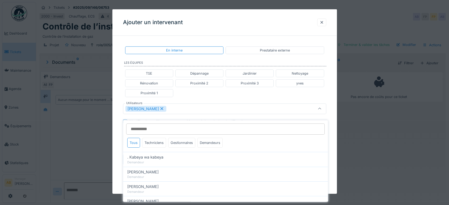
click at [219, 97] on div "TSE Dépannage Jardinier Nettoyage Rénovation Proximité 2 Proximité 3 yves Proxi…" at bounding box center [224, 83] width 203 height 32
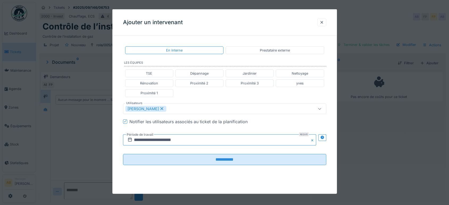
click at [191, 136] on input "**********" at bounding box center [219, 139] width 193 height 11
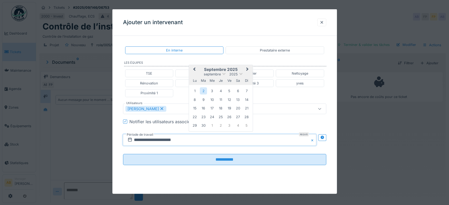
click at [195, 70] on button "Previous Month" at bounding box center [193, 69] width 8 height 8
click at [230, 125] on div "29" at bounding box center [229, 125] width 7 height 7
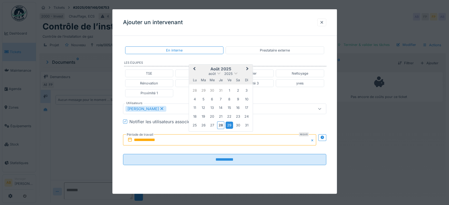
click at [230, 125] on div "29" at bounding box center [229, 125] width 7 height 7
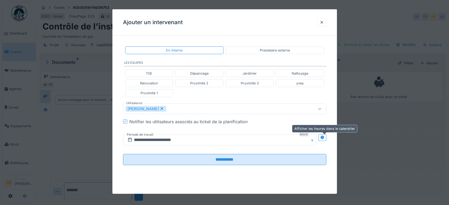
click at [324, 139] on div at bounding box center [322, 137] width 4 height 5
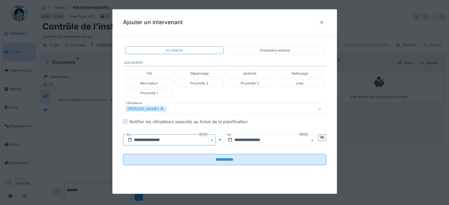
click at [190, 137] on input "**********" at bounding box center [169, 139] width 93 height 11
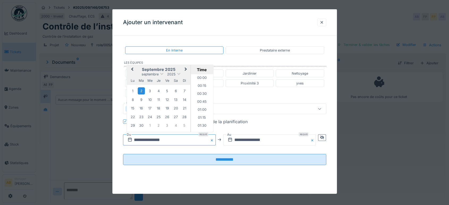
scroll to position [198, 0]
click at [131, 68] on button "Previous Month" at bounding box center [131, 69] width 8 height 8
click at [168, 125] on div "29" at bounding box center [167, 124] width 7 height 7
click at [201, 100] on li "08:00" at bounding box center [202, 100] width 23 height 8
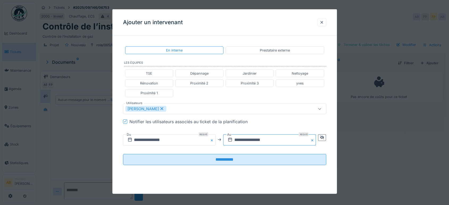
click at [273, 139] on input "**********" at bounding box center [269, 139] width 93 height 11
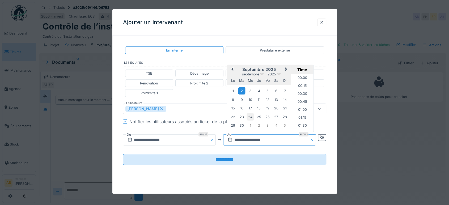
scroll to position [707, 0]
click at [232, 70] on span "Previous Month" at bounding box center [232, 69] width 0 height 6
click at [268, 127] on div "29" at bounding box center [267, 124] width 7 height 7
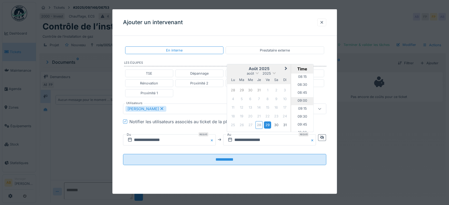
click at [303, 101] on li "09:00" at bounding box center [302, 101] width 23 height 8
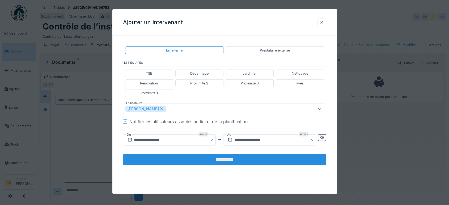
click at [274, 155] on input "**********" at bounding box center [224, 159] width 203 height 11
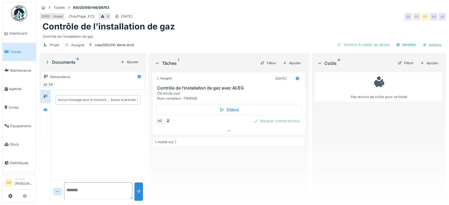
click at [215, 133] on div at bounding box center [229, 131] width 152 height 8
click at [20, 11] on img at bounding box center [19, 13] width 16 height 16
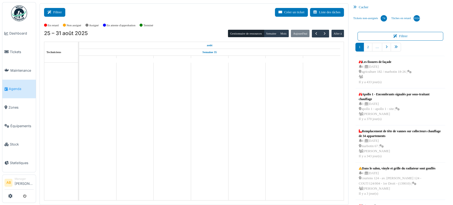
click at [57, 14] on button "Filtrer" at bounding box center [54, 12] width 21 height 9
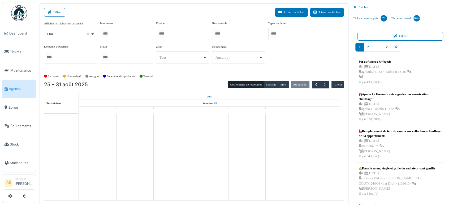
click at [75, 37] on div "Oui Remove item" at bounding box center [70, 34] width 49 height 8
select select "**"
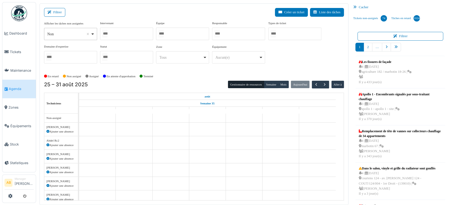
click at [119, 30] on div at bounding box center [126, 34] width 53 height 12
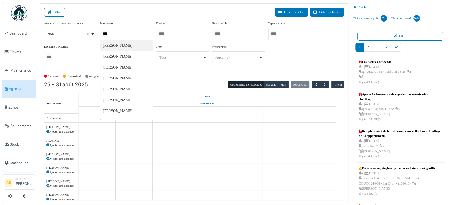
type input "*****"
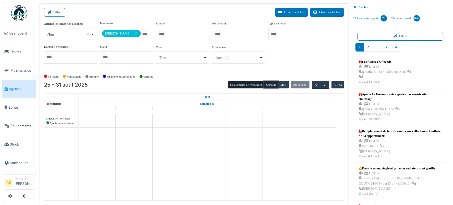
click at [270, 86] on button "Semaine" at bounding box center [271, 84] width 15 height 7
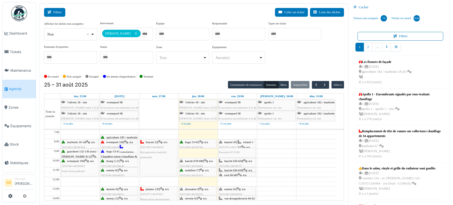
click at [59, 15] on button "Filtrer" at bounding box center [54, 12] width 21 height 9
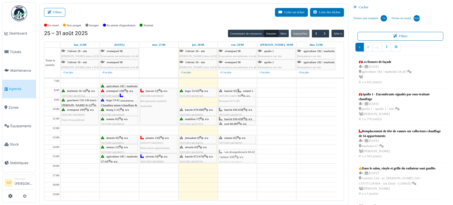
drag, startPoint x: 228, startPoint y: 152, endPoint x: 228, endPoint y: 158, distance: 5.8
click at [228, 158] on div "hamoir 65 | n/a 2025/05/146/03760 Pression ECS HS roland 1-11 | n/a 2025/09/146…" at bounding box center [237, 159] width 39 height 160
drag, startPoint x: 232, startPoint y: 136, endPoint x: 231, endPoint y: 142, distance: 5.9
click at [231, 142] on div "hamoir 65 | n/a 2025/05/146/03760 Pression ECS HS roland 1-11 | n/a 2025/09/146…" at bounding box center [237, 159] width 39 height 160
drag, startPoint x: 245, startPoint y: 88, endPoint x: 236, endPoint y: 123, distance: 36.6
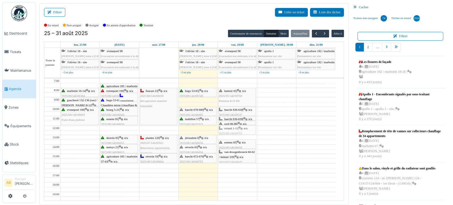
click at [236, 79] on div "hamoir 65 | n/a 2025/05/146/03760 Pression ECS HS roland 1-11 | n/a 2025/09/146…" at bounding box center [237, 79] width 37 height 0
drag, startPoint x: 233, startPoint y: 133, endPoint x: 233, endPoint y: 127, distance: 6.4
click at [233, 127] on div "hamoir 65 | n/a 2025/05/146/03760 Pression ECS HS haecht 636-638 | n/a 2025/08/…" at bounding box center [237, 159] width 39 height 160
click at [241, 143] on icon at bounding box center [239, 142] width 4 height 3
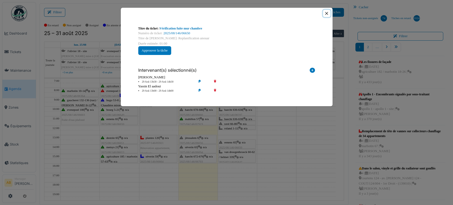
click at [327, 14] on button "Close" at bounding box center [326, 13] width 7 height 7
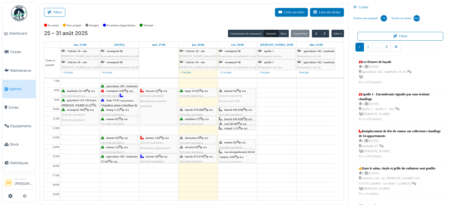
click at [234, 152] on span "van droogenbroeck 60-62 / helmet 339" at bounding box center [237, 154] width 36 height 8
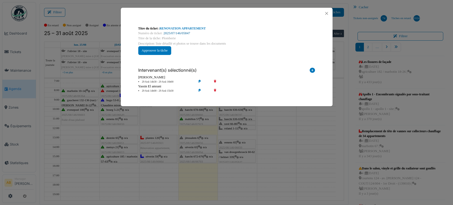
click at [181, 31] on link "2025/07/146/05847" at bounding box center [177, 33] width 27 height 4
click at [326, 12] on button "Close" at bounding box center [326, 13] width 7 height 7
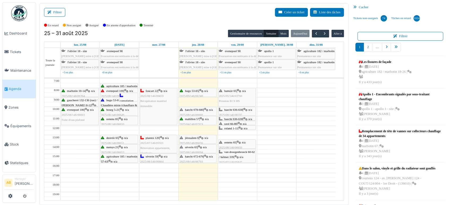
click at [180, 180] on td at bounding box center [198, 180] width 275 height 5
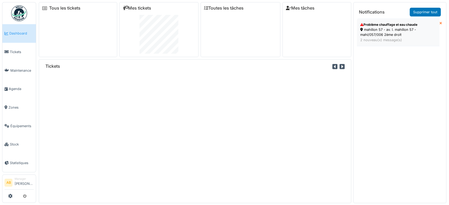
click at [383, 39] on div "2 nouveau(x) message(s)" at bounding box center [398, 39] width 76 height 5
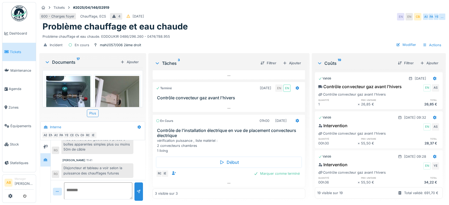
scroll to position [23, 0]
click at [199, 182] on div at bounding box center [229, 184] width 152 height 8
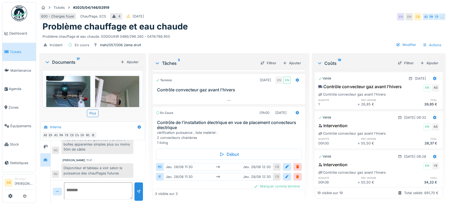
scroll to position [44, 0]
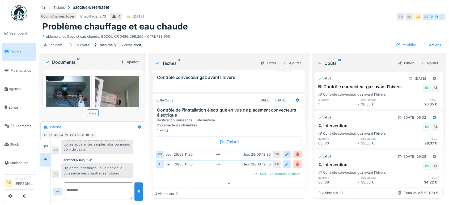
click at [67, 56] on div "Documents 17 Ajouter" at bounding box center [92, 61] width 100 height 11
click at [64, 59] on div "Documents 17" at bounding box center [82, 62] width 74 height 6
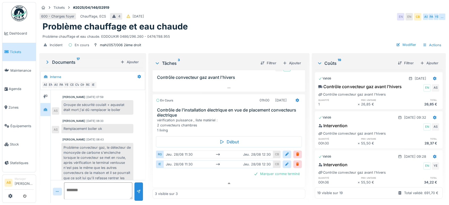
scroll to position [162, 0]
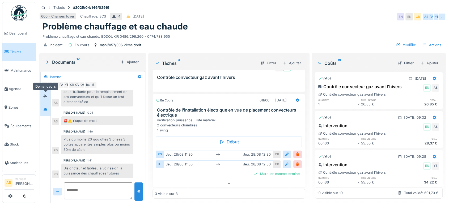
click at [48, 98] on div at bounding box center [45, 96] width 8 height 7
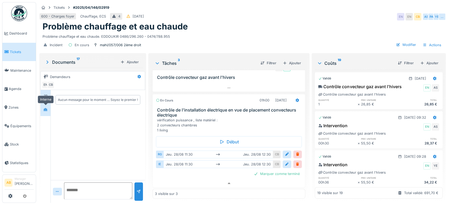
click at [47, 112] on div at bounding box center [45, 109] width 4 height 5
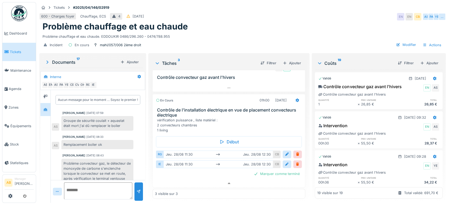
click at [23, 10] on img at bounding box center [19, 13] width 16 height 16
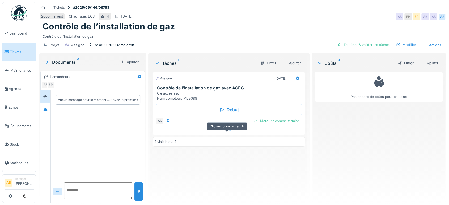
click at [174, 135] on div at bounding box center [228, 131] width 153 height 8
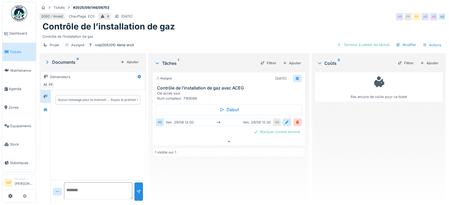
click at [295, 75] on div at bounding box center [297, 79] width 9 height 8
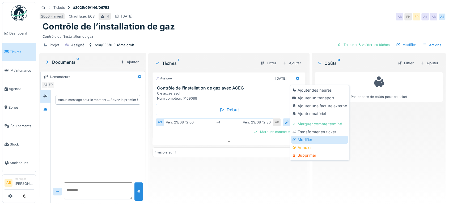
click at [300, 138] on div "Modifier" at bounding box center [319, 140] width 57 height 8
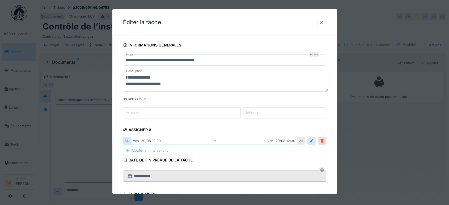
scroll to position [62, 0]
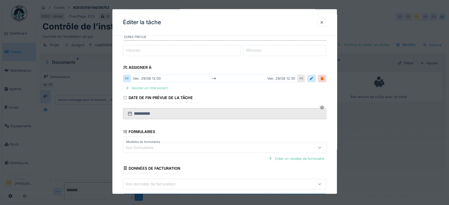
click at [156, 87] on div "Ajouter un intervenant" at bounding box center [146, 87] width 47 height 7
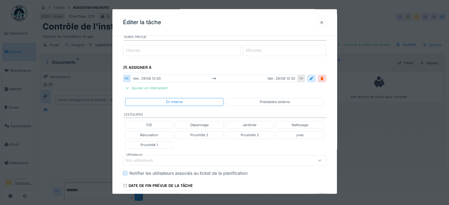
click at [153, 163] on div "Vos utilisateurs" at bounding box center [224, 160] width 203 height 11
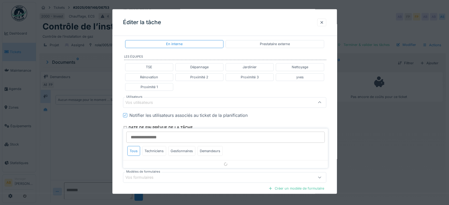
scroll to position [121, 0]
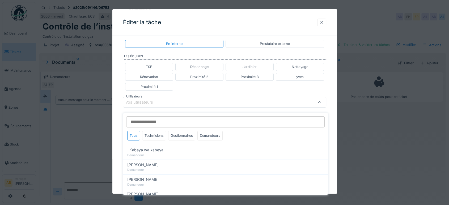
click at [150, 116] on input "Utilisateurs" at bounding box center [225, 121] width 198 height 11
type input "****"
click at [154, 131] on div "Techniciens" at bounding box center [154, 136] width 24 height 10
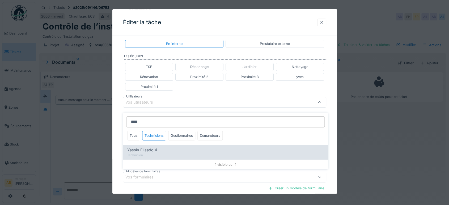
click at [151, 147] on span "Yassin El aadoui" at bounding box center [141, 150] width 29 height 6
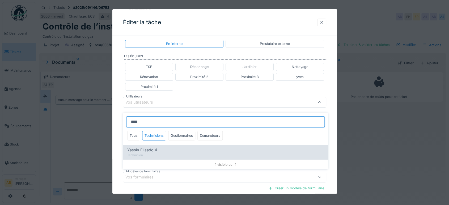
type input "*****"
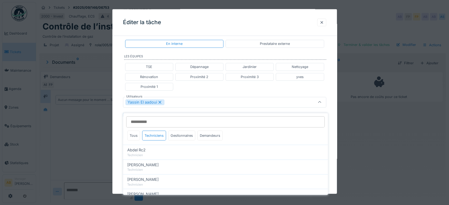
click at [206, 89] on div "TSE Dépannage Jardinier Nettoyage Rénovation Proximité 2 Proximité 3 yves Proxi…" at bounding box center [224, 77] width 203 height 32
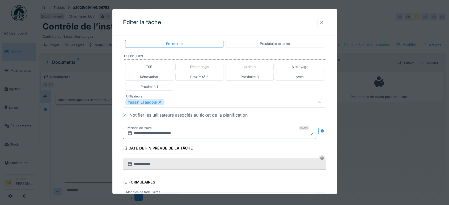
click at [187, 132] on input "**********" at bounding box center [219, 133] width 193 height 11
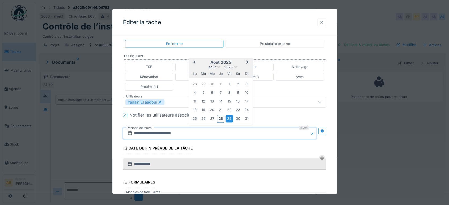
click at [227, 118] on div "29" at bounding box center [229, 118] width 7 height 7
click at [229, 117] on div "29" at bounding box center [229, 118] width 7 height 7
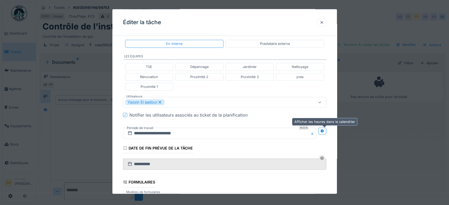
click at [326, 130] on div at bounding box center [322, 131] width 8 height 7
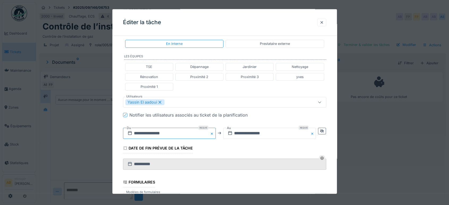
click at [195, 135] on input "**********" at bounding box center [169, 133] width 93 height 11
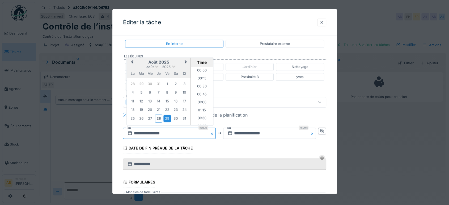
scroll to position [357, 0]
click at [166, 118] on div "29" at bounding box center [167, 118] width 7 height 7
click at [202, 101] on li "13:00" at bounding box center [202, 102] width 23 height 8
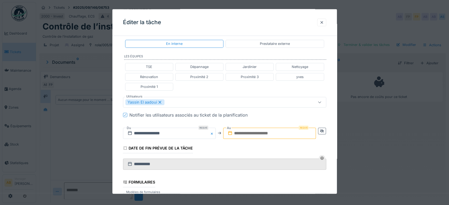
click at [255, 132] on input "text" at bounding box center [269, 133] width 93 height 11
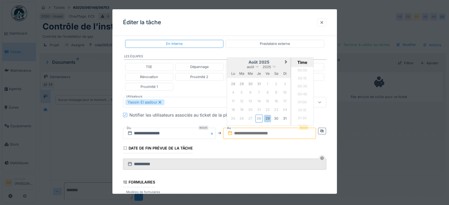
scroll to position [349, 0]
click at [245, 65] on div "août 2025" at bounding box center [259, 67] width 64 height 5
click at [267, 116] on div "29" at bounding box center [267, 118] width 7 height 7
click at [298, 112] on li "14:00" at bounding box center [302, 113] width 23 height 8
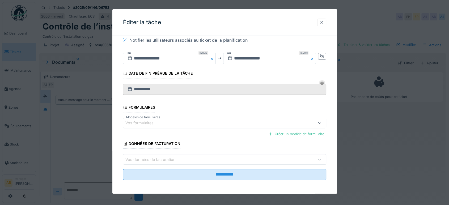
scroll to position [195, 0]
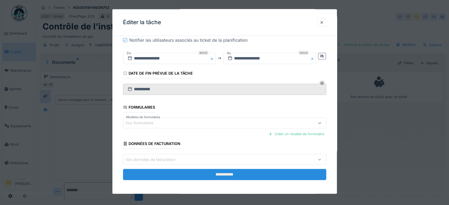
click at [263, 175] on input "**********" at bounding box center [224, 174] width 203 height 11
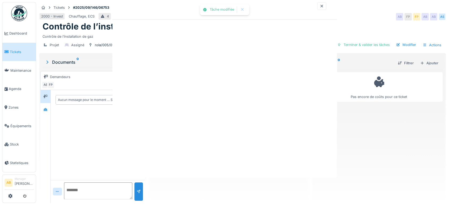
scroll to position [0, 0]
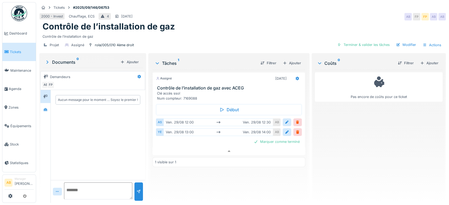
click at [25, 8] on img at bounding box center [19, 13] width 16 height 16
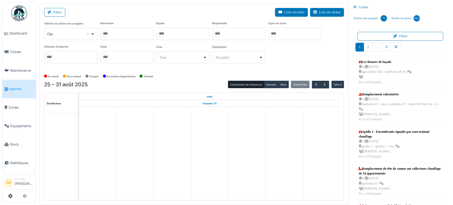
click at [60, 38] on div "*** Oui Remove item" at bounding box center [70, 34] width 53 height 12
select select "**"
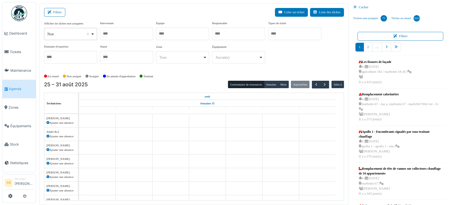
click at [120, 31] on div at bounding box center [126, 34] width 53 height 12
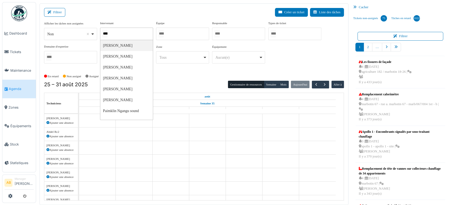
type input "*****"
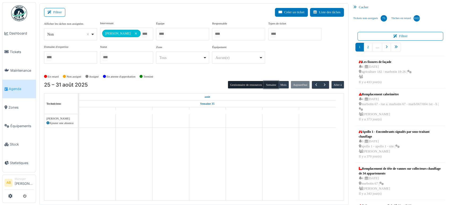
click at [270, 82] on button "Semaine" at bounding box center [271, 84] width 15 height 7
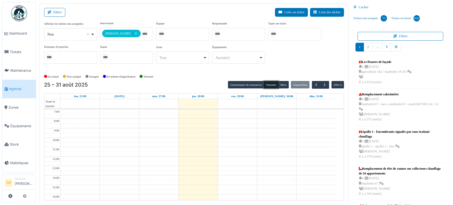
click at [197, 122] on td at bounding box center [198, 121] width 275 height 5
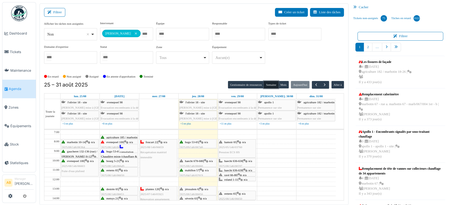
click at [199, 163] on div "haecht 678-680 | n/a 2025/08/146/06660 Robinet toilette" at bounding box center [198, 166] width 36 height 15
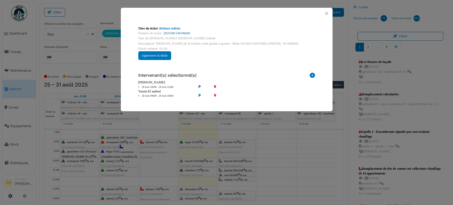
click at [183, 32] on link "2025/08/146/06660" at bounding box center [177, 33] width 27 height 4
click at [329, 13] on button "Close" at bounding box center [326, 13] width 7 height 7
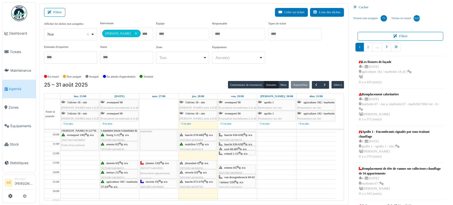
scroll to position [27, 0]
click at [208, 178] on div "haecht 672-676 | n/a 2025/08/146/06703 Réparation fuite vanne d'arrivée d'eau" at bounding box center [198, 188] width 36 height 20
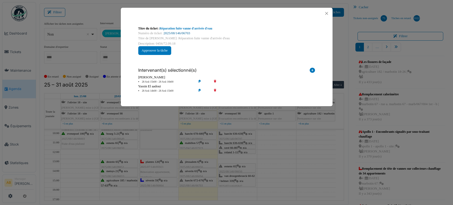
click at [185, 32] on link "2025/08/146/06703" at bounding box center [177, 33] width 27 height 4
click at [327, 13] on button "Close" at bounding box center [326, 13] width 7 height 7
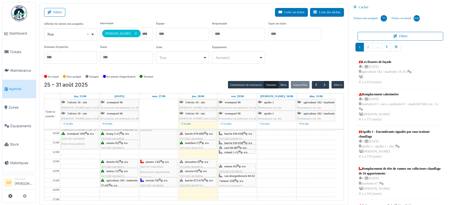
click at [326, 84] on div "Gestionnaire de ressources Semaine Mois Aujourd'hui Aller à" at bounding box center [286, 85] width 116 height 8
click at [323, 85] on span "button" at bounding box center [325, 85] width 5 height 5
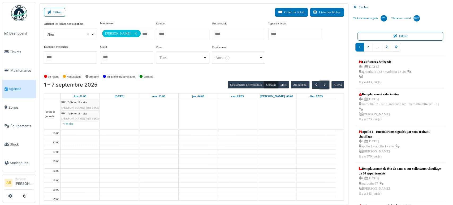
scroll to position [0, 0]
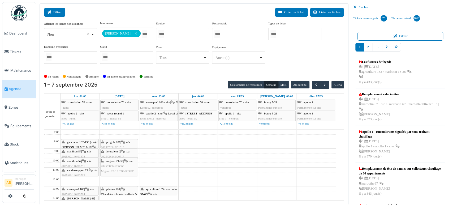
click at [60, 10] on button "Filtrer" at bounding box center [54, 12] width 21 height 9
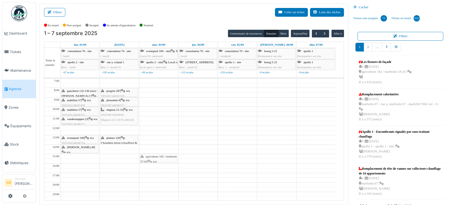
drag, startPoint x: 163, startPoint y: 140, endPoint x: 158, endPoint y: 159, distance: 19.6
click at [158, 159] on div "agriculture 185 / marbotin 57-63 | n/a 2025/08/146/06545 Recherche fuite agricu…" at bounding box center [158, 159] width 39 height 160
click at [49, 16] on div "Filtrer Créer un ticket Liste des tâches" at bounding box center [194, 14] width 300 height 13
click at [49, 16] on button "Filtrer" at bounding box center [54, 12] width 21 height 9
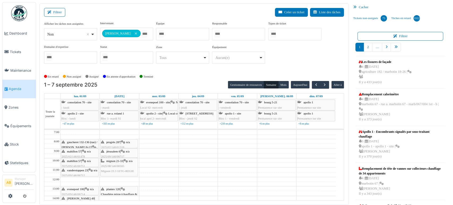
click at [145, 34] on div "**********" at bounding box center [126, 34] width 53 height 13
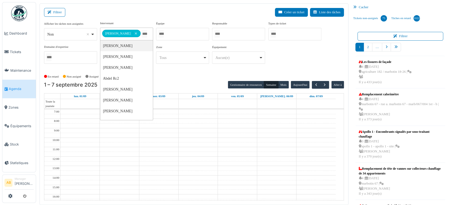
click at [204, 142] on td at bounding box center [198, 144] width 275 height 5
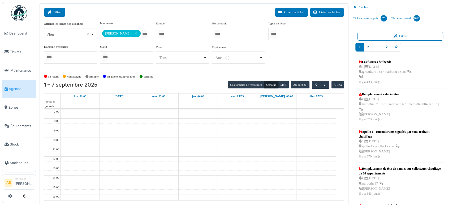
click at [59, 15] on button "Filtrer" at bounding box center [54, 12] width 21 height 9
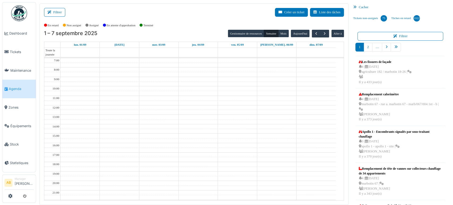
click at [54, 7] on div "**********" at bounding box center [194, 104] width 309 height 202
click at [55, 9] on button "Filtrer" at bounding box center [54, 12] width 21 height 9
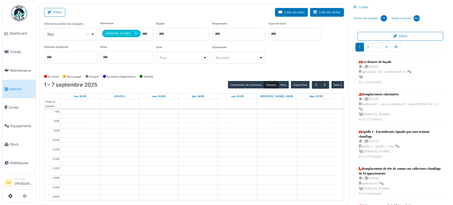
click at [142, 29] on div "**********" at bounding box center [126, 34] width 53 height 13
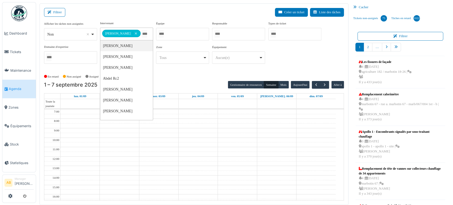
click at [215, 176] on td at bounding box center [198, 178] width 275 height 5
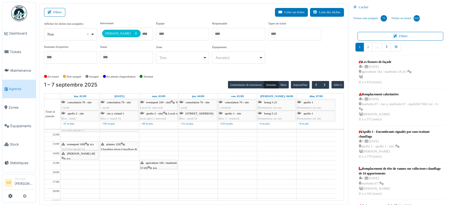
scroll to position [45, 0]
drag, startPoint x: 163, startPoint y: 163, endPoint x: 159, endPoint y: 144, distance: 19.7
click at [159, 144] on div "haecht 672-676 | n/a 2025/08/146/06703 Réparation fuite vanne d'arrivée d'eau +…" at bounding box center [158, 165] width 39 height 160
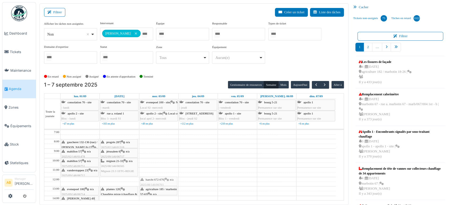
drag, startPoint x: 159, startPoint y: 143, endPoint x: 161, endPoint y: 180, distance: 37.3
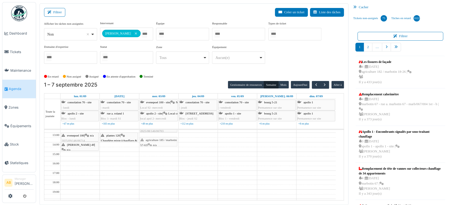
scroll to position [54, 0]
drag, startPoint x: 157, startPoint y: 133, endPoint x: 155, endPoint y: 149, distance: 15.6
click at [155, 149] on div "haecht 672-676 | n/a 2025/08/146/06703 Réparation fuite vanne d'arrivée d'eau +…" at bounding box center [158, 156] width 39 height 160
drag, startPoint x: 157, startPoint y: 129, endPoint x: 156, endPoint y: 138, distance: 8.9
click at [156, 138] on div "7:00 8:00 9:00 10:00 11:00 12:00 13:00 14:00 15:00 16:00 17:00 18:00 19:00 20:0…" at bounding box center [190, 156] width 292 height 160
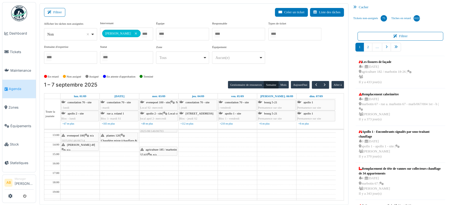
scroll to position [30, 0]
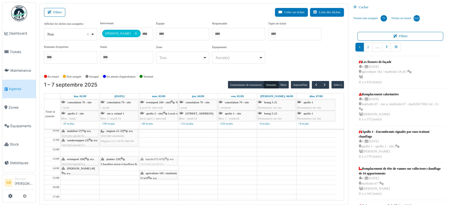
drag, startPoint x: 157, startPoint y: 151, endPoint x: 155, endPoint y: 160, distance: 9.2
click at [155, 160] on div "haecht 672-676 | n/a 2025/08/146/06703 Réparation fuite vanne d'arrivée d'eau +…" at bounding box center [158, 180] width 39 height 160
drag, startPoint x: 155, startPoint y: 169, endPoint x: 154, endPoint y: 165, distance: 4.1
click at [154, 165] on div "haecht 672-676 | n/a 2025/08/146/06703 Réparation fuite vanne d'arrivée d'eau +…" at bounding box center [158, 180] width 39 height 160
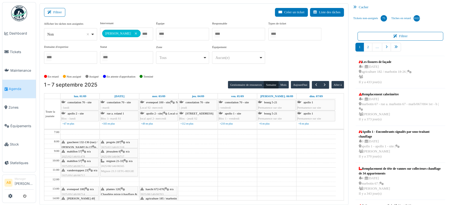
scroll to position [88, 0]
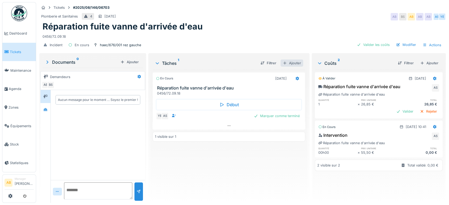
click at [298, 62] on div "Ajouter" at bounding box center [291, 62] width 23 height 7
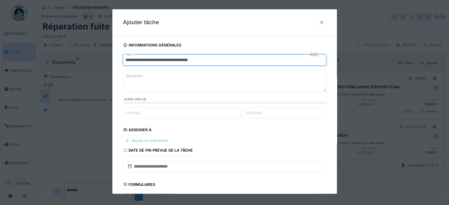
drag, startPoint x: 233, startPoint y: 57, endPoint x: 124, endPoint y: 67, distance: 109.1
click at [124, 67] on fieldset "**********" at bounding box center [224, 150] width 203 height 221
click at [219, 61] on input "**********" at bounding box center [224, 59] width 203 height 11
type input "*"
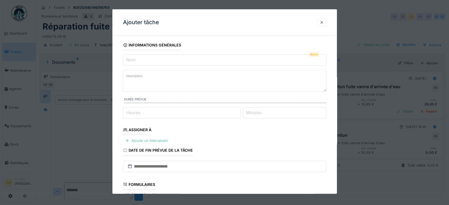
click at [324, 22] on div at bounding box center [321, 22] width 4 height 5
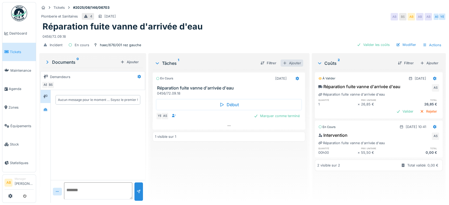
click at [287, 65] on div "Ajouter" at bounding box center [291, 62] width 23 height 7
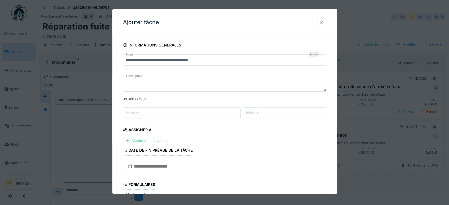
click at [324, 24] on div at bounding box center [321, 22] width 4 height 5
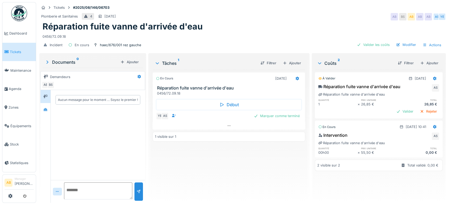
click at [292, 59] on div "Filtrer Ajouter" at bounding box center [279, 62] width 47 height 9
click at [291, 61] on div "Ajouter" at bounding box center [291, 62] width 23 height 7
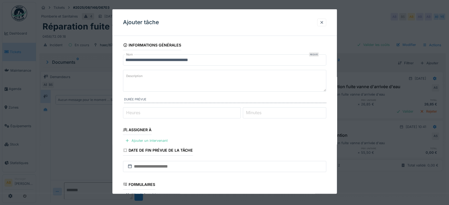
click at [218, 78] on textarea "Description" at bounding box center [224, 81] width 203 height 22
click at [243, 50] on fieldset "**********" at bounding box center [224, 150] width 203 height 221
click at [241, 56] on input "**********" at bounding box center [224, 59] width 203 height 11
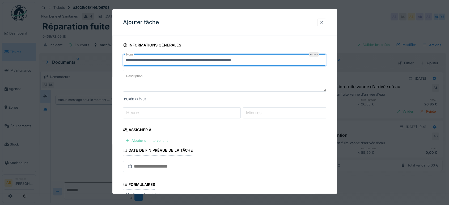
scroll to position [78, 0]
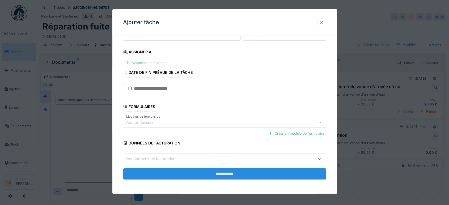
type input "**********"
click at [235, 170] on input "**********" at bounding box center [224, 173] width 203 height 11
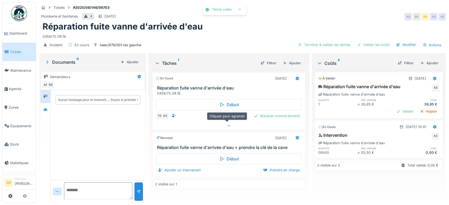
scroll to position [4, 0]
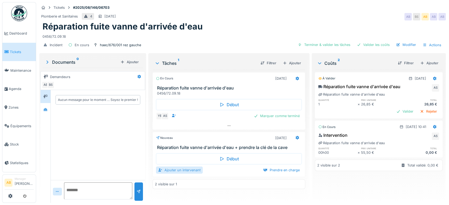
click at [178, 168] on div "Ajouter un intervenant" at bounding box center [179, 170] width 47 height 7
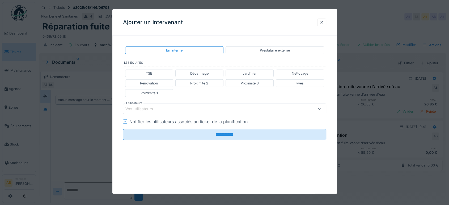
click at [174, 106] on div "Vos utilisateurs" at bounding box center [212, 109] width 174 height 6
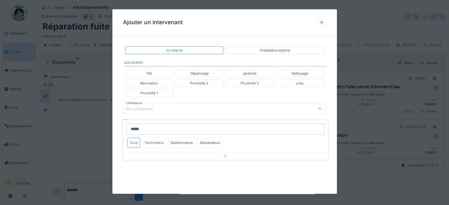
click at [154, 140] on div "Techniciens" at bounding box center [154, 143] width 24 height 10
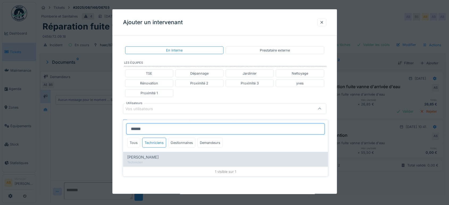
type input "******"
click at [182, 154] on div "[PERSON_NAME]" at bounding box center [225, 157] width 196 height 6
type input "*****"
type input "******"
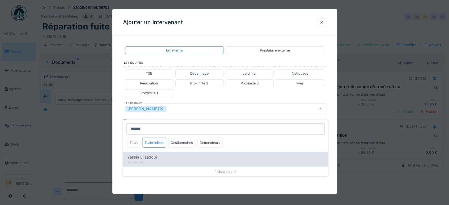
click at [164, 155] on div "Yassin El aadoui" at bounding box center [225, 157] width 196 height 6
type input "**********"
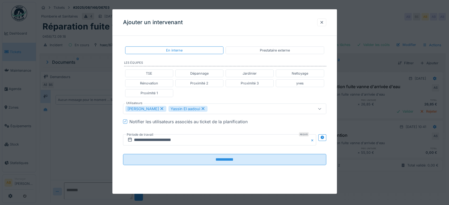
click at [209, 86] on div "Proximité 2" at bounding box center [199, 83] width 48 height 8
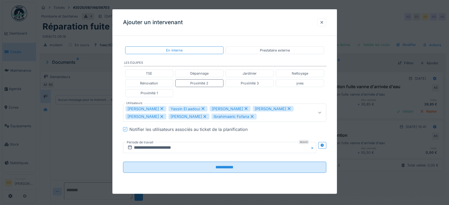
click at [243, 106] on div "[PERSON_NAME]" at bounding box center [230, 109] width 41 height 6
click at [244, 107] on icon at bounding box center [246, 109] width 5 height 4
click at [244, 108] on icon at bounding box center [245, 108] width 3 height 3
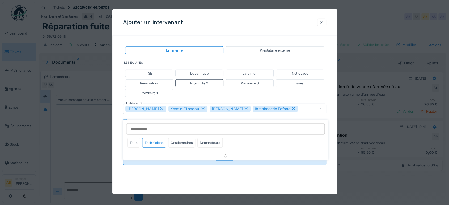
click at [244, 109] on icon at bounding box center [246, 109] width 5 height 4
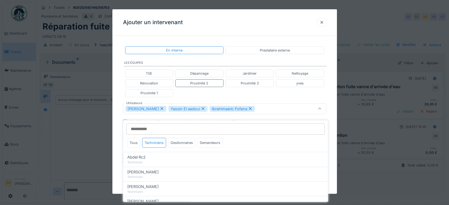
click at [248, 108] on icon at bounding box center [250, 109] width 5 height 4
type input "**********"
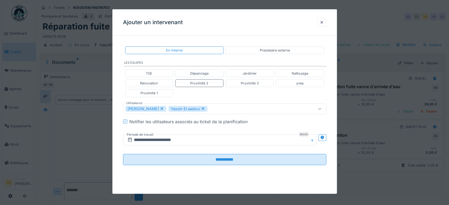
click at [230, 90] on div "TSE Dépannage Jardinier Nettoyage Rénovation Proximité 2 Proximité 3 yves Proxi…" at bounding box center [224, 83] width 203 height 32
click at [187, 136] on input "**********" at bounding box center [219, 139] width 193 height 11
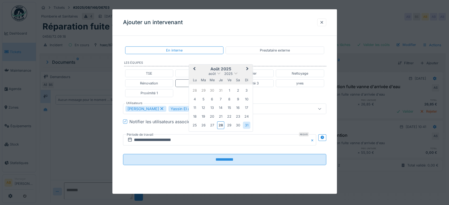
click at [247, 68] on span "Next Month" at bounding box center [247, 69] width 0 height 6
click at [210, 93] on div "3" at bounding box center [211, 90] width 7 height 7
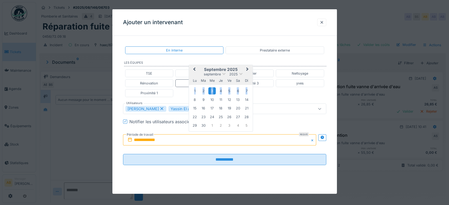
click at [210, 93] on div "3" at bounding box center [211, 90] width 7 height 7
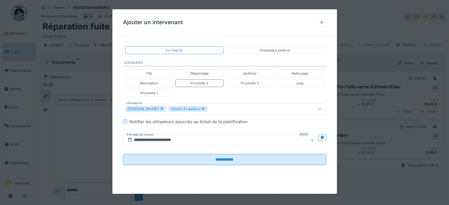
click at [329, 138] on div "**********" at bounding box center [224, 110] width 224 height 140
click at [324, 138] on icon at bounding box center [321, 137] width 3 height 3
click at [198, 138] on input "**********" at bounding box center [169, 139] width 93 height 11
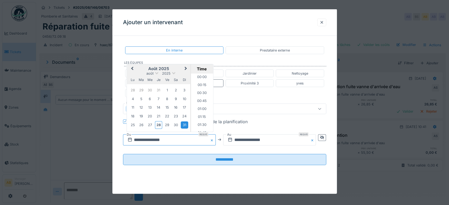
scroll to position [198, 0]
click at [186, 67] on span "Next Month" at bounding box center [186, 69] width 0 height 6
click at [145, 89] on div "1 2 3 4 5 6 7" at bounding box center [158, 91] width 60 height 8
click at [149, 90] on div "3" at bounding box center [149, 90] width 7 height 7
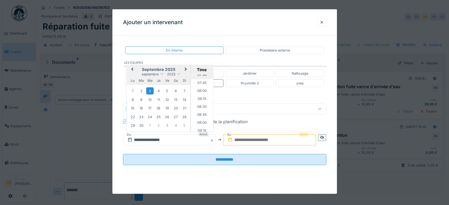
scroll to position [242, 0]
click at [200, 91] on li "08:00" at bounding box center [202, 91] width 23 height 8
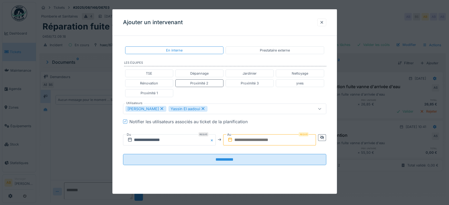
click at [261, 141] on input "text" at bounding box center [269, 139] width 93 height 11
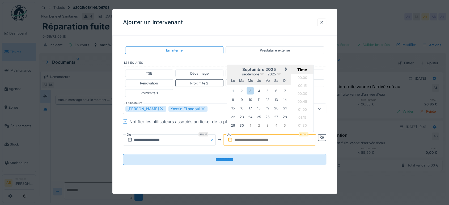
scroll to position [349, 0]
click at [251, 92] on div "3" at bounding box center [250, 90] width 7 height 7
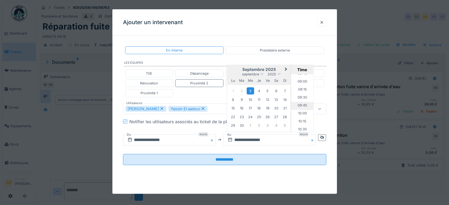
scroll to position [283, 0]
click at [300, 82] on li "09:00" at bounding box center [302, 82] width 23 height 8
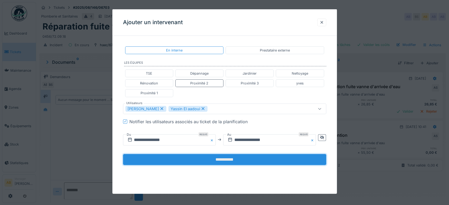
click at [249, 160] on input "**********" at bounding box center [224, 159] width 203 height 11
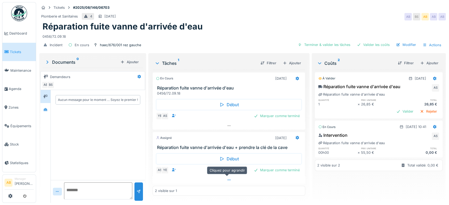
click at [199, 177] on div at bounding box center [228, 180] width 153 height 8
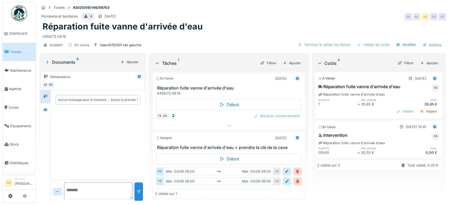
scroll to position [17, 0]
